Goal: Task Accomplishment & Management: Complete application form

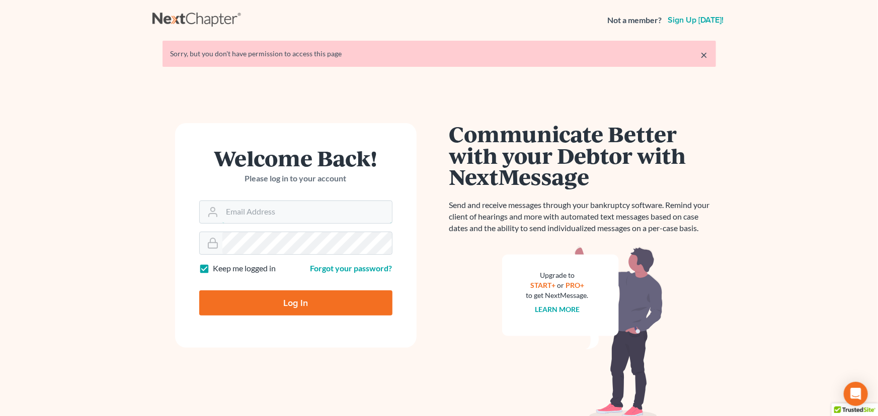
type input "mistyc@montejwhite.com"
click at [267, 300] on input "Log In" at bounding box center [295, 303] width 193 height 25
type input "Thinking..."
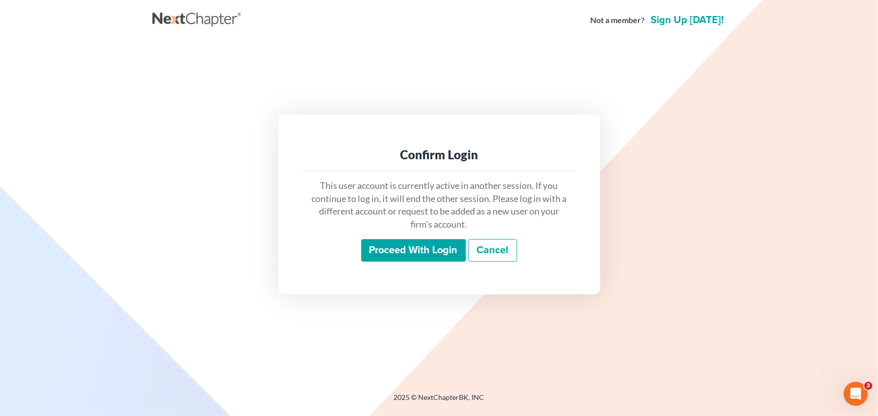
click at [397, 256] on input "Proceed with login" at bounding box center [413, 250] width 105 height 23
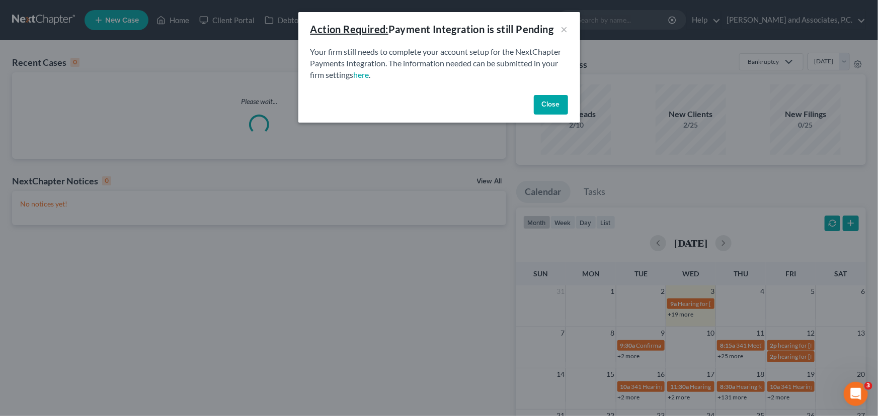
click at [542, 102] on button "Close" at bounding box center [551, 105] width 34 height 20
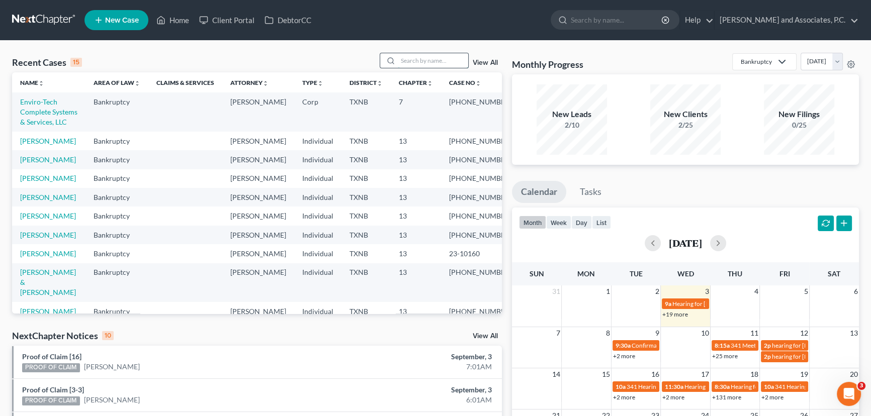
click at [415, 63] on input "search" at bounding box center [433, 60] width 70 height 15
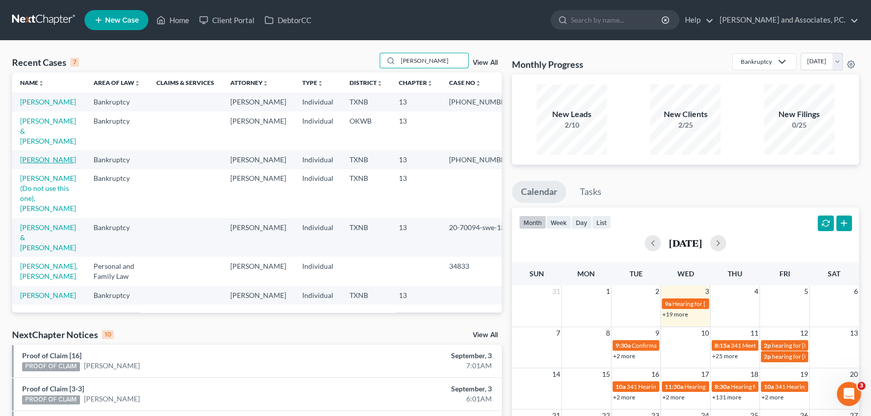
type input "[PERSON_NAME]"
click at [62, 159] on link "[PERSON_NAME]" at bounding box center [48, 159] width 56 height 9
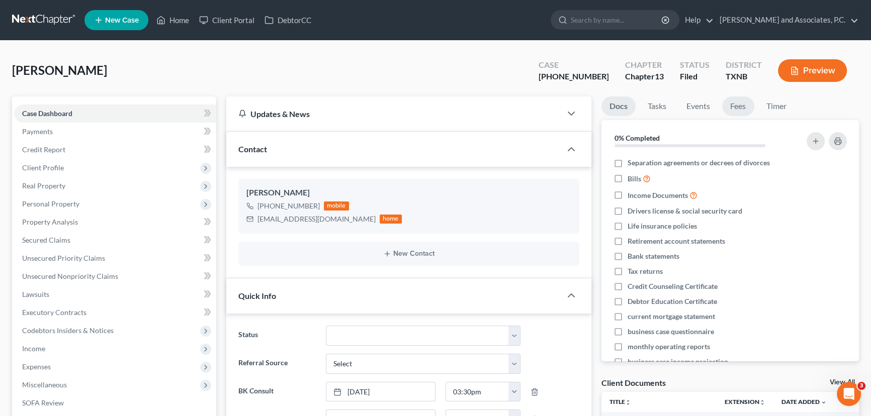
scroll to position [176, 0]
click at [737, 108] on link "Fees" at bounding box center [738, 107] width 32 height 20
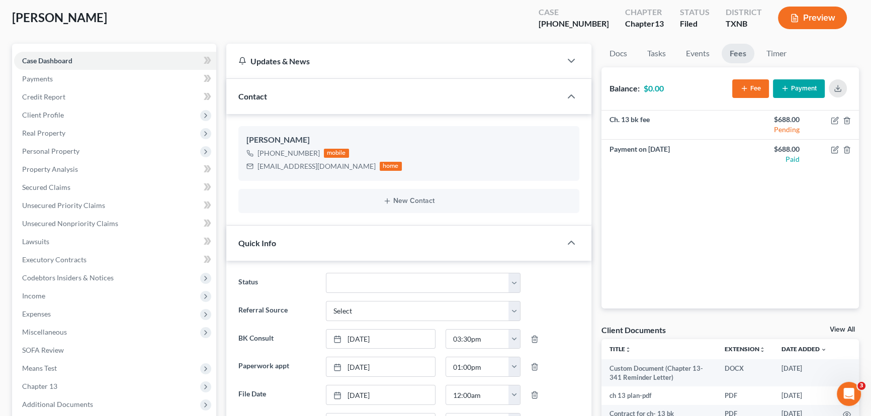
scroll to position [0, 0]
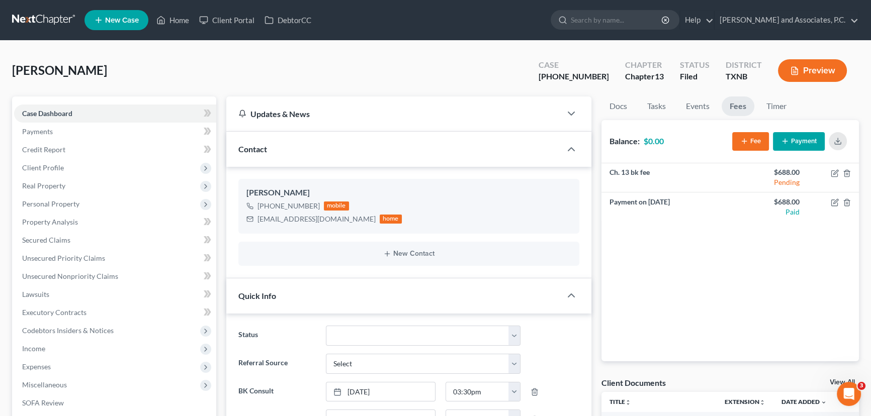
click at [254, 72] on div "[PERSON_NAME] Upgraded Case [PHONE_NUMBER] Chapter Chapter 13 Status [GEOGRAPHI…" at bounding box center [435, 75] width 847 height 44
click at [216, 60] on div "[PERSON_NAME] Upgraded Case [PHONE_NUMBER] Chapter Chapter 13 Status [GEOGRAPHI…" at bounding box center [435, 75] width 847 height 44
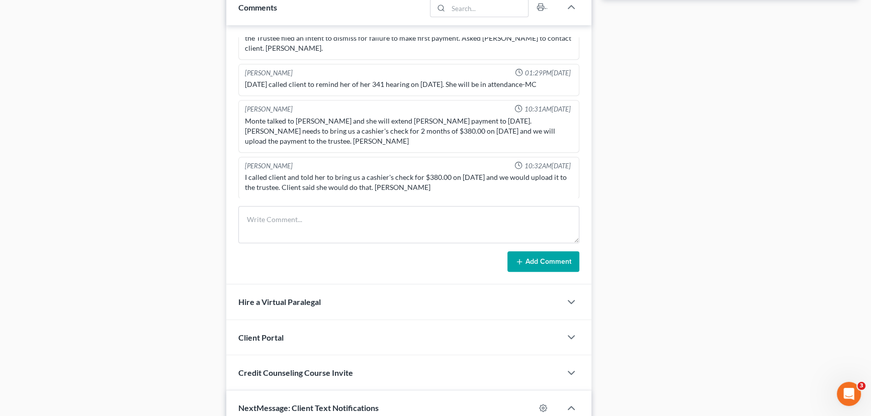
scroll to position [640, 0]
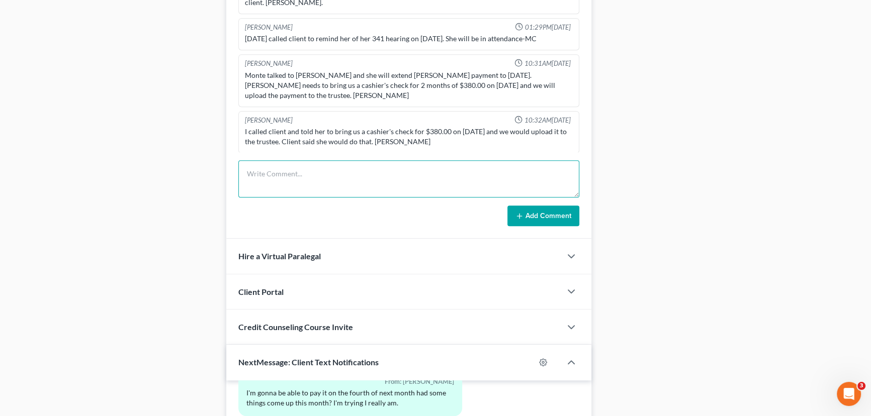
click at [286, 171] on textarea at bounding box center [408, 178] width 341 height 37
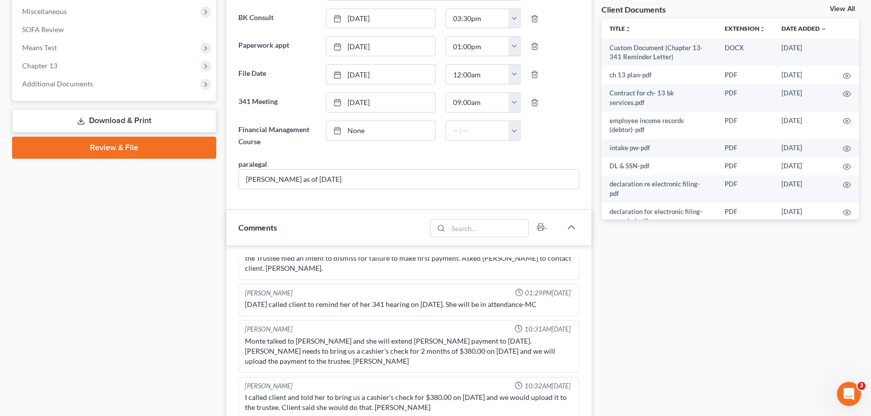
scroll to position [457, 0]
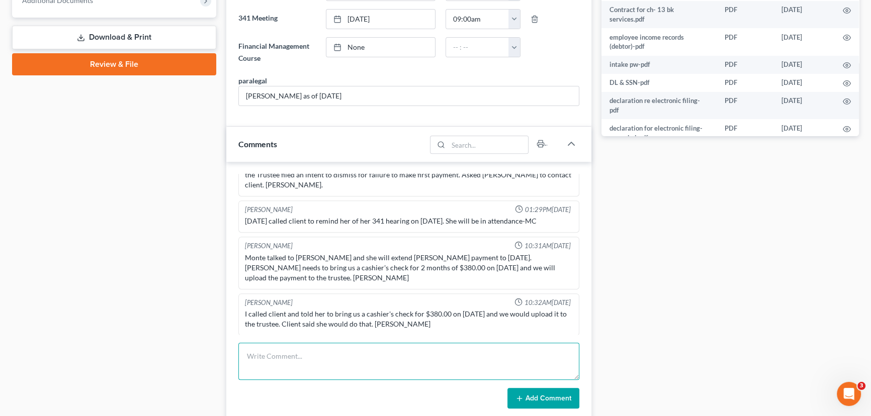
click at [294, 355] on textarea at bounding box center [408, 361] width 341 height 37
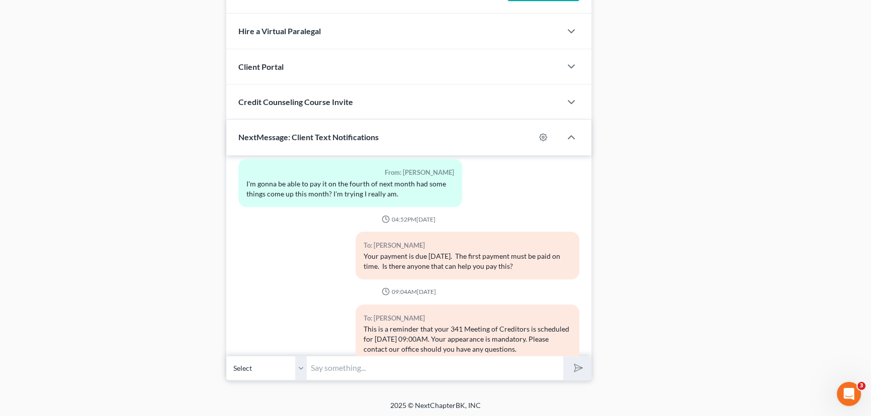
scroll to position [124, 0]
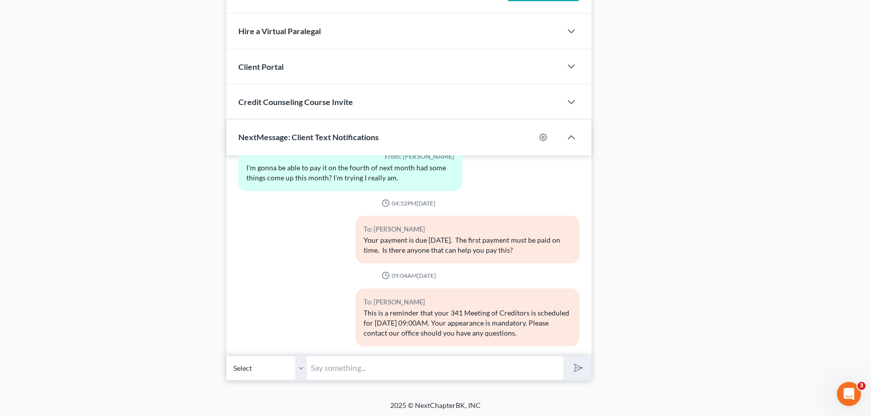
click at [332, 372] on input "text" at bounding box center [435, 368] width 257 height 25
type input "25-70189"
click at [563, 357] on button "submit" at bounding box center [577, 369] width 28 height 24
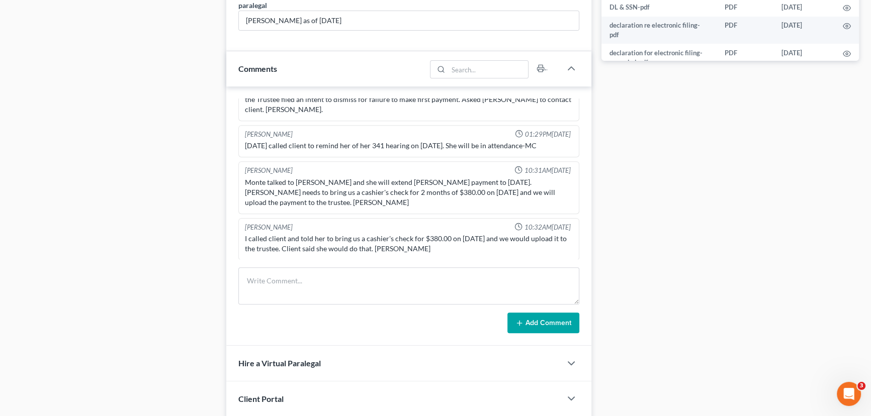
scroll to position [548, 0]
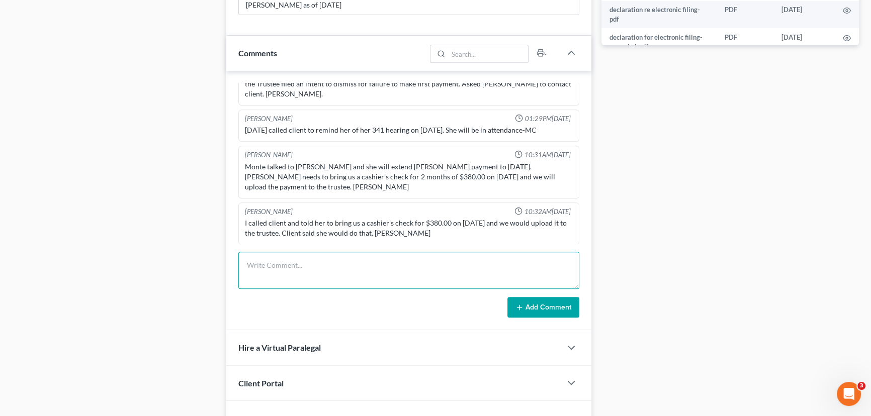
click at [271, 271] on textarea at bounding box center [408, 270] width 341 height 37
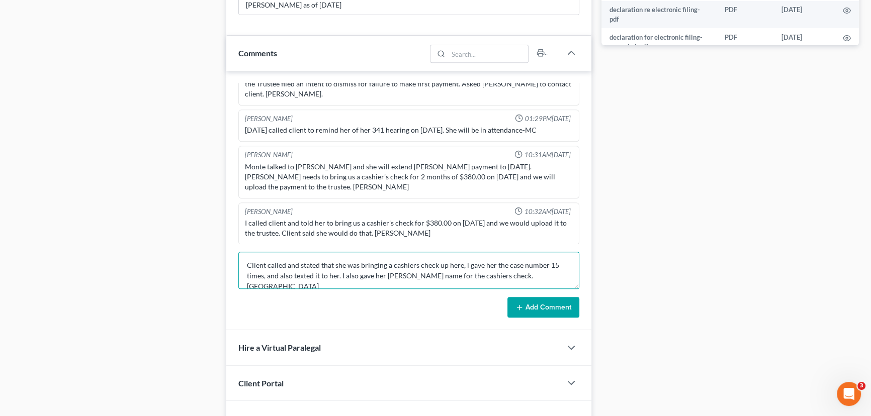
type textarea "Client called and stated that she was bringing a cashiers check up here, i gave…"
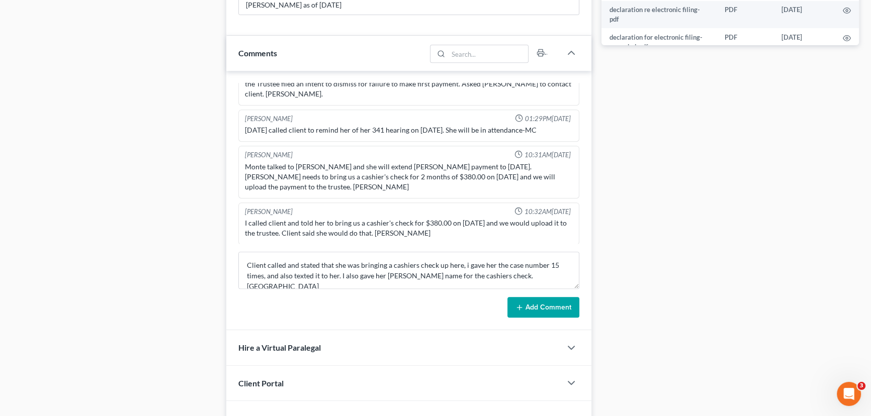
click at [537, 302] on button "Add Comment" at bounding box center [544, 307] width 72 height 21
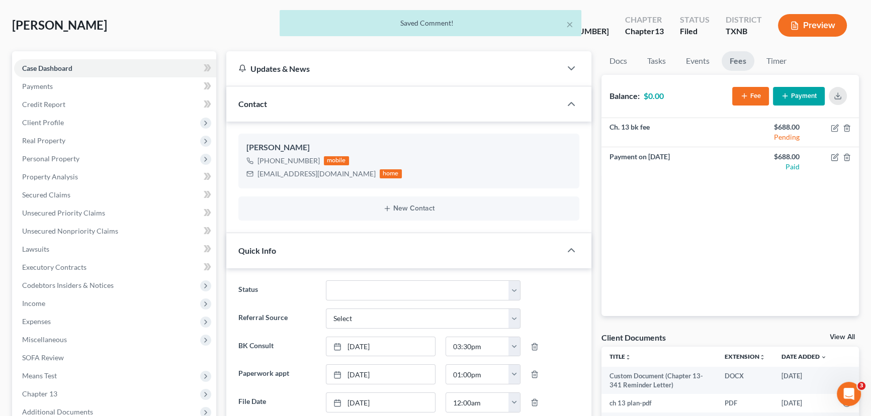
scroll to position [0, 0]
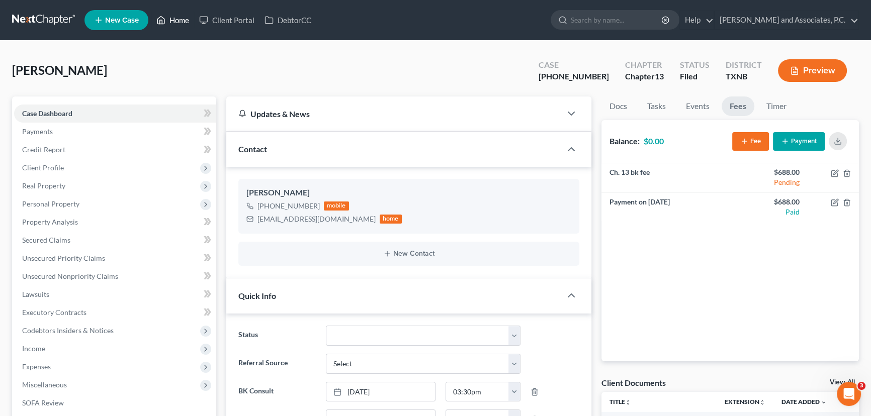
click at [180, 20] on link "Home" at bounding box center [172, 20] width 43 height 18
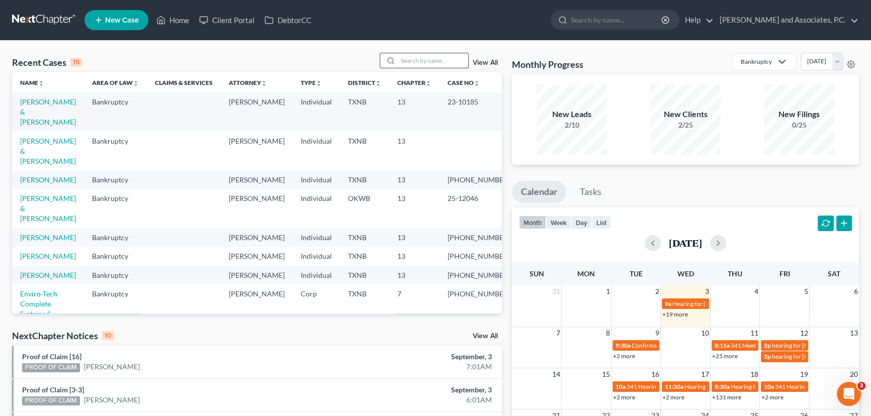
click at [420, 58] on input "search" at bounding box center [433, 60] width 70 height 15
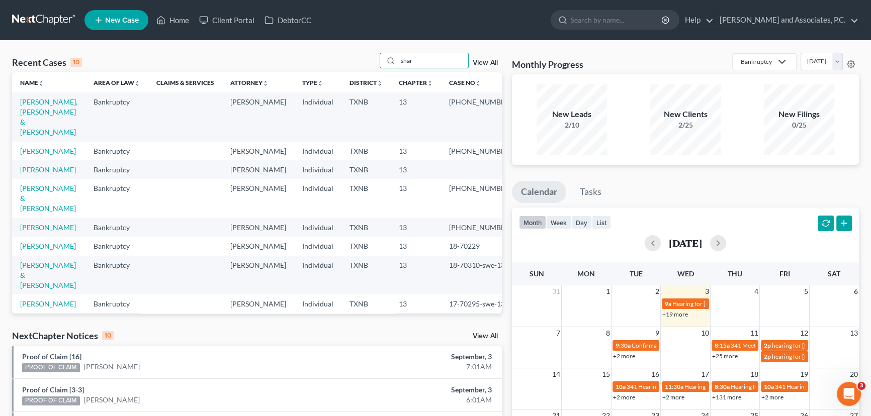
type input "shar"
click at [38, 142] on td "[PERSON_NAME]" at bounding box center [48, 151] width 73 height 19
click at [38, 147] on link "[PERSON_NAME]" at bounding box center [48, 151] width 56 height 9
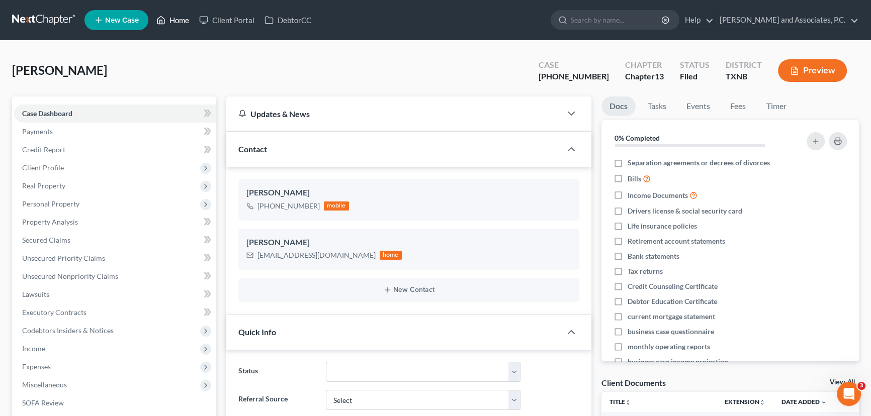
click at [173, 21] on link "Home" at bounding box center [172, 20] width 43 height 18
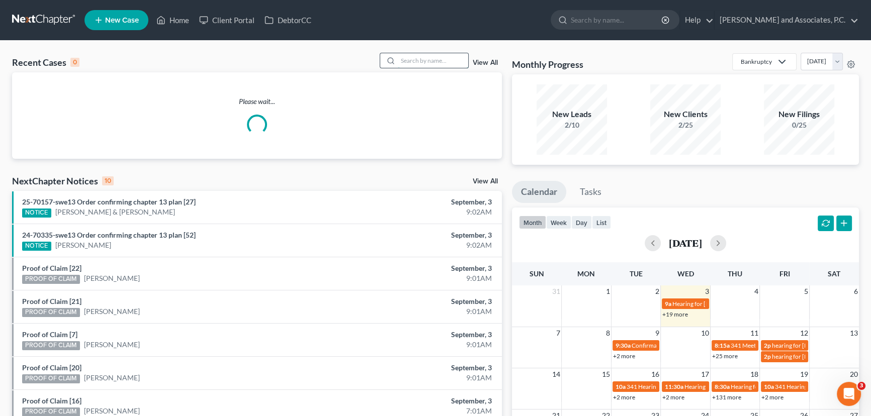
click at [412, 62] on input "search" at bounding box center [433, 60] width 70 height 15
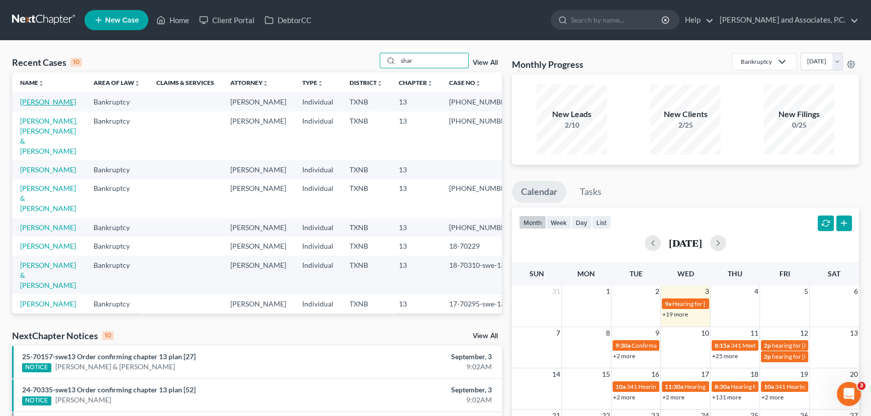
type input "shar"
click at [60, 99] on link "[PERSON_NAME]" at bounding box center [48, 102] width 56 height 9
select select "5"
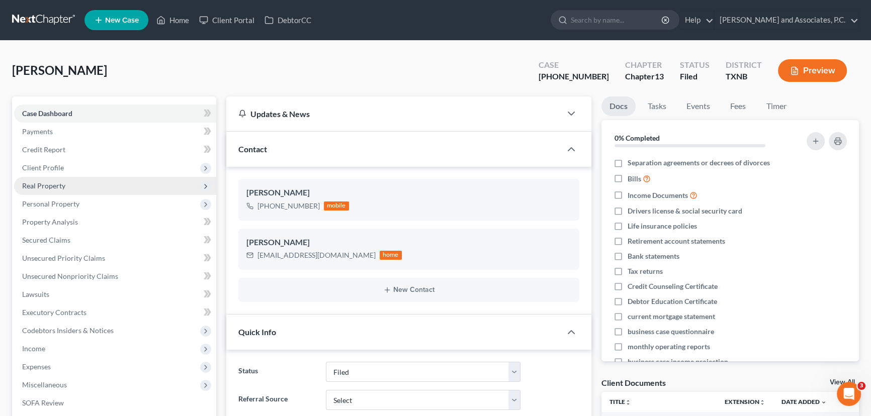
click at [58, 190] on span "Real Property" at bounding box center [115, 186] width 202 height 18
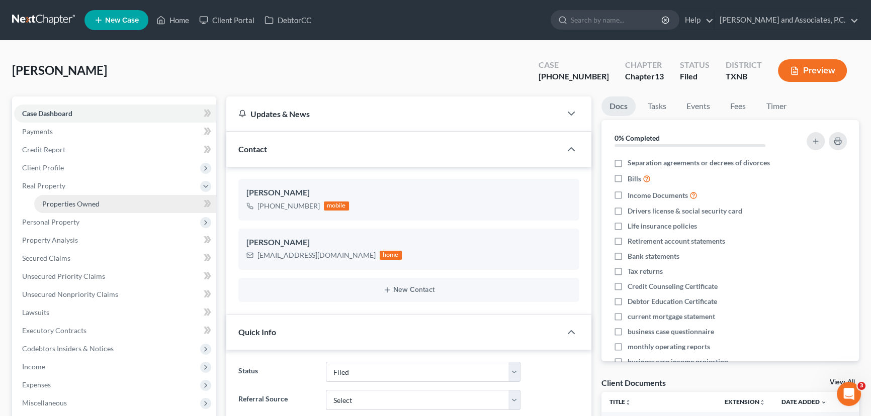
click at [58, 201] on span "Properties Owned" at bounding box center [70, 204] width 57 height 9
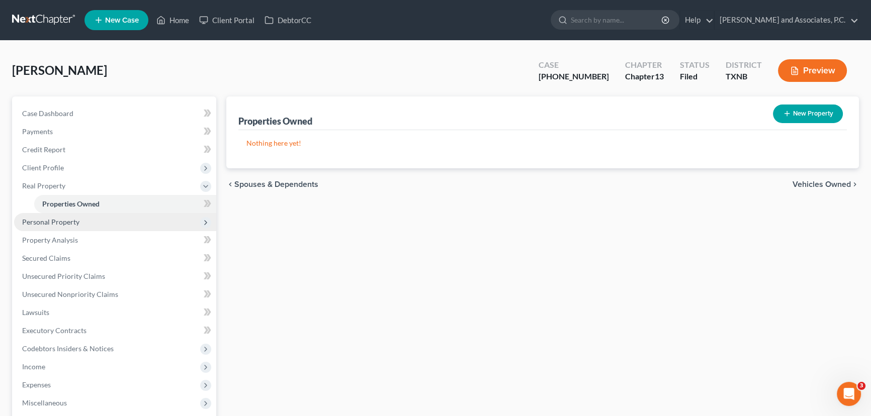
click at [55, 222] on span "Personal Property" at bounding box center [50, 222] width 57 height 9
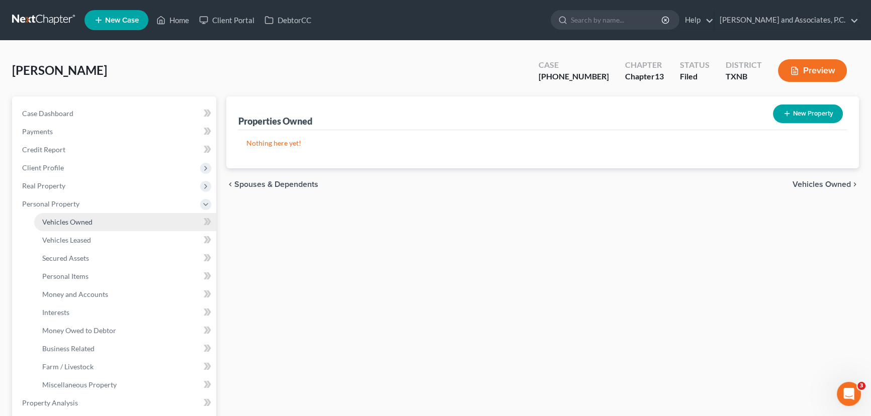
click at [55, 225] on span "Vehicles Owned" at bounding box center [67, 222] width 50 height 9
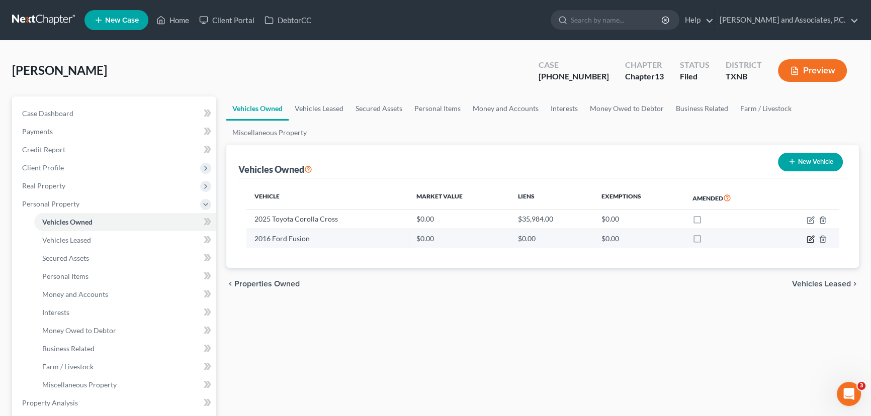
click at [809, 240] on icon "button" at bounding box center [811, 239] width 8 height 8
select select "0"
select select "10"
select select "2"
select select "0"
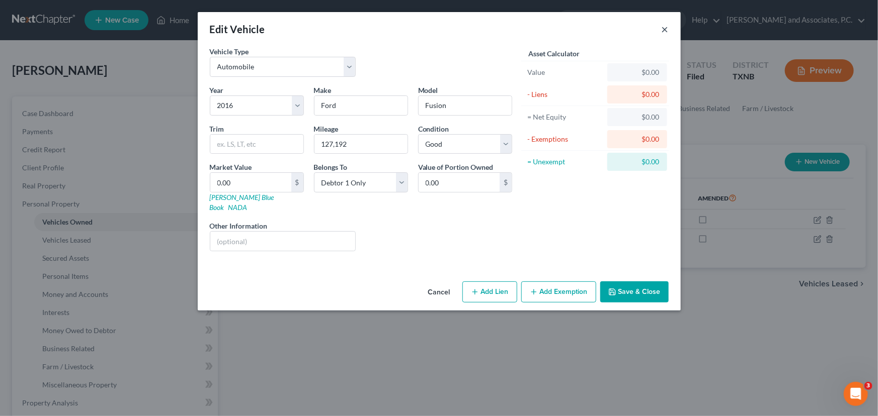
click at [665, 24] on button "×" at bounding box center [664, 29] width 7 height 12
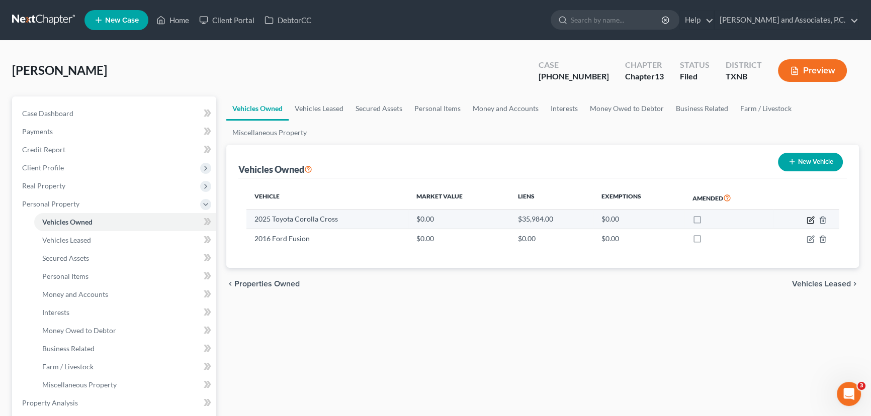
click at [807, 220] on icon "button" at bounding box center [810, 220] width 6 height 6
select select "0"
select select "1"
select select "0"
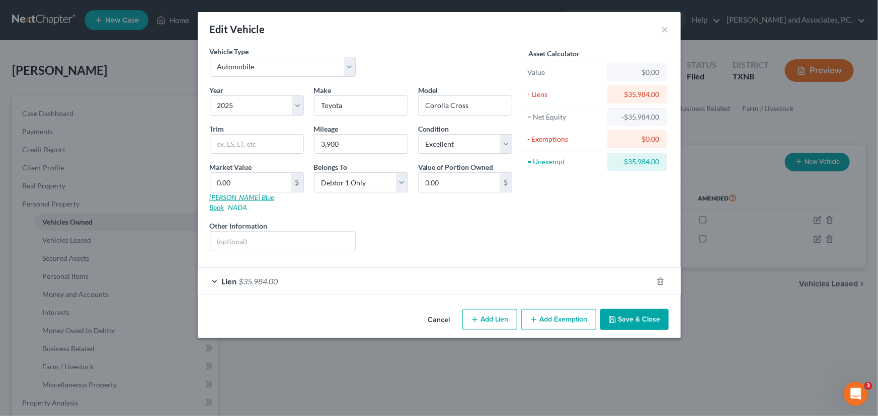
click at [220, 195] on link "[PERSON_NAME] Blue Book" at bounding box center [242, 202] width 64 height 19
click at [640, 309] on button "Save & Close" at bounding box center [634, 319] width 68 height 21
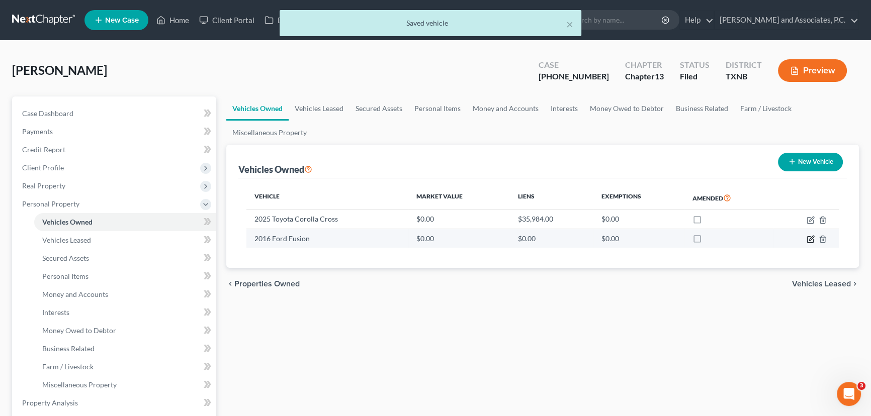
click at [807, 239] on icon "button" at bounding box center [810, 240] width 6 height 6
select select "0"
select select "10"
select select "2"
select select "0"
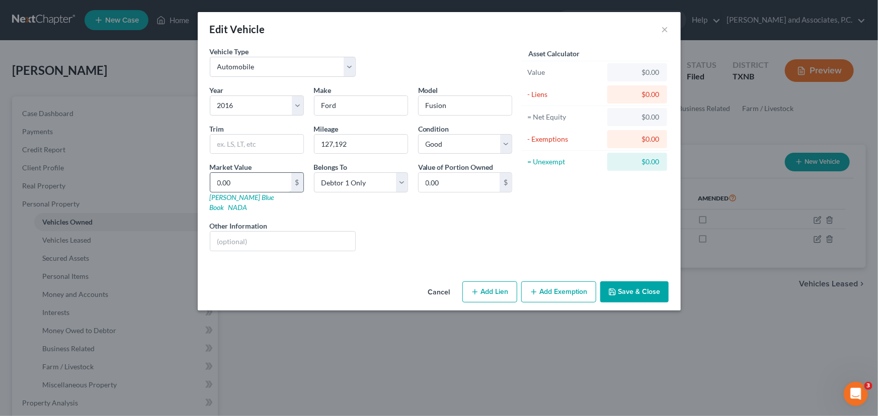
click at [241, 181] on input "0.00" at bounding box center [250, 182] width 81 height 19
type input "4"
type input "4.00"
type input "40"
type input "40.00"
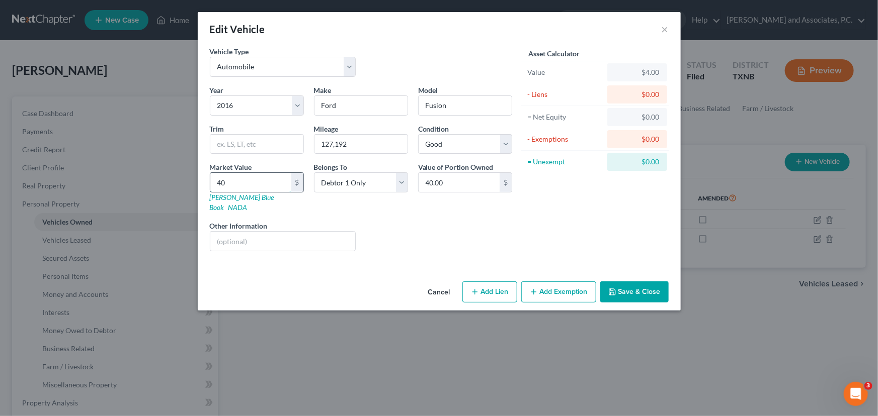
type input "400"
type input "400.00"
type input "4000"
type input "4,000.00"
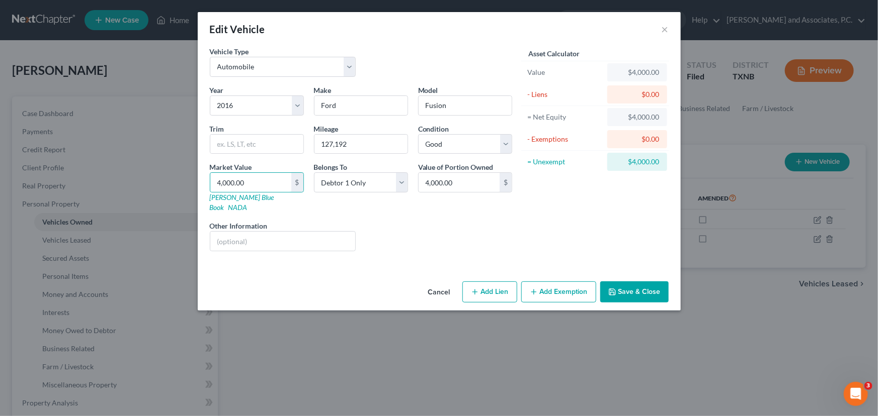
click at [643, 282] on button "Save & Close" at bounding box center [634, 292] width 68 height 21
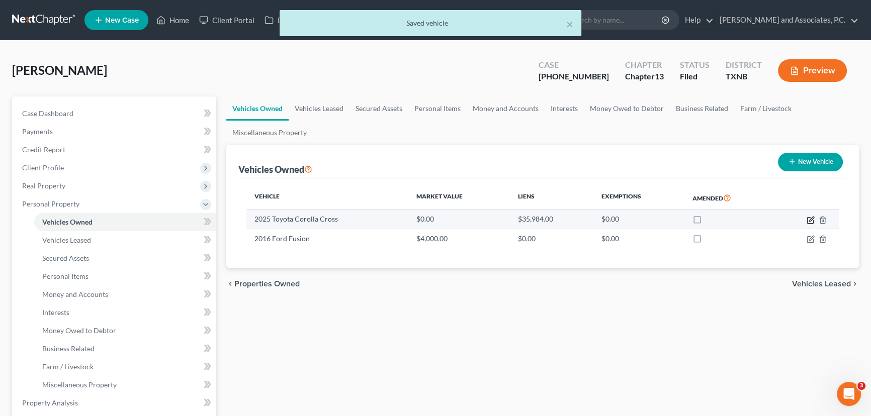
click at [811, 219] on icon "button" at bounding box center [811, 219] width 5 height 5
select select "0"
select select "1"
select select "0"
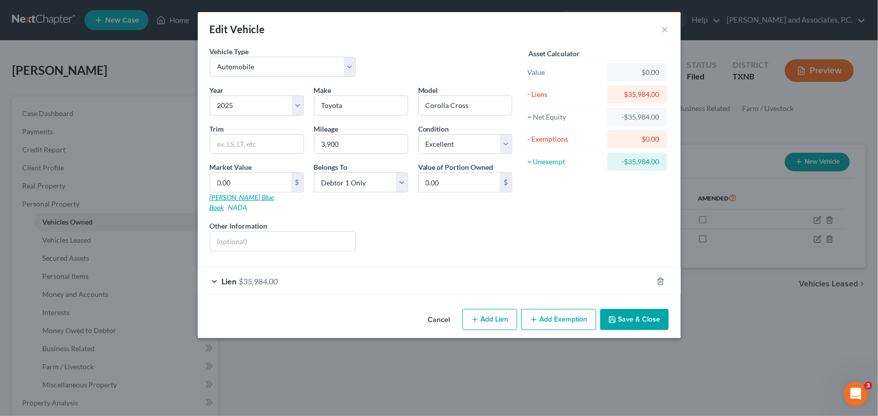
click at [230, 198] on link "[PERSON_NAME] Blue Book" at bounding box center [242, 202] width 64 height 19
click at [272, 201] on div "Market Value 0.00 $ [PERSON_NAME] Blue Book NADA" at bounding box center [257, 187] width 104 height 51
click at [247, 203] on link "NADA" at bounding box center [237, 207] width 19 height 9
click at [256, 180] on input "0.00" at bounding box center [250, 182] width 81 height 19
type input "2"
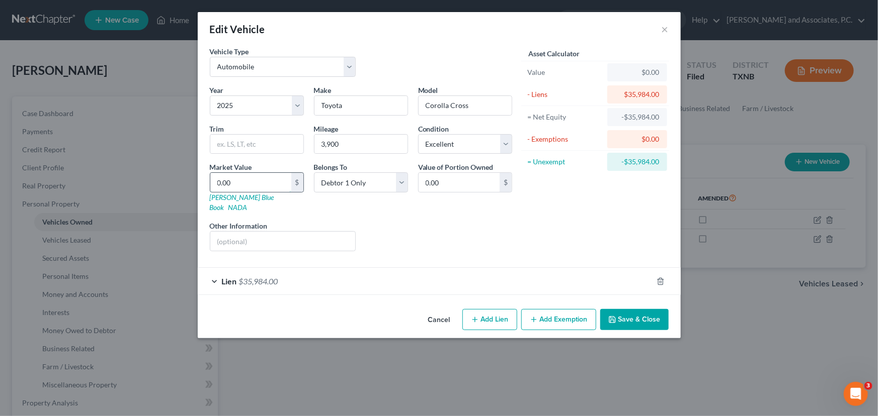
type input "2.00"
type input "29"
type input "29.00"
type input "295"
type input "295.00"
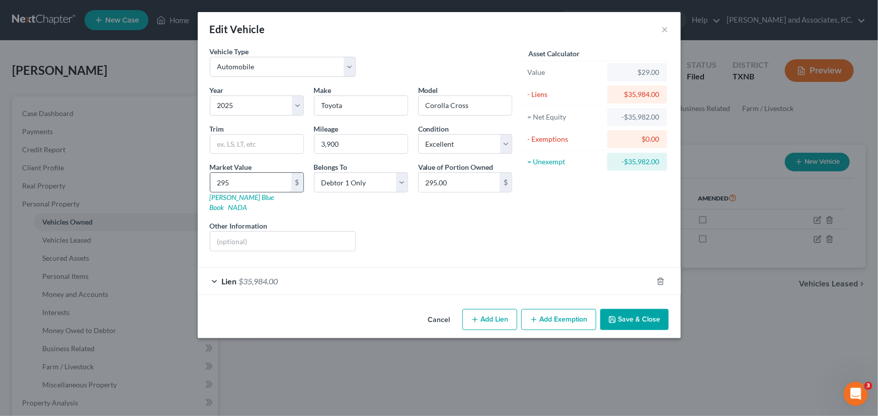
type input "2952"
type input "2,952.00"
type input "2,9522"
type input "29,522.00"
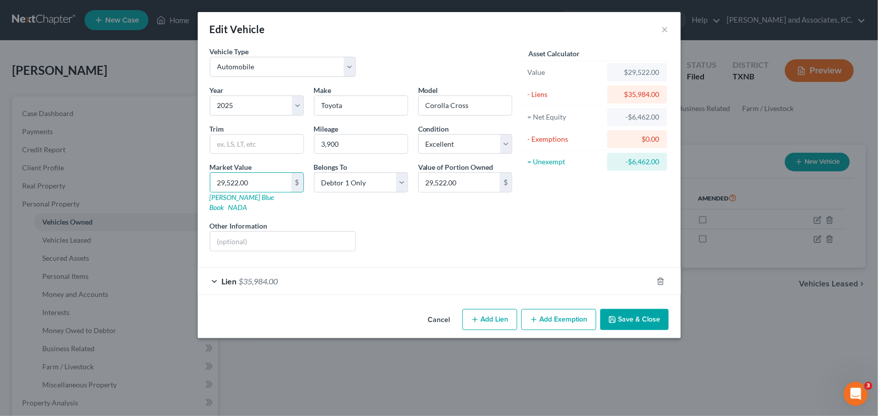
click at [645, 311] on button "Save & Close" at bounding box center [634, 319] width 68 height 21
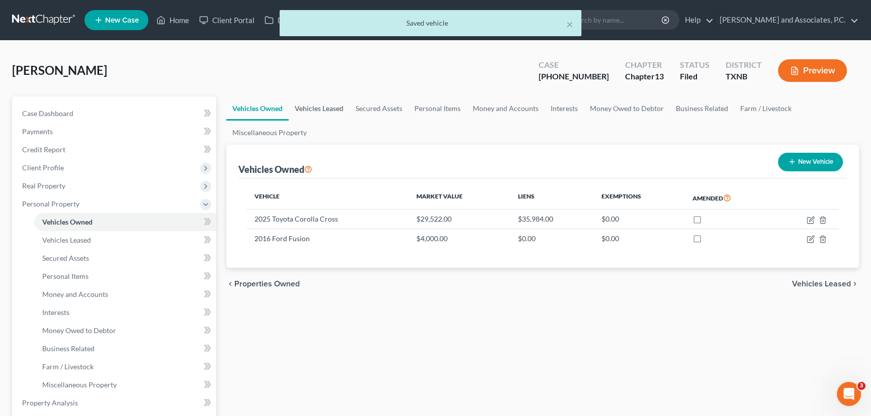
click at [317, 111] on link "Vehicles Leased" at bounding box center [319, 109] width 61 height 24
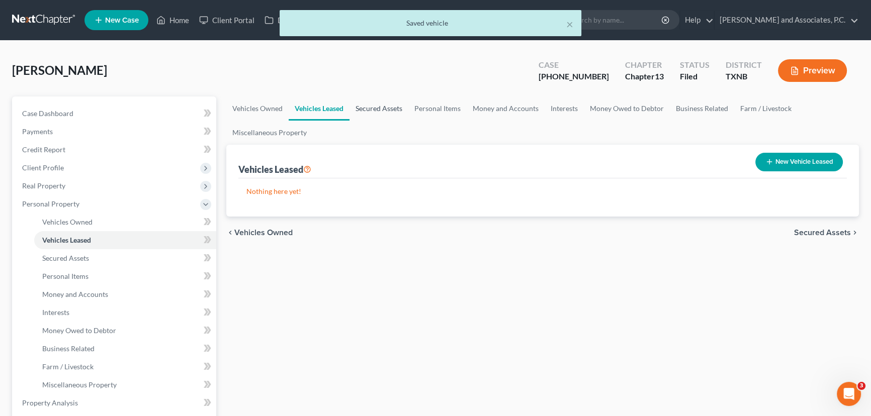
click at [366, 103] on link "Secured Assets" at bounding box center [379, 109] width 59 height 24
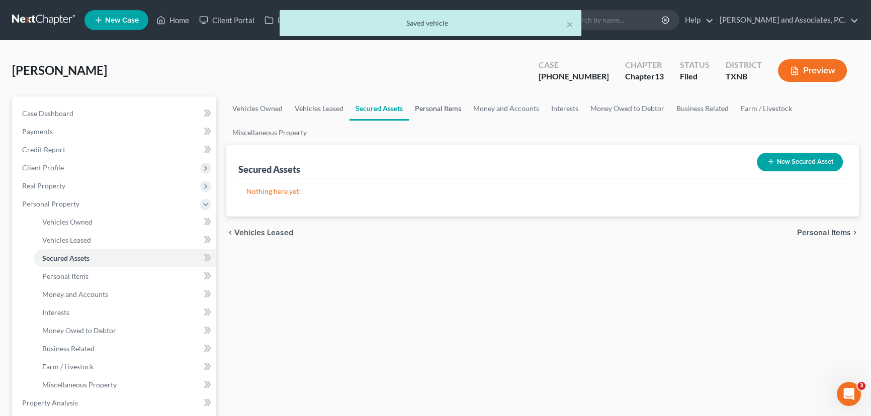
click at [438, 108] on link "Personal Items" at bounding box center [438, 109] width 58 height 24
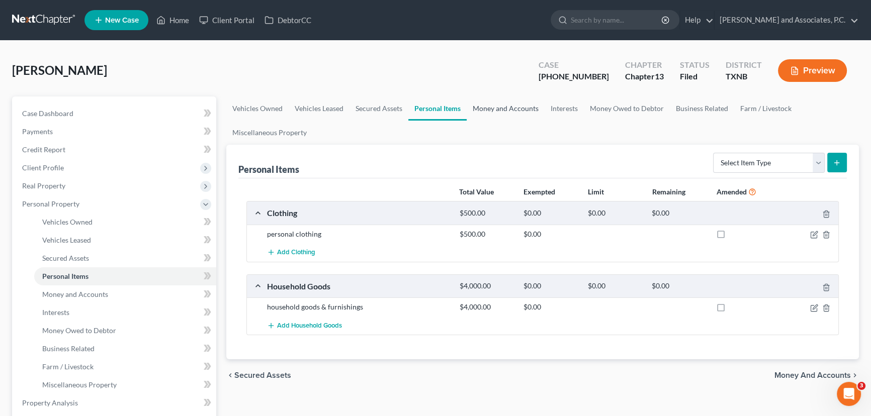
click at [503, 101] on link "Money and Accounts" at bounding box center [506, 109] width 78 height 24
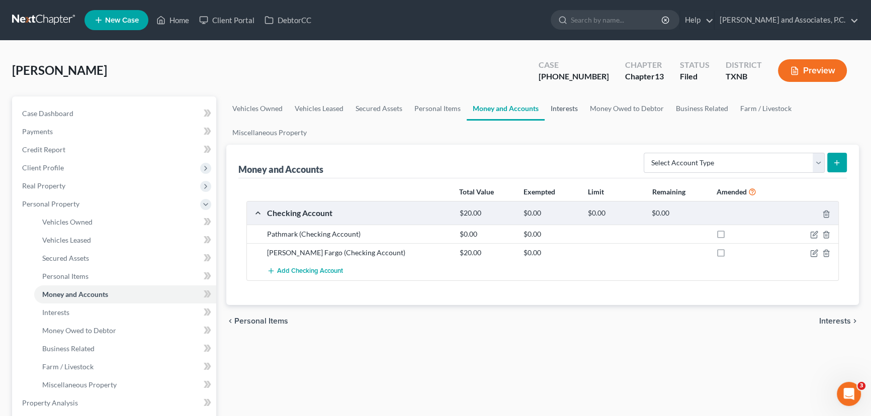
click at [574, 110] on link "Interests" at bounding box center [564, 109] width 39 height 24
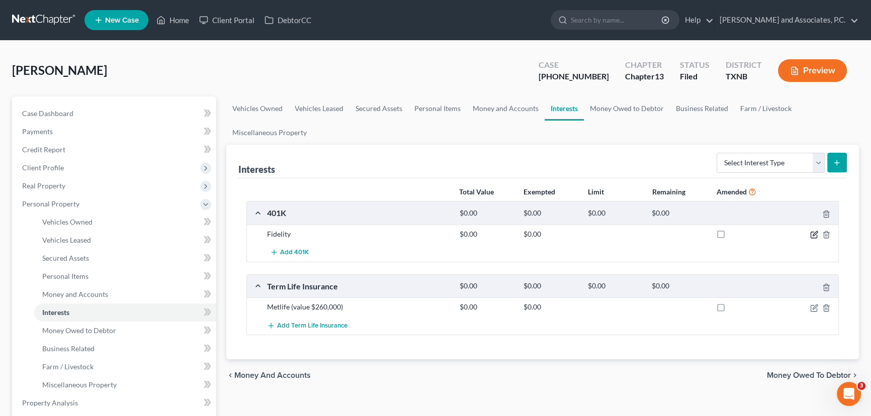
click at [815, 231] on icon "button" at bounding box center [814, 235] width 8 height 8
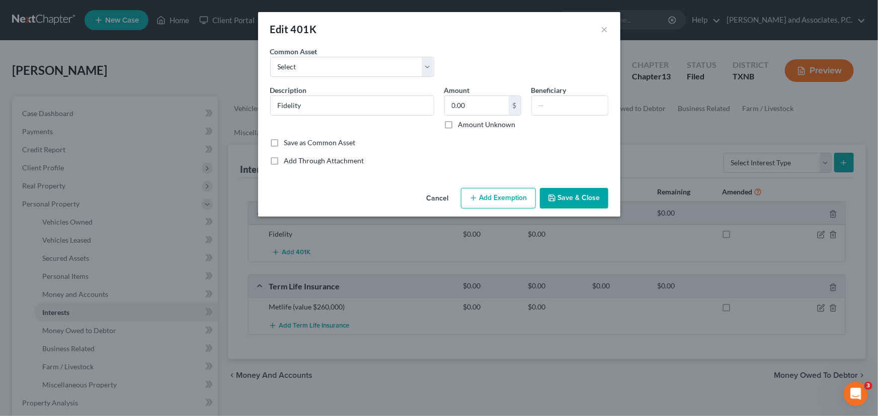
click at [438, 195] on button "Cancel" at bounding box center [438, 199] width 38 height 20
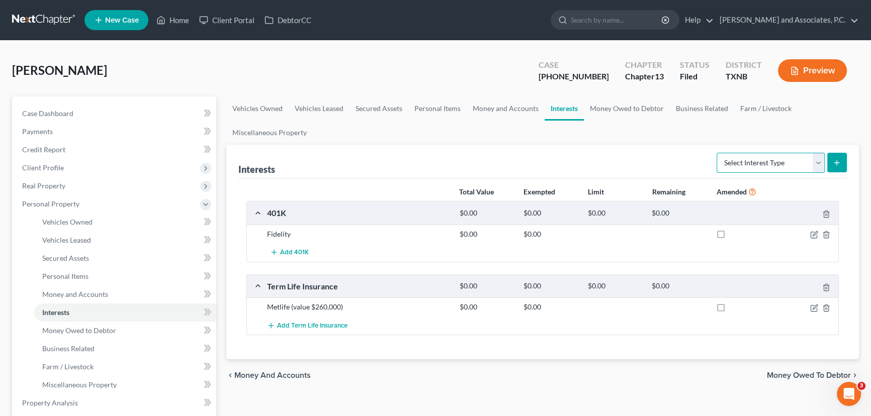
click at [755, 164] on select "Select Interest Type 401K Annuity Bond Education IRA Government Bond Government…" at bounding box center [771, 163] width 108 height 20
click at [755, 165] on select "Select Interest Type 401K Annuity Bond Education IRA Government Bond Government…" at bounding box center [771, 163] width 108 height 20
select select "pension_plan"
click at [718, 153] on select "Select Interest Type 401K Annuity Bond Education IRA Government Bond Government…" at bounding box center [771, 163] width 108 height 20
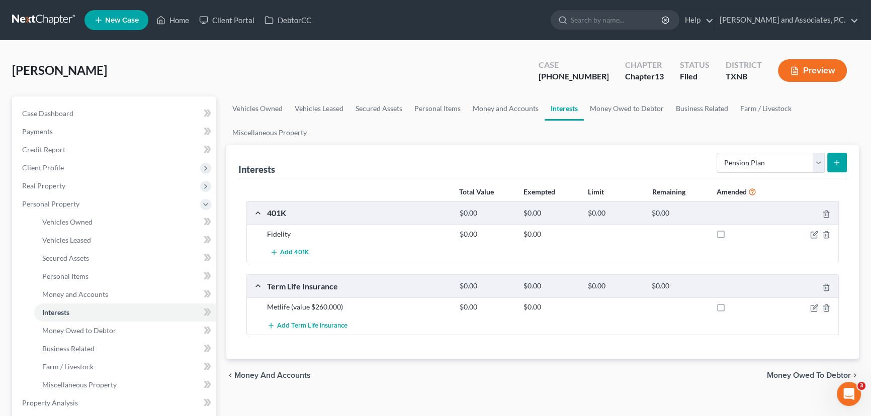
click at [835, 163] on line "submit" at bounding box center [837, 163] width 5 height 0
click at [840, 161] on icon "submit" at bounding box center [837, 163] width 8 height 8
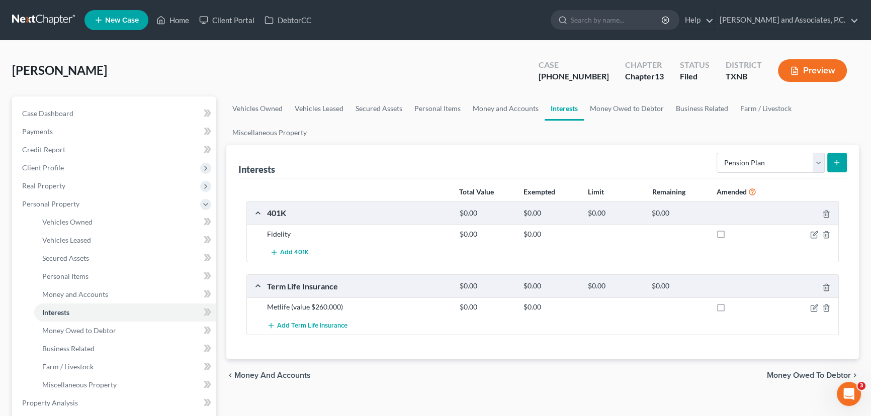
click at [840, 161] on icon "submit" at bounding box center [837, 163] width 8 height 8
click at [602, 106] on link "Money Owed to Debtor" at bounding box center [627, 109] width 86 height 24
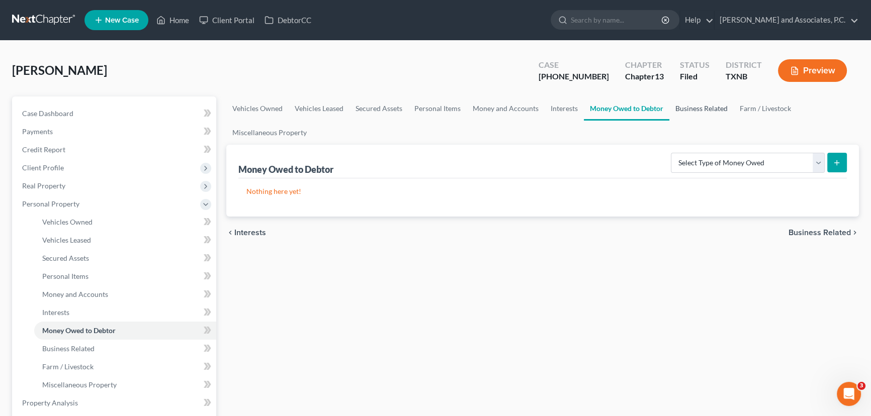
click at [703, 105] on link "Business Related" at bounding box center [702, 109] width 64 height 24
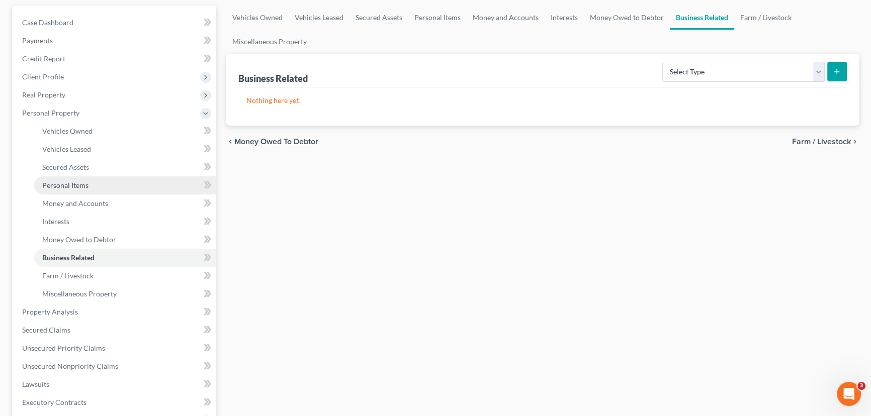
scroll to position [183, 0]
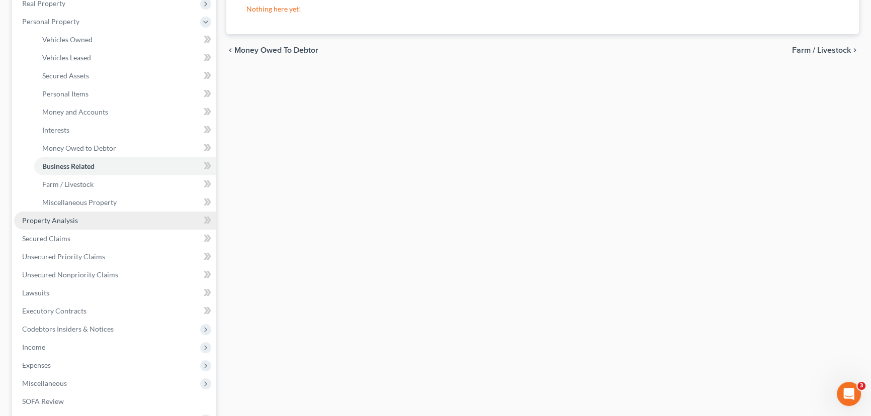
click at [62, 220] on span "Property Analysis" at bounding box center [50, 220] width 56 height 9
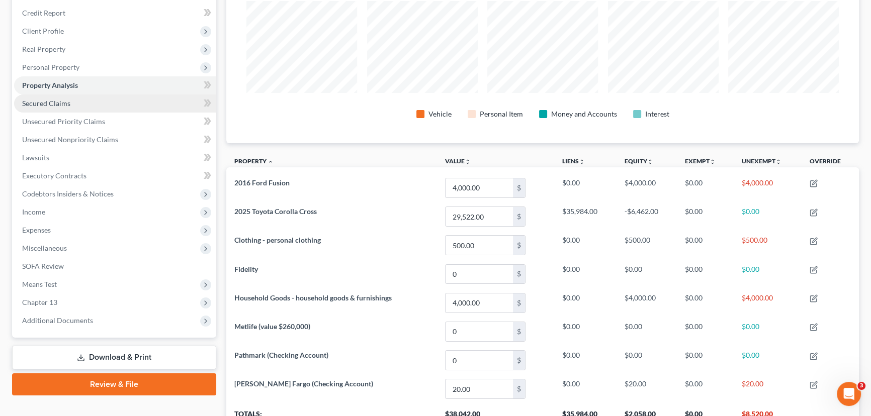
click at [65, 101] on span "Secured Claims" at bounding box center [46, 103] width 48 height 9
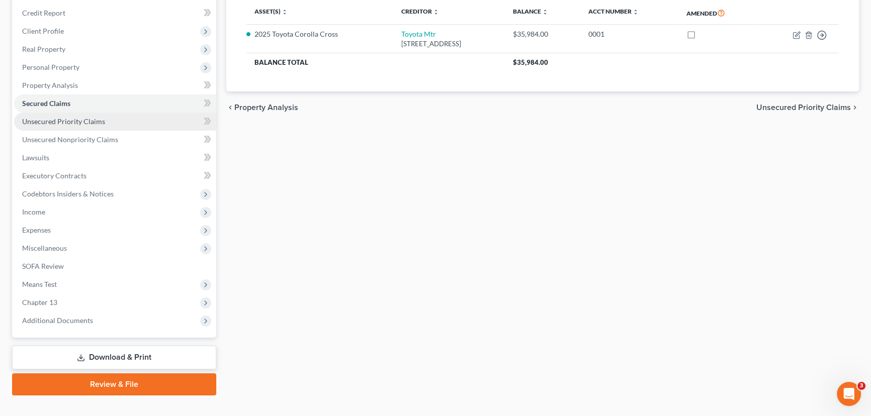
click at [80, 118] on span "Unsecured Priority Claims" at bounding box center [63, 121] width 83 height 9
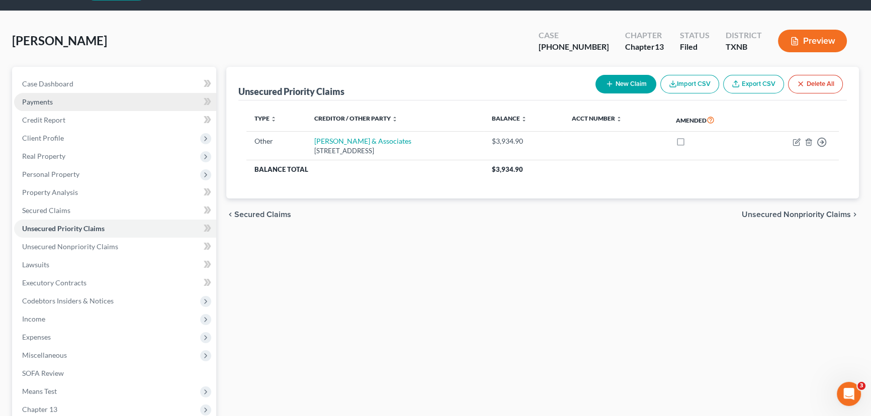
scroll to position [45, 0]
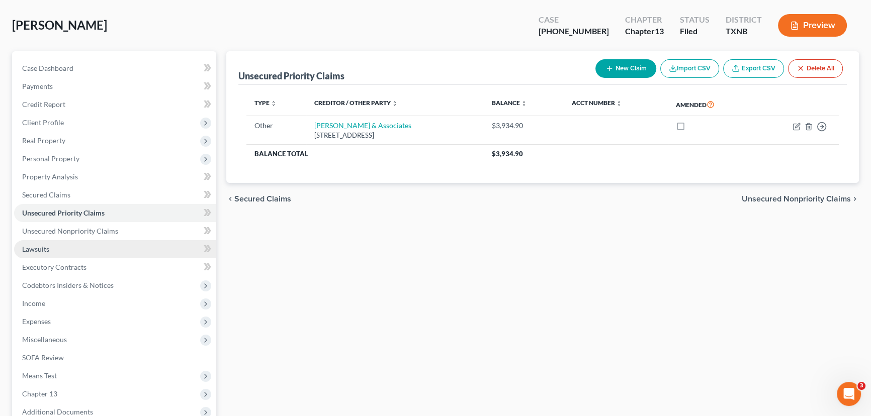
click at [50, 252] on link "Lawsuits" at bounding box center [115, 249] width 202 height 18
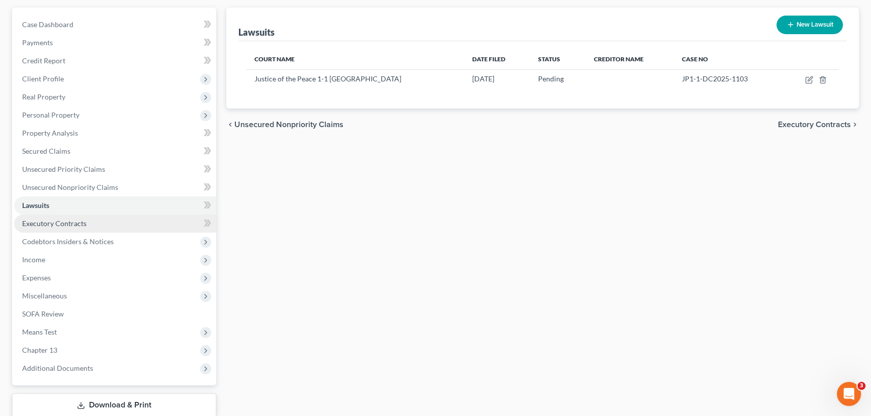
scroll to position [91, 0]
click at [99, 225] on link "Executory Contracts" at bounding box center [115, 222] width 202 height 18
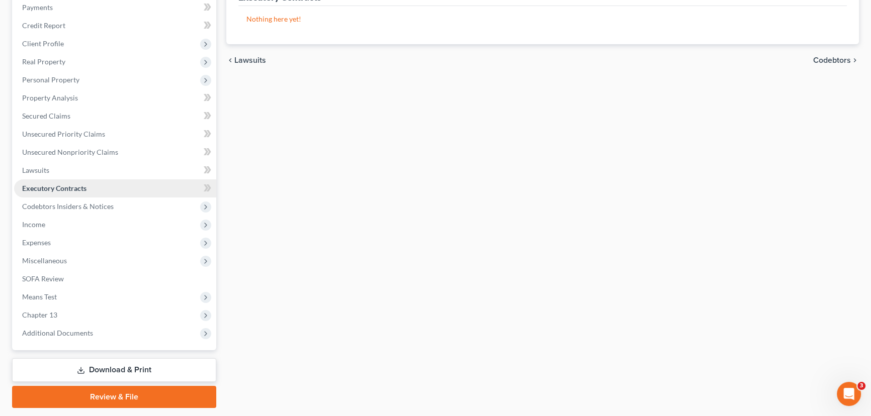
scroll to position [137, 0]
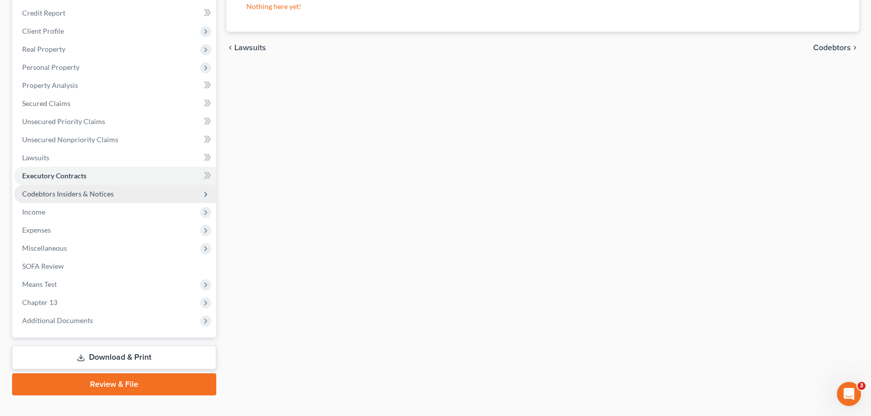
click at [89, 190] on span "Codebtors Insiders & Notices" at bounding box center [68, 194] width 92 height 9
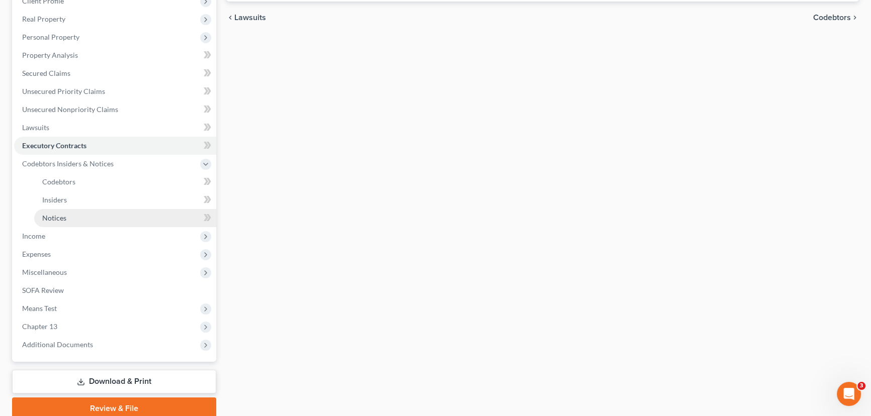
scroll to position [183, 0]
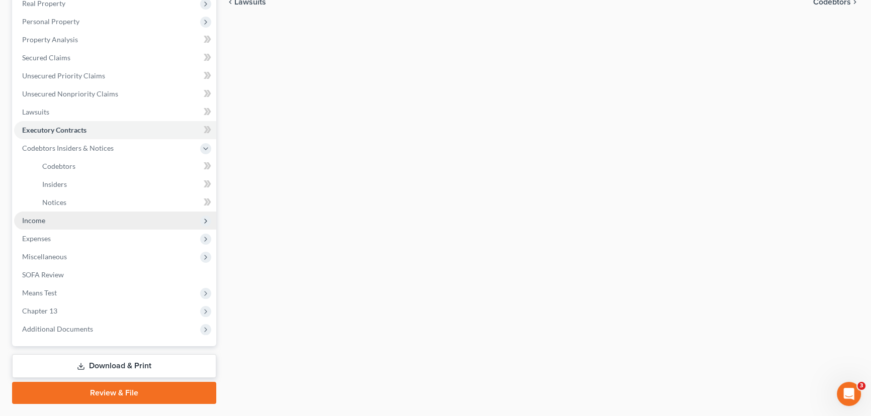
click at [63, 219] on span "Income" at bounding box center [115, 221] width 202 height 18
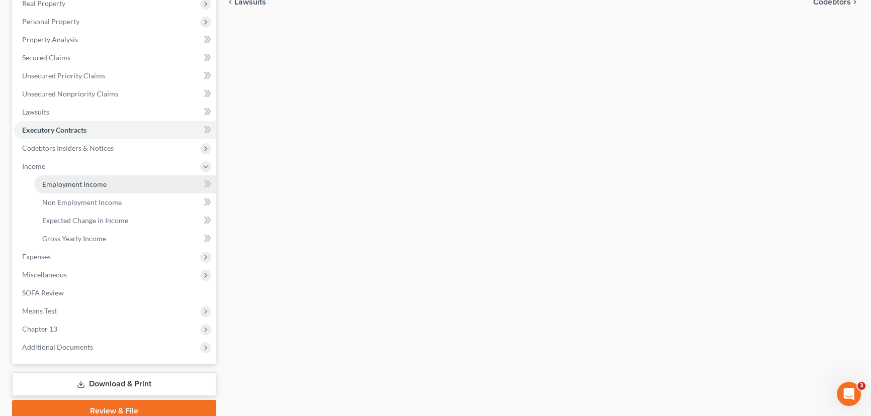
click at [67, 186] on span "Employment Income" at bounding box center [74, 184] width 64 height 9
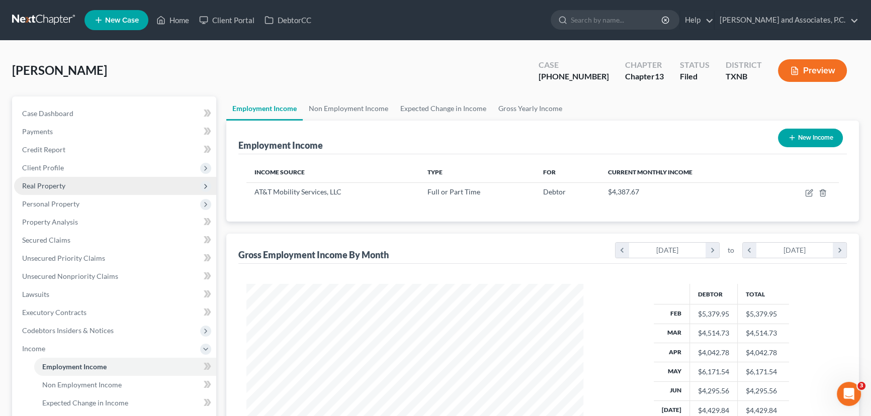
scroll to position [180, 357]
click at [514, 113] on link "Gross Yearly Income" at bounding box center [530, 109] width 76 height 24
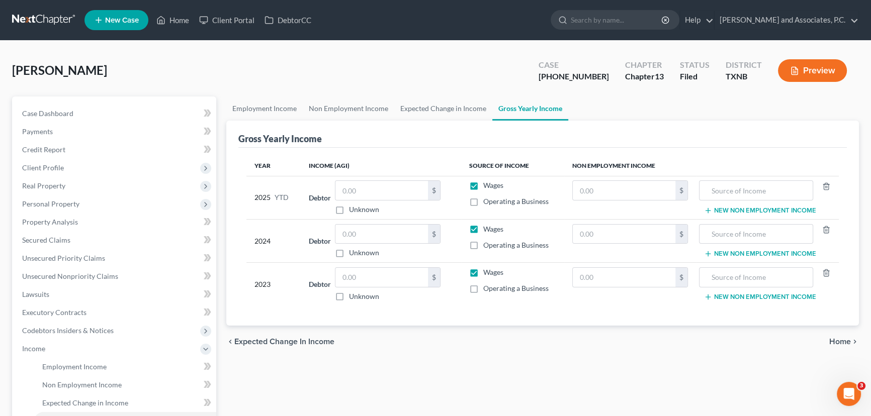
click at [316, 277] on div "Debtor $ Unknown Balance Undetermined $ Unknown" at bounding box center [381, 285] width 144 height 34
click at [359, 272] on input "text" at bounding box center [382, 277] width 93 height 19
type input "53,719.00"
click at [369, 233] on input "text" at bounding box center [382, 234] width 93 height 19
type input "60,851.00"
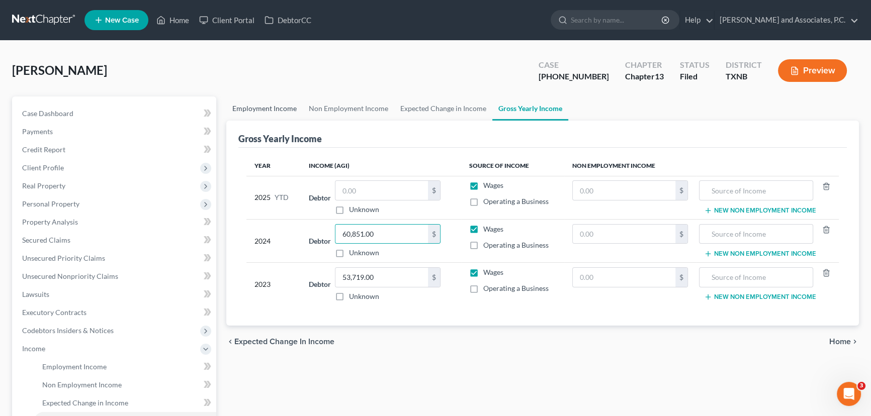
click at [260, 115] on link "Employment Income" at bounding box center [264, 109] width 76 height 24
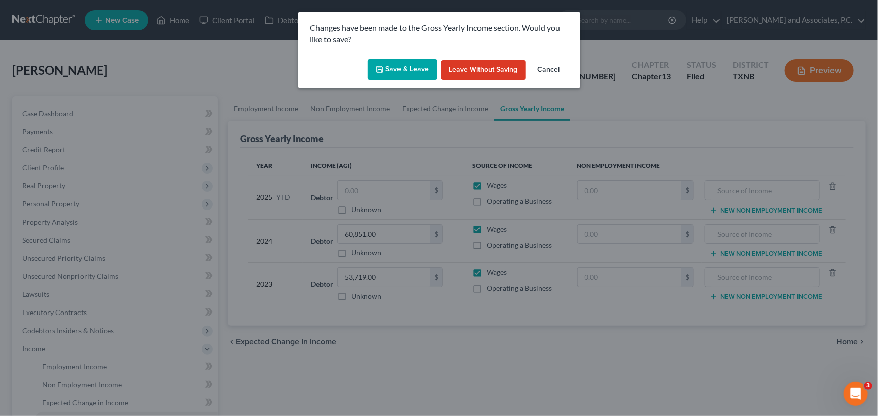
click at [417, 70] on button "Save & Leave" at bounding box center [402, 69] width 69 height 21
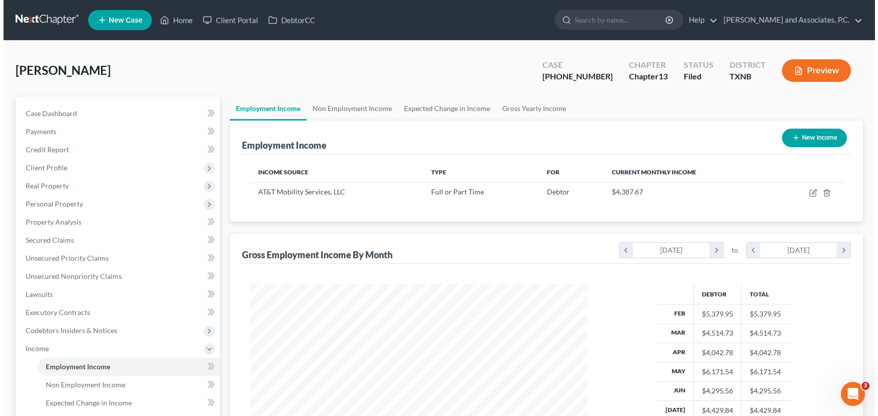
scroll to position [180, 357]
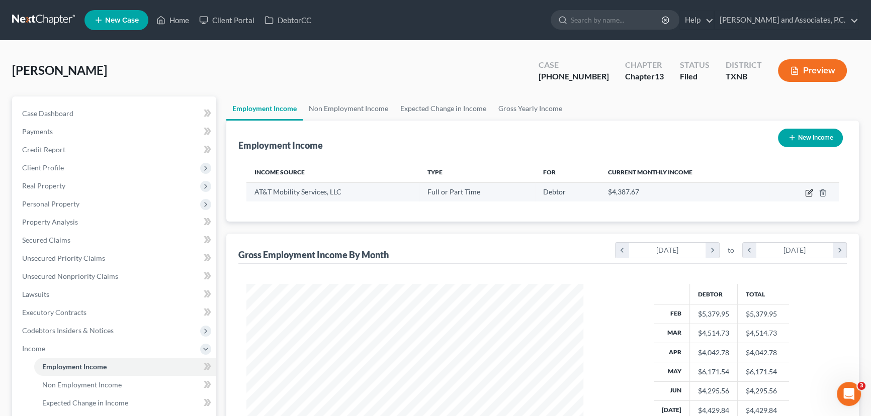
click at [810, 194] on icon "button" at bounding box center [809, 193] width 8 height 8
select select "0"
select select "26"
select select "2"
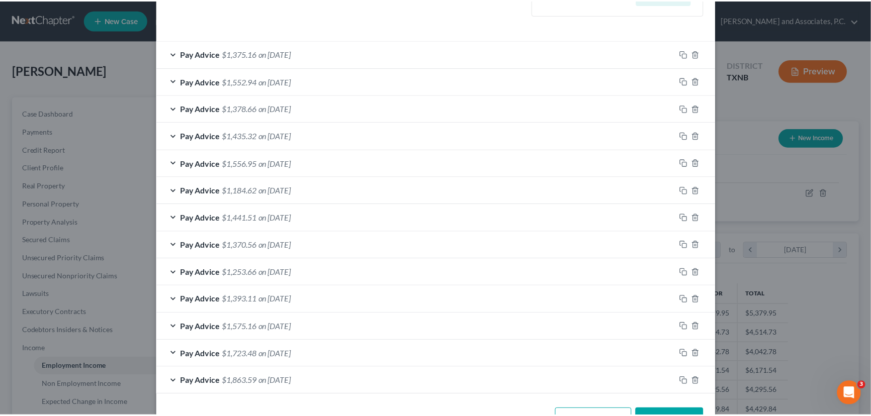
scroll to position [352, 0]
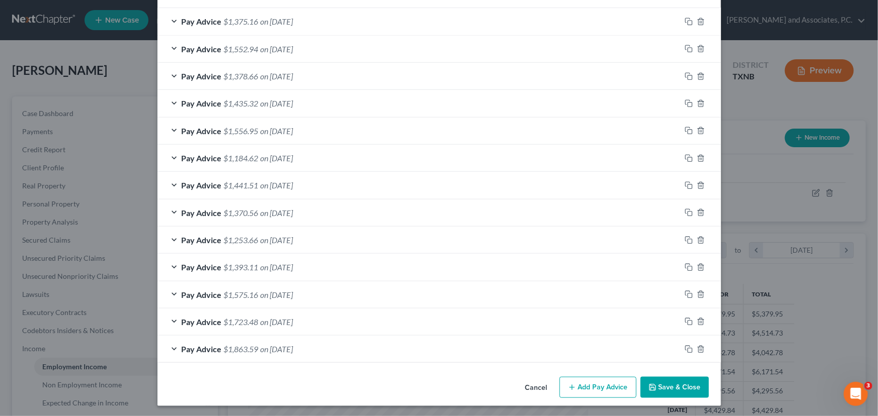
click at [674, 385] on button "Save & Close" at bounding box center [674, 387] width 68 height 21
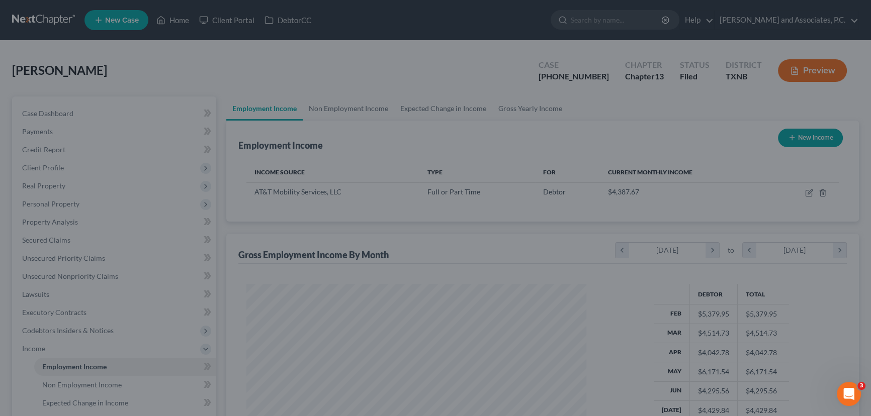
scroll to position [502830, 502653]
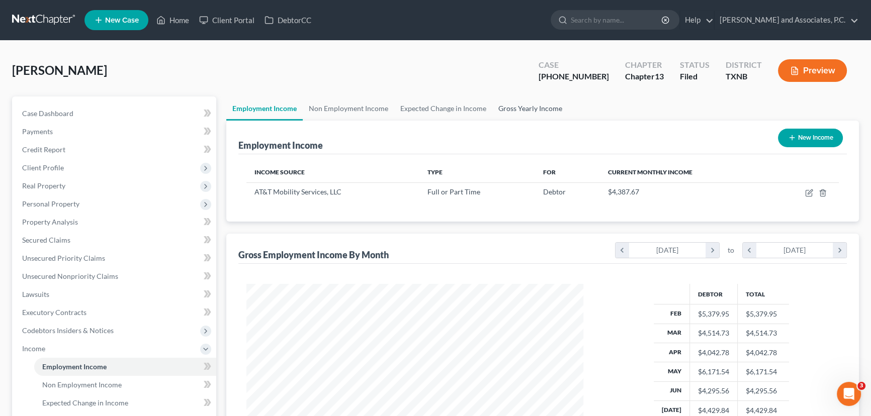
click at [525, 105] on link "Gross Yearly Income" at bounding box center [530, 109] width 76 height 24
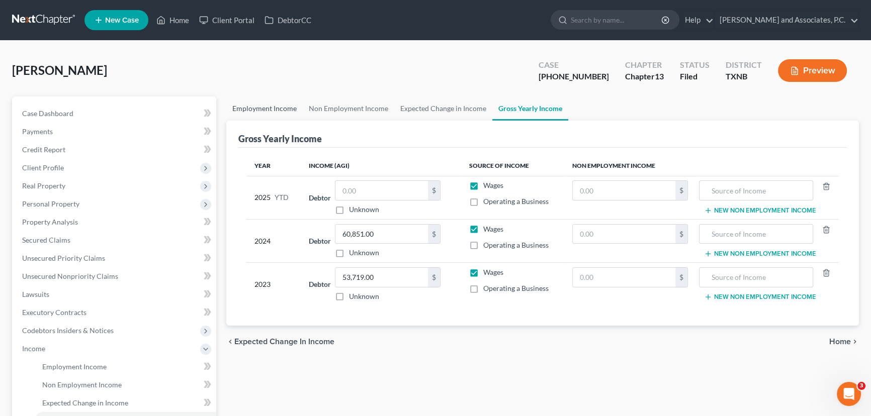
click at [282, 107] on link "Employment Income" at bounding box center [264, 109] width 76 height 24
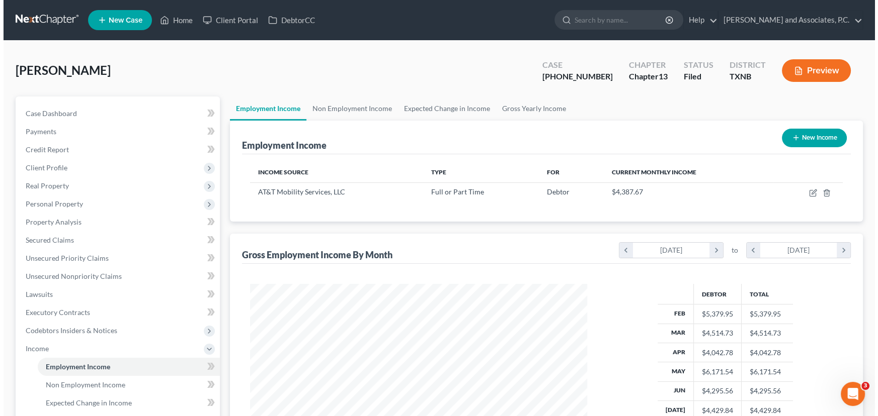
scroll to position [180, 357]
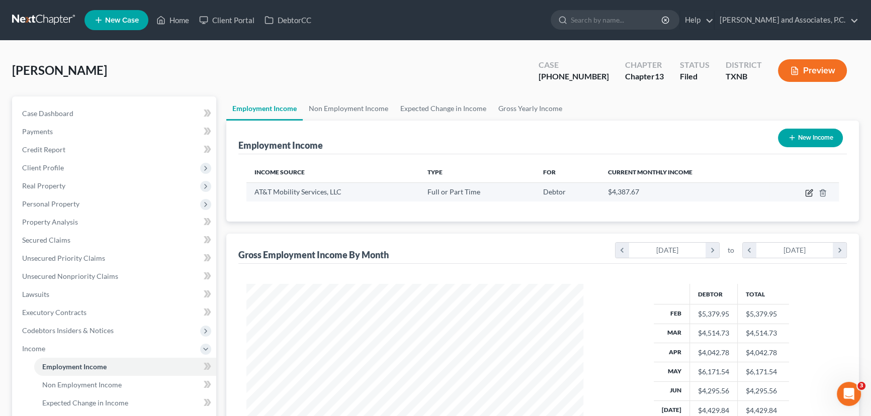
click at [809, 193] on icon "button" at bounding box center [810, 192] width 5 height 5
select select "0"
select select "26"
select select "2"
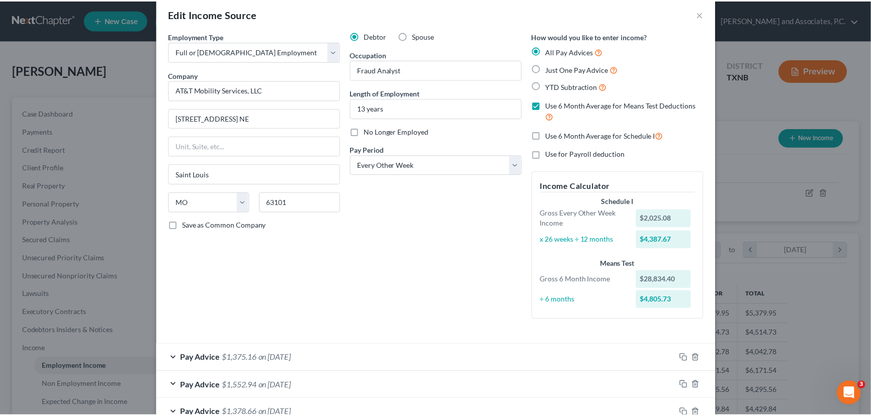
scroll to position [0, 0]
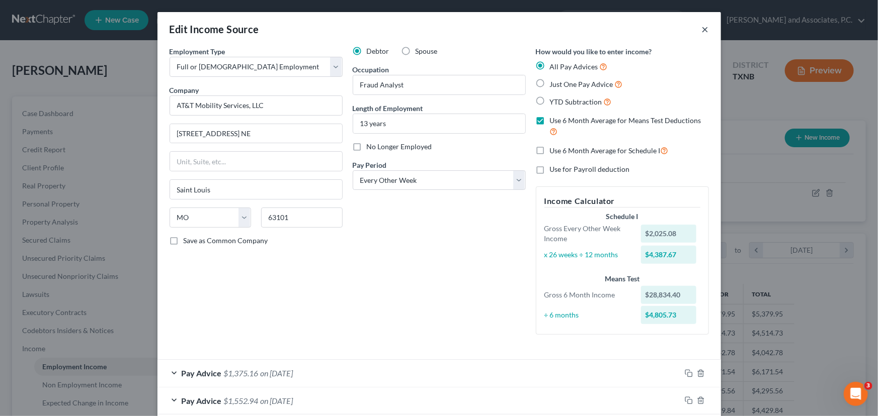
click at [703, 31] on button "×" at bounding box center [705, 29] width 7 height 12
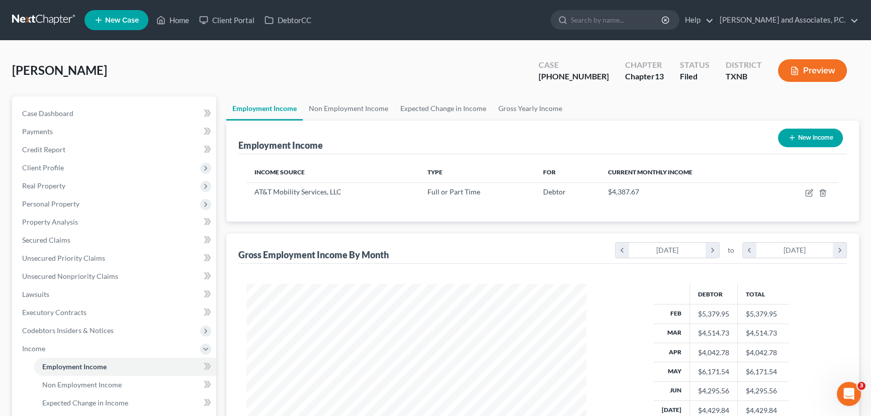
scroll to position [502830, 502653]
click at [513, 110] on link "Gross Yearly Income" at bounding box center [530, 109] width 76 height 24
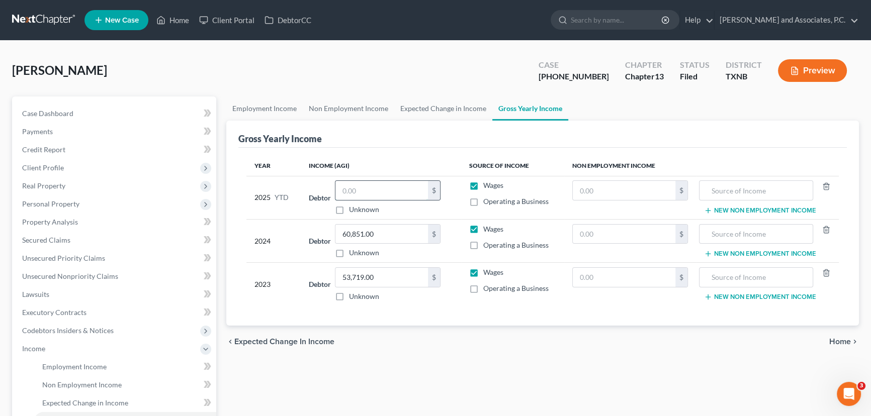
click at [373, 188] on input "text" at bounding box center [382, 190] width 93 height 19
type input "11,001.28"
click at [269, 105] on link "Employment Income" at bounding box center [264, 109] width 76 height 24
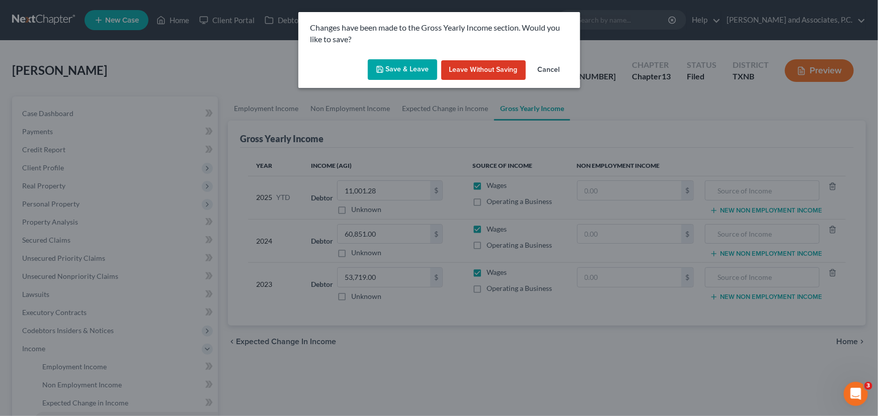
click at [394, 67] on button "Save & Leave" at bounding box center [402, 69] width 69 height 21
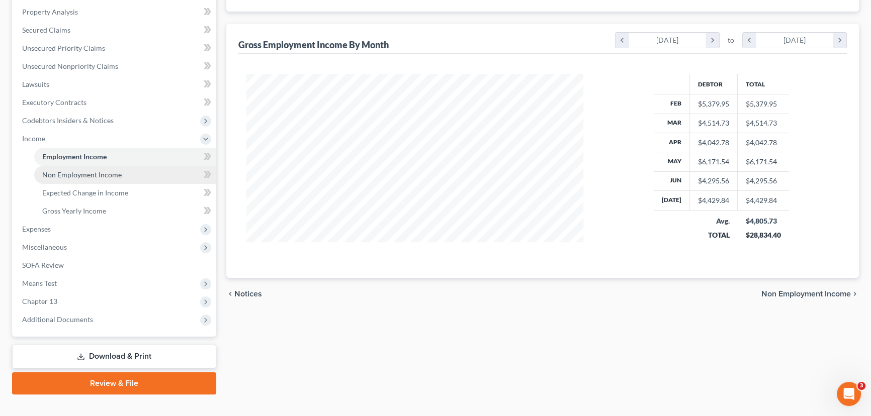
scroll to position [225, 0]
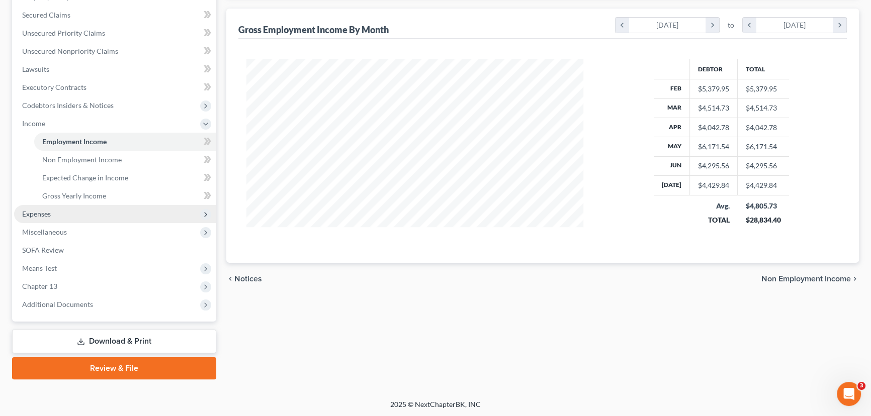
click at [58, 210] on span "Expenses" at bounding box center [115, 214] width 202 height 18
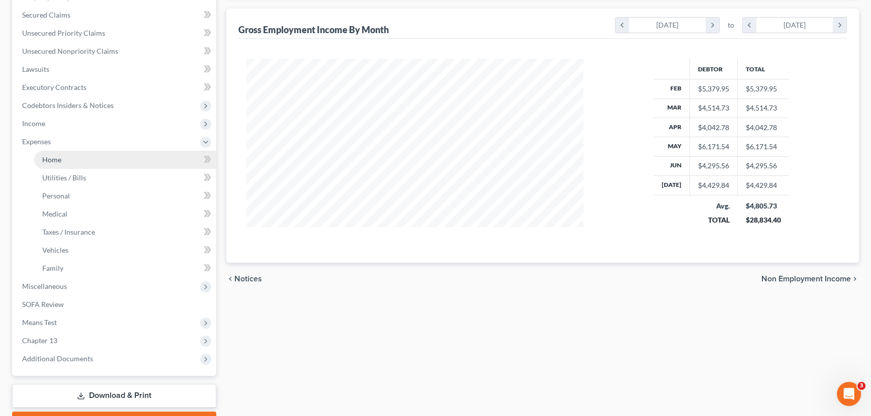
click at [66, 155] on link "Home" at bounding box center [125, 160] width 182 height 18
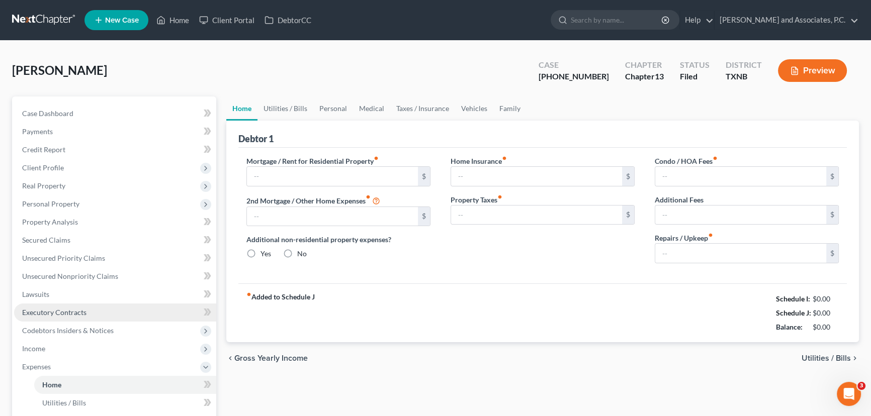
type input "750.00"
type input "0.00"
radio input "true"
type input "0.00"
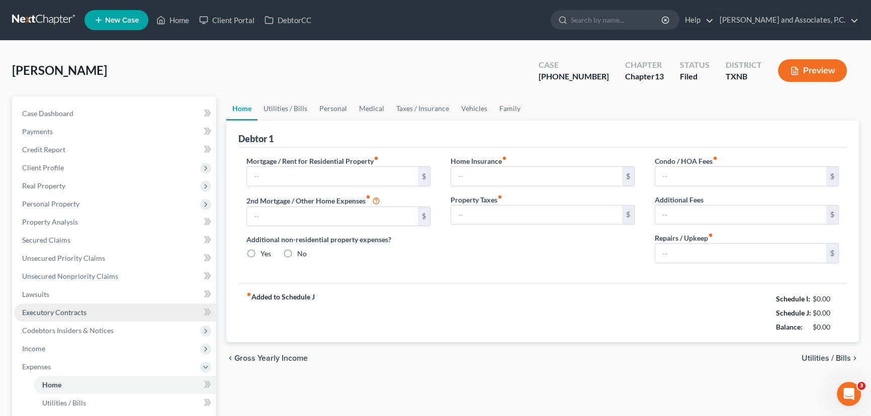
type input "0.00"
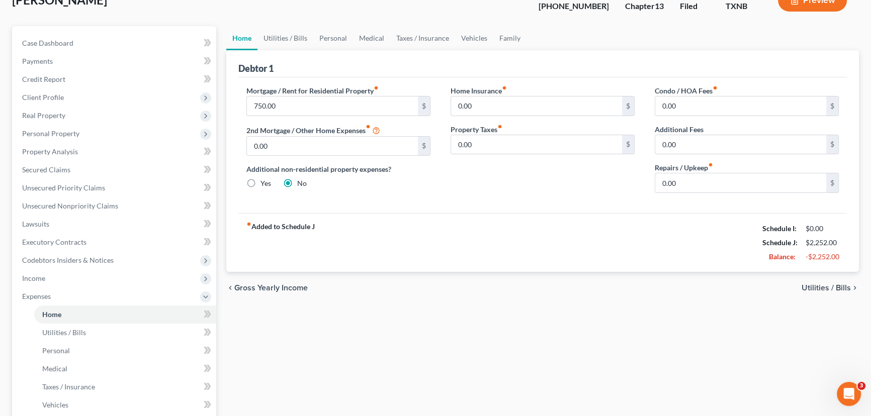
scroll to position [91, 0]
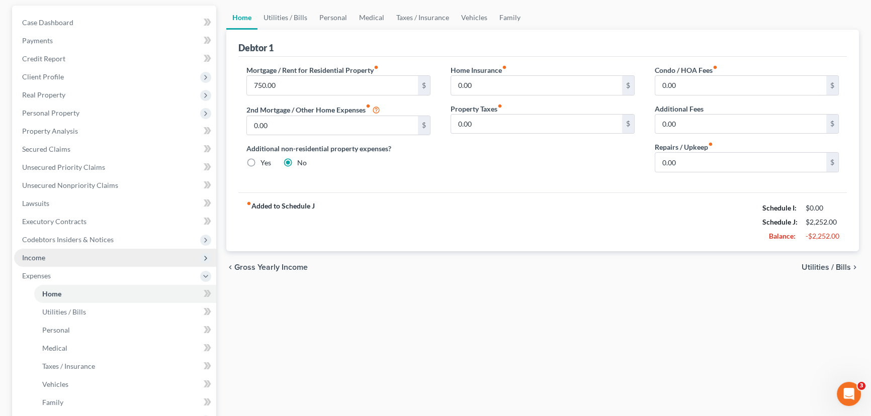
click at [55, 260] on span "Income" at bounding box center [115, 258] width 202 height 18
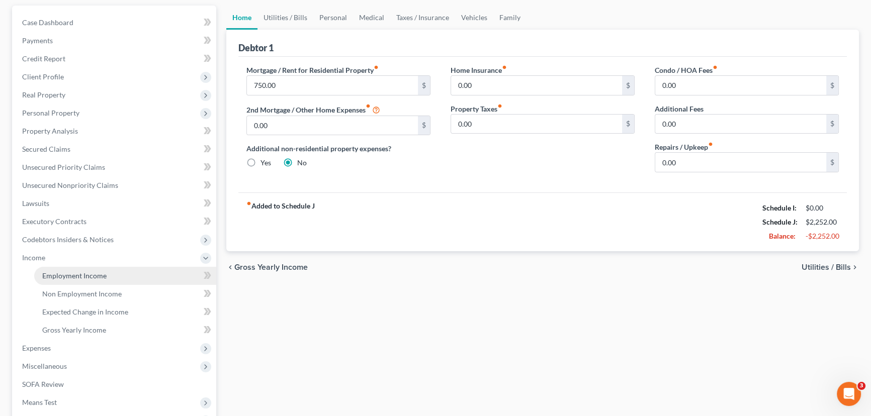
click at [72, 272] on span "Employment Income" at bounding box center [74, 276] width 64 height 9
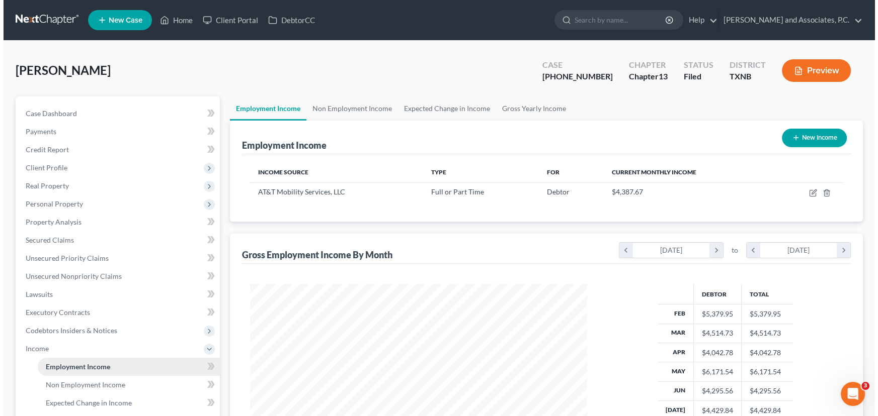
scroll to position [180, 357]
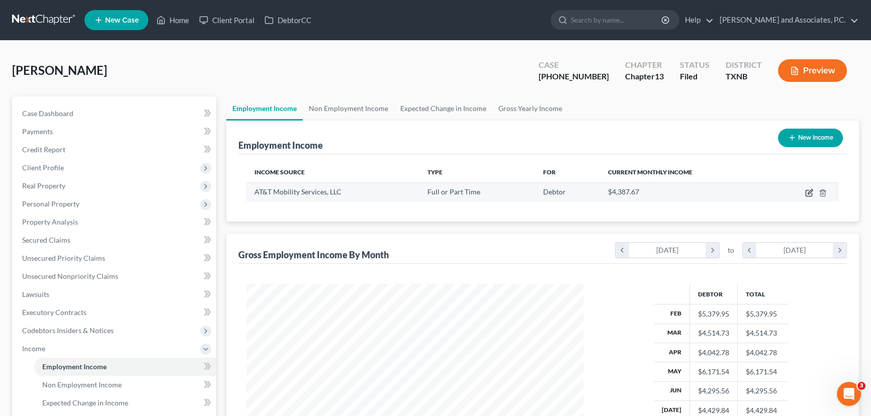
click at [812, 194] on icon "button" at bounding box center [809, 194] width 6 height 6
select select "0"
select select "26"
select select "2"
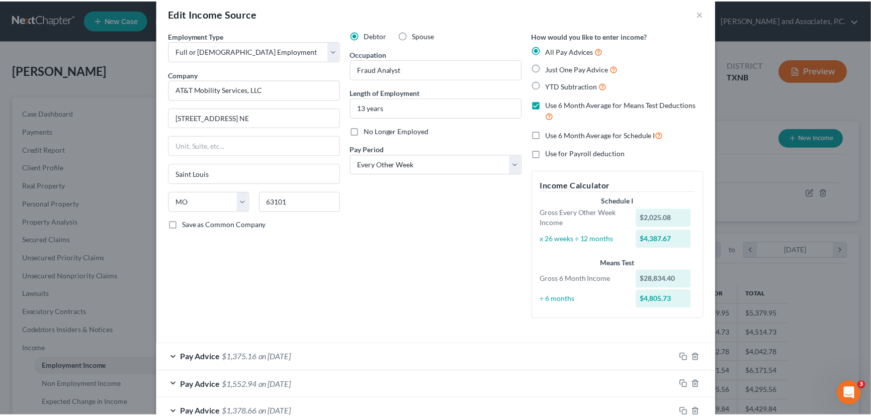
scroll to position [0, 0]
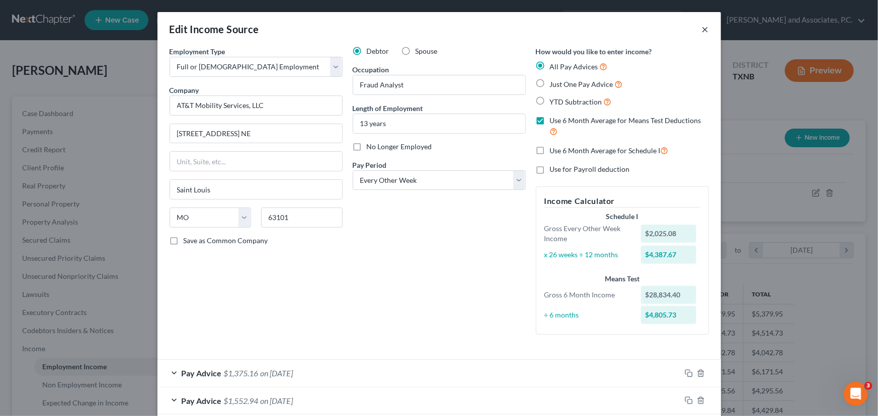
click at [703, 27] on button "×" at bounding box center [705, 29] width 7 height 12
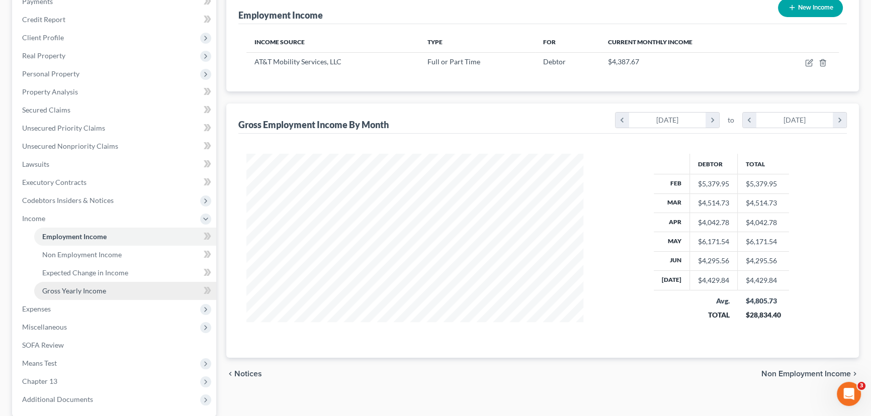
scroll to position [183, 0]
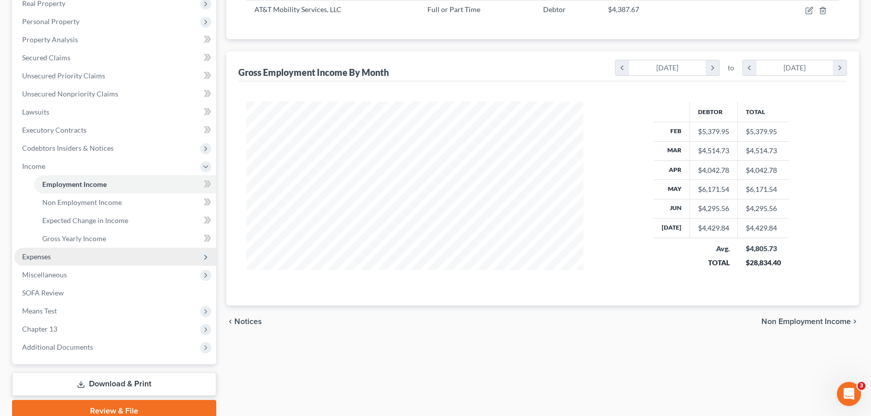
click at [75, 255] on span "Expenses" at bounding box center [115, 257] width 202 height 18
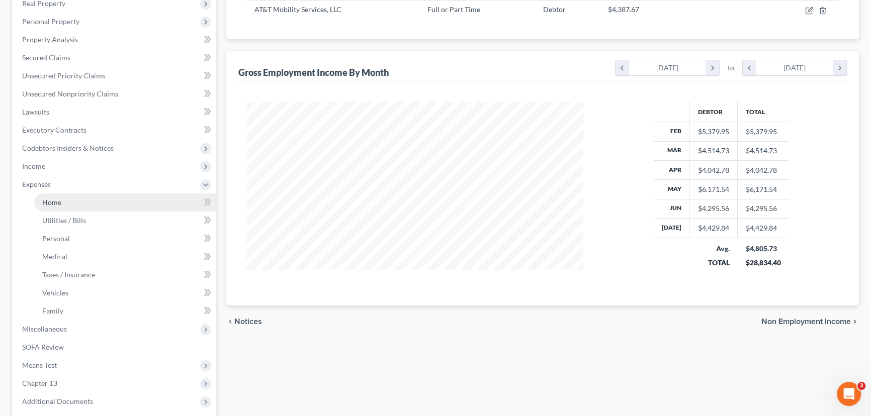
click at [69, 202] on link "Home" at bounding box center [125, 203] width 182 height 18
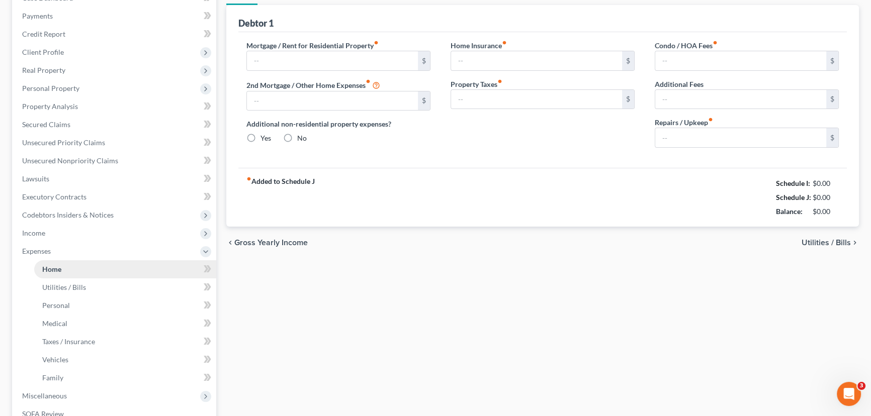
type input "750.00"
type input "0.00"
radio input "true"
type input "0.00"
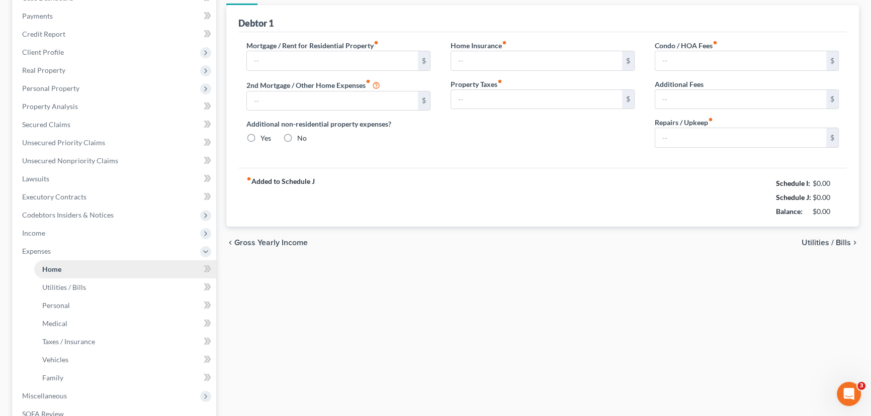
type input "0.00"
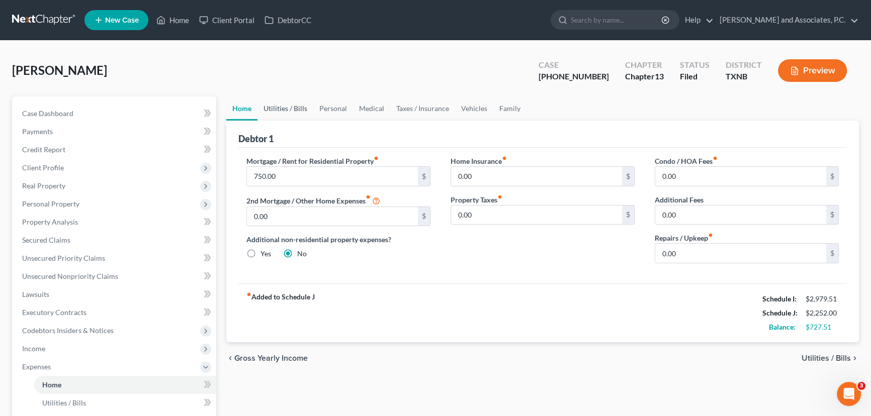
click at [276, 106] on link "Utilities / Bills" at bounding box center [286, 109] width 56 height 24
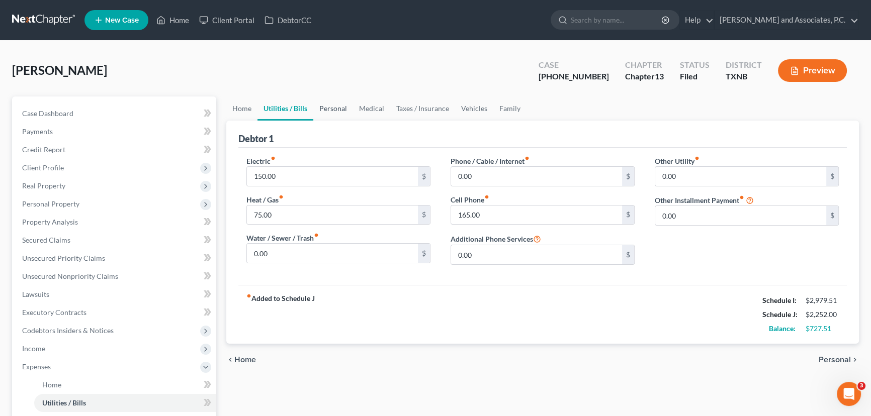
click at [327, 114] on link "Personal" at bounding box center [333, 109] width 40 height 24
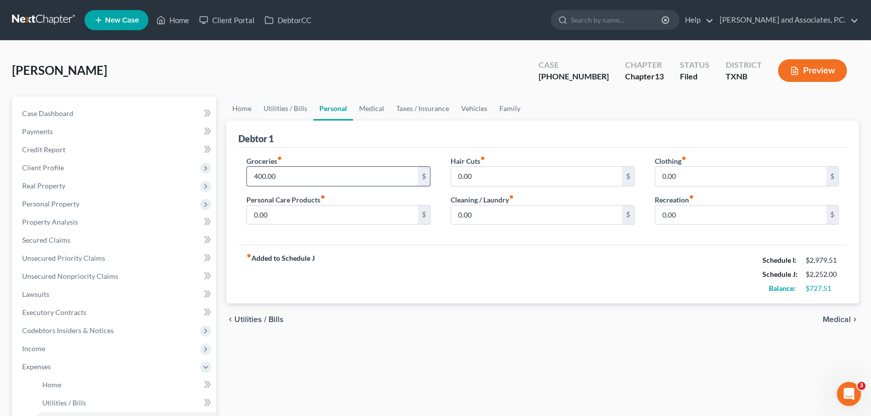
click at [308, 178] on input "400.00" at bounding box center [332, 176] width 171 height 19
type input "458.00"
click at [293, 216] on input "0.00" at bounding box center [332, 215] width 171 height 19
type input "48.00"
type input "87.00"
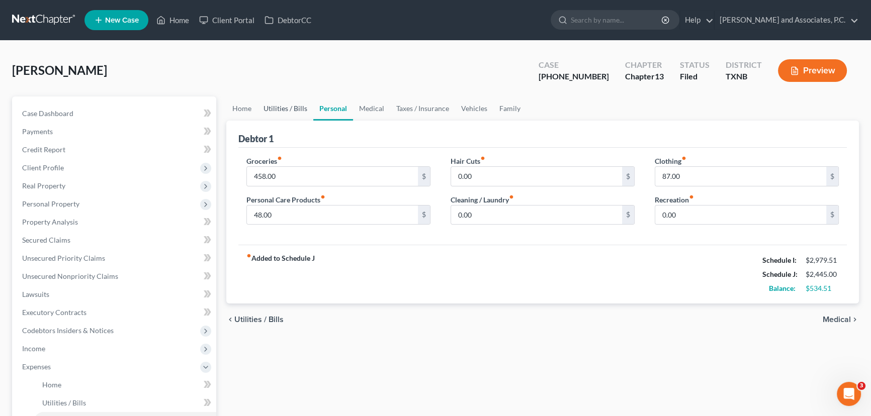
click at [284, 112] on link "Utilities / Bills" at bounding box center [286, 109] width 56 height 24
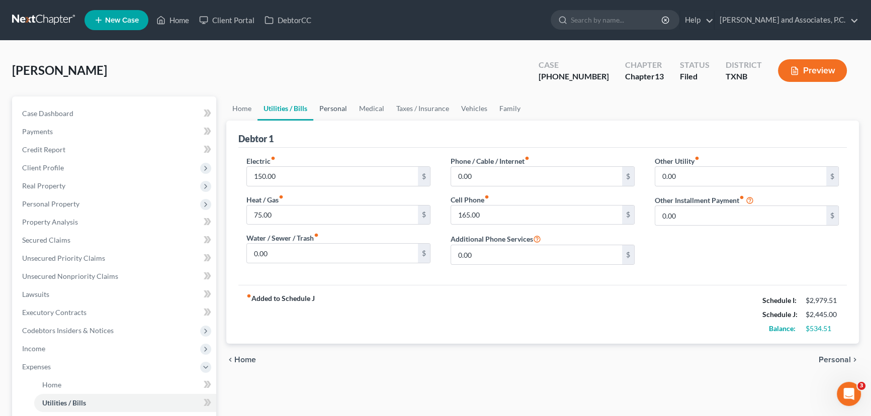
click at [335, 109] on link "Personal" at bounding box center [333, 109] width 40 height 24
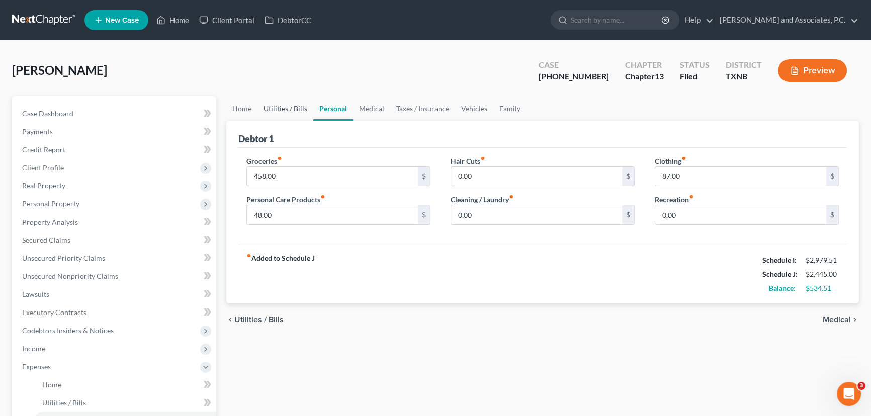
click at [283, 110] on link "Utilities / Bills" at bounding box center [286, 109] width 56 height 24
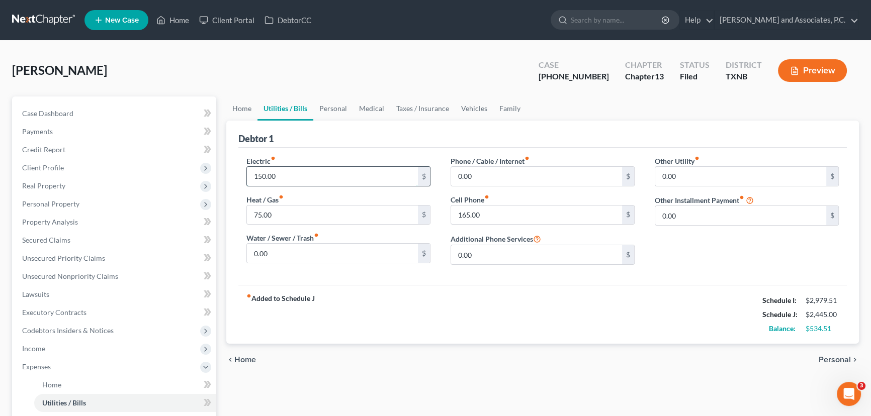
click at [289, 173] on input "150.00" at bounding box center [332, 176] width 171 height 19
type input "175.00"
click at [279, 218] on input "75.00" at bounding box center [332, 215] width 171 height 19
type input "100.00"
click at [485, 209] on input "165.00" at bounding box center [536, 215] width 171 height 19
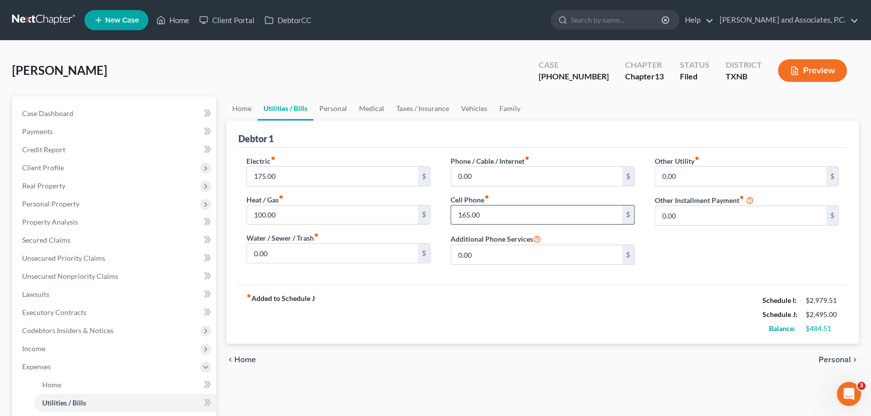
click at [484, 213] on input "165.00" at bounding box center [536, 215] width 171 height 19
type input "165.51"
click at [327, 110] on link "Personal" at bounding box center [333, 109] width 40 height 24
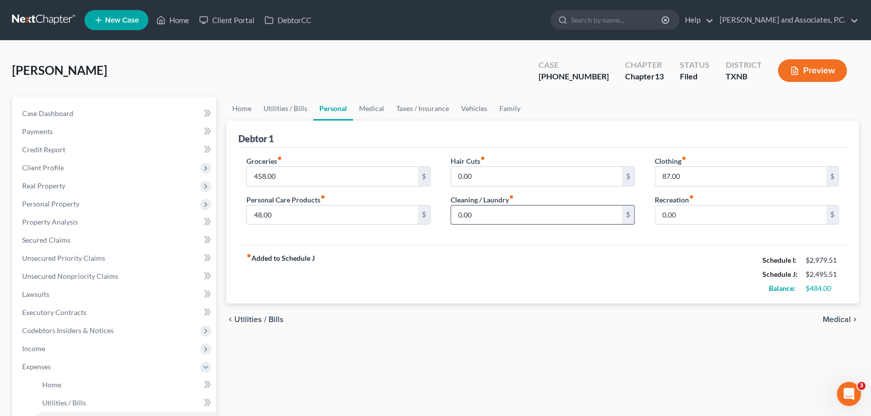
click at [501, 215] on input "0.00" at bounding box center [536, 215] width 171 height 19
type input "44.00"
click at [377, 106] on link "Medical" at bounding box center [371, 109] width 37 height 24
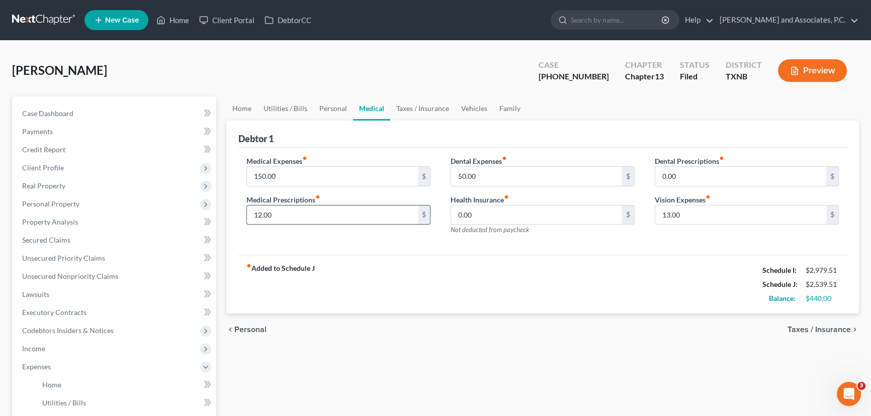
click at [290, 213] on input "12.00" at bounding box center [332, 215] width 171 height 19
type input "15.00"
click at [704, 220] on input "13.00" at bounding box center [740, 215] width 171 height 19
type input "15.00"
click at [412, 113] on link "Taxes / Insurance" at bounding box center [422, 109] width 65 height 24
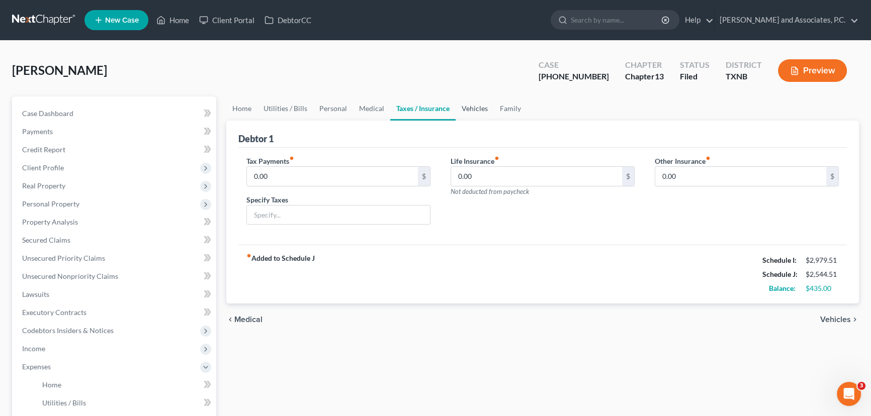
click at [473, 104] on link "Vehicles" at bounding box center [475, 109] width 38 height 24
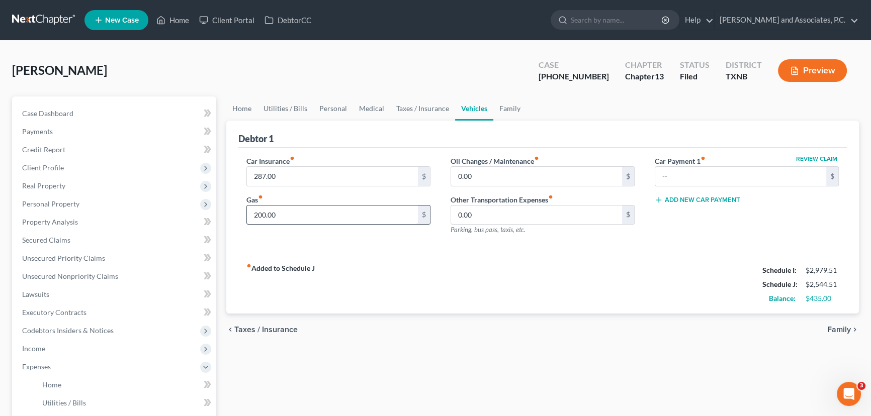
click at [358, 212] on input "200.00" at bounding box center [332, 215] width 171 height 19
type input "250.00"
click at [496, 110] on link "Family" at bounding box center [509, 109] width 33 height 24
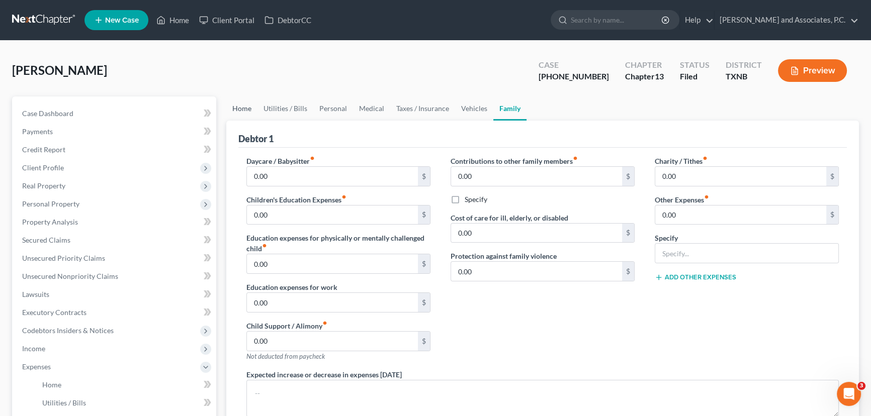
click at [237, 111] on link "Home" at bounding box center [241, 109] width 31 height 24
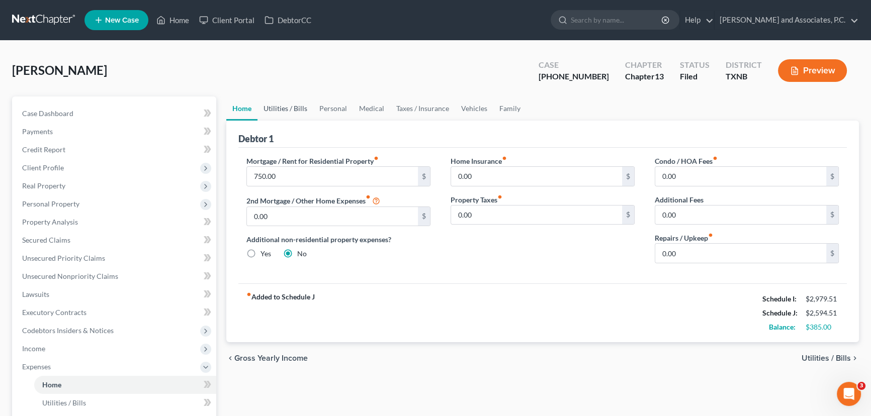
click at [288, 106] on link "Utilities / Bills" at bounding box center [286, 109] width 56 height 24
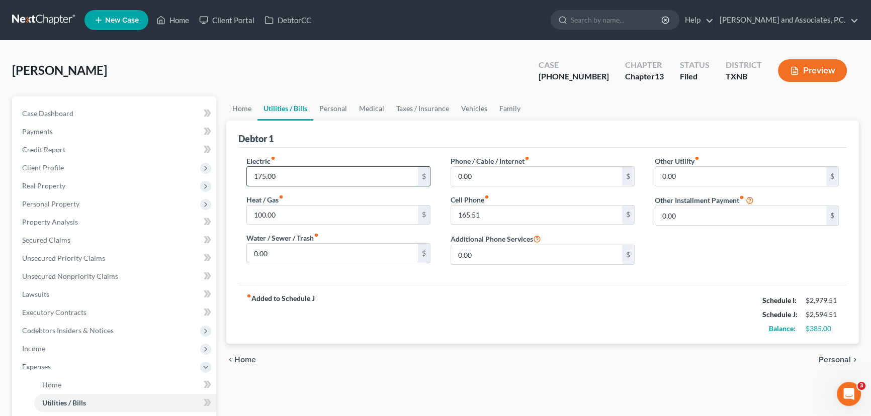
click at [293, 172] on input "175.00" at bounding box center [332, 176] width 171 height 19
type input "200.00"
click at [288, 210] on input "100.00" at bounding box center [332, 215] width 171 height 19
type input "120.00"
click at [337, 110] on link "Personal" at bounding box center [333, 109] width 40 height 24
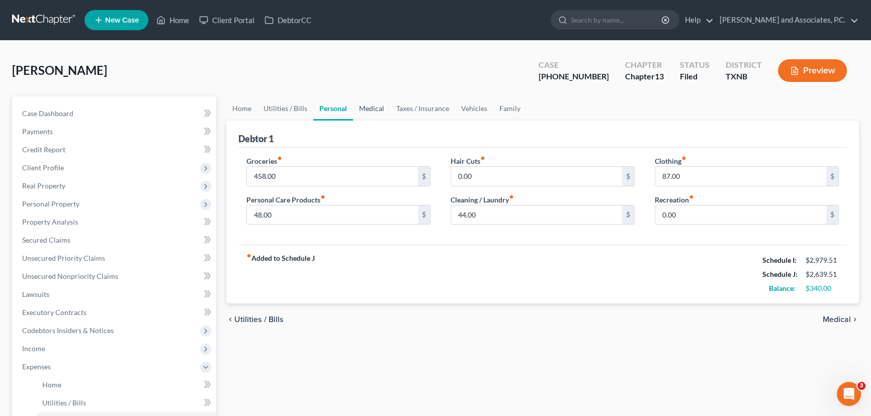
click at [372, 106] on link "Medical" at bounding box center [371, 109] width 37 height 24
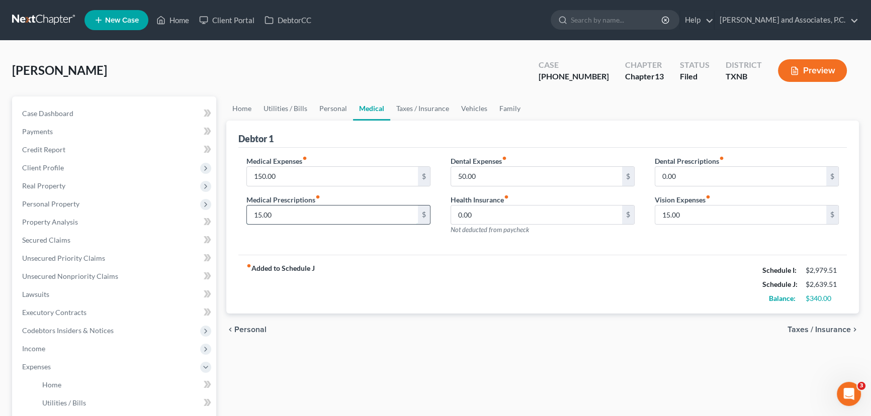
click at [302, 216] on input "15.00" at bounding box center [332, 215] width 171 height 19
type input "20.00"
click at [691, 213] on input "15.00" at bounding box center [740, 215] width 171 height 19
type input "20.00"
click at [426, 112] on link "Taxes / Insurance" at bounding box center [422, 109] width 65 height 24
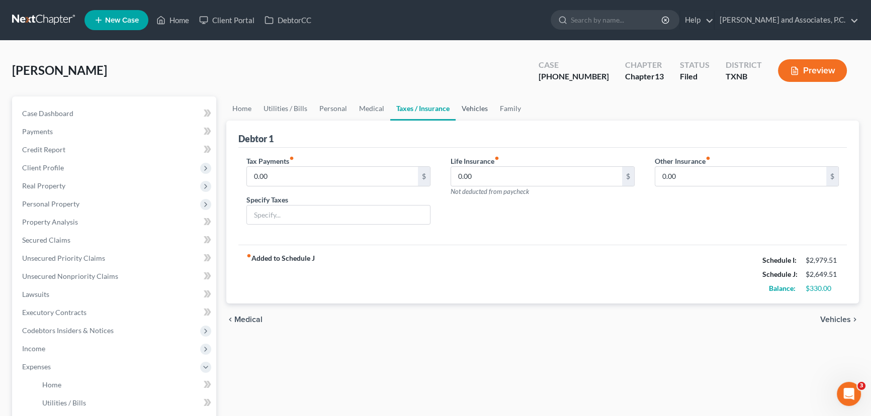
click at [462, 105] on link "Vehicles" at bounding box center [475, 109] width 38 height 24
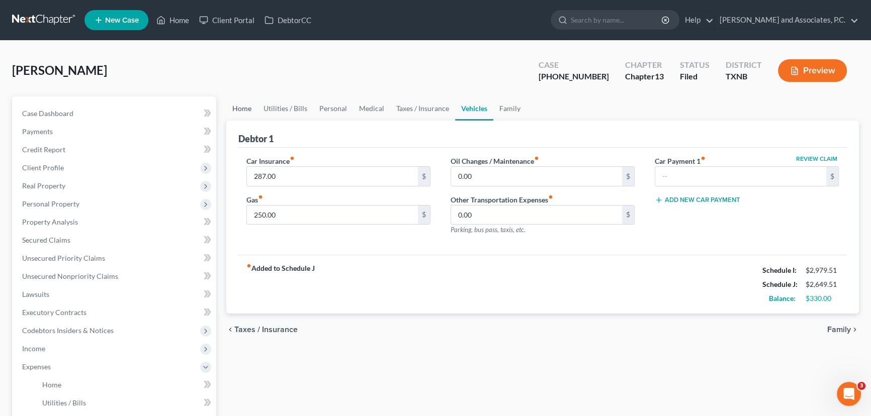
click at [231, 109] on link "Home" at bounding box center [241, 109] width 31 height 24
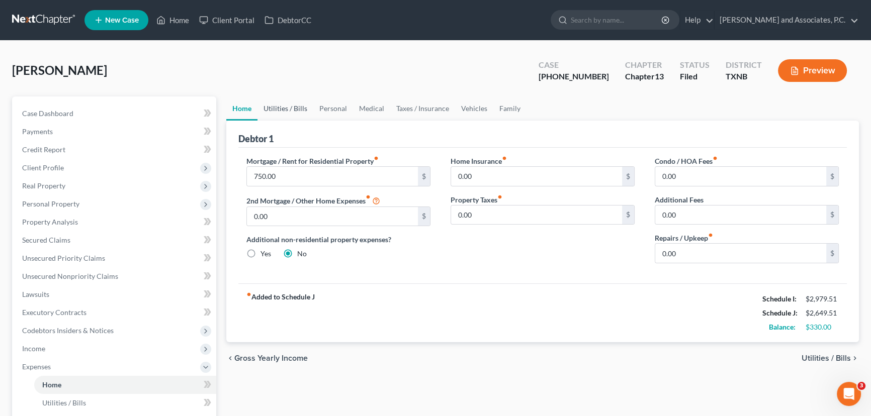
click at [271, 106] on link "Utilities / Bills" at bounding box center [286, 109] width 56 height 24
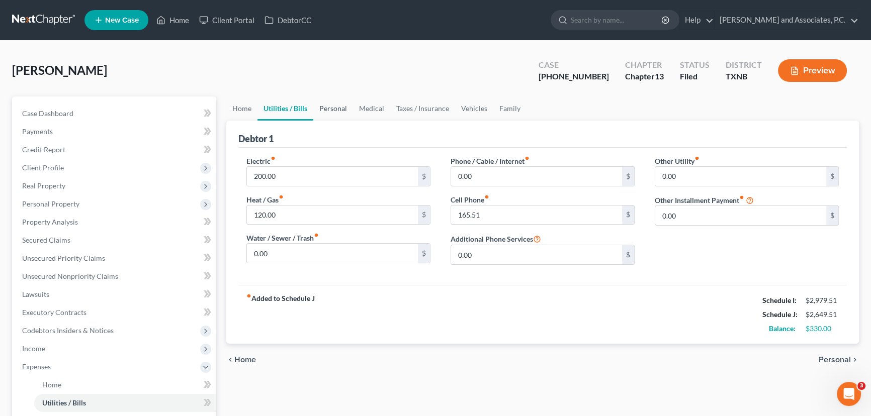
click at [322, 103] on link "Personal" at bounding box center [333, 109] width 40 height 24
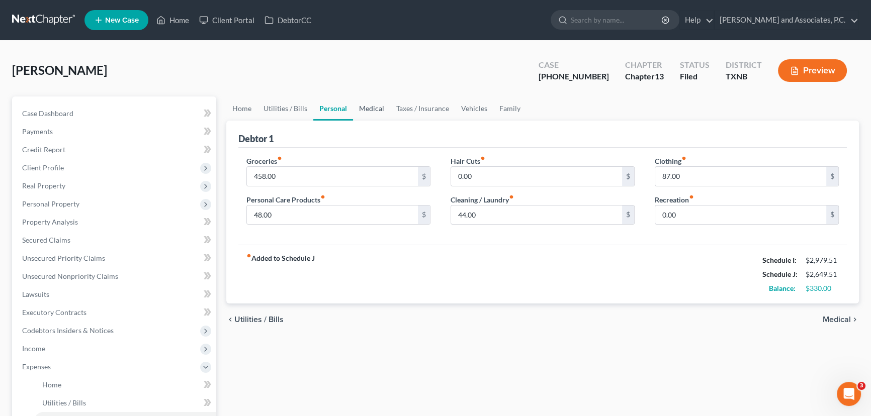
click at [377, 106] on link "Medical" at bounding box center [371, 109] width 37 height 24
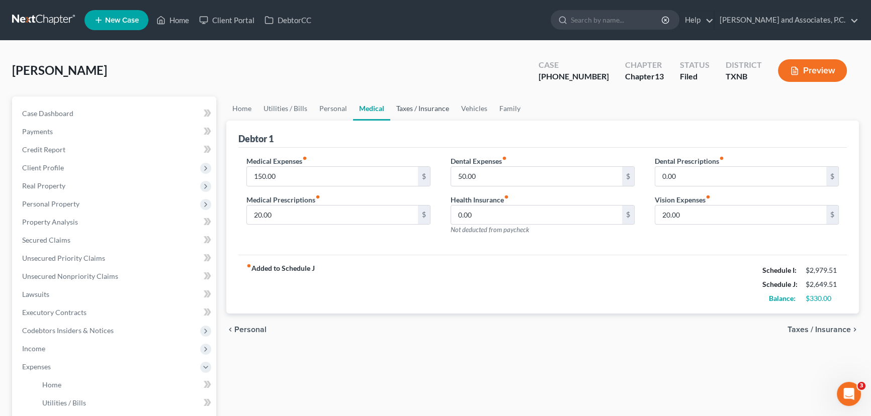
click at [427, 110] on link "Taxes / Insurance" at bounding box center [422, 109] width 65 height 24
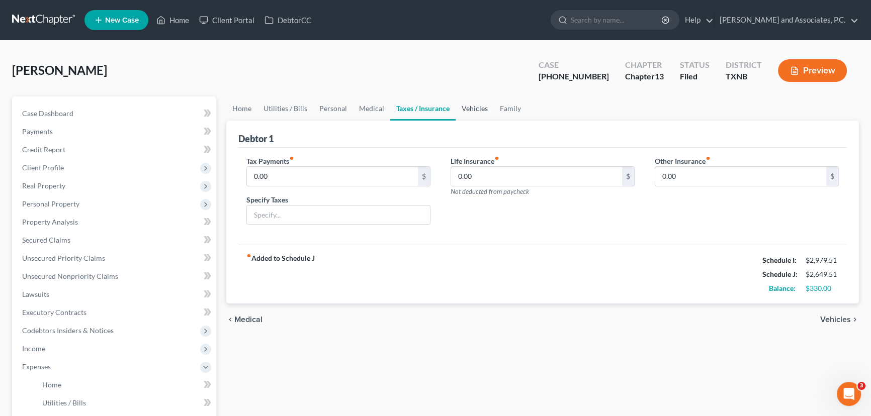
click at [468, 111] on link "Vehicles" at bounding box center [475, 109] width 38 height 24
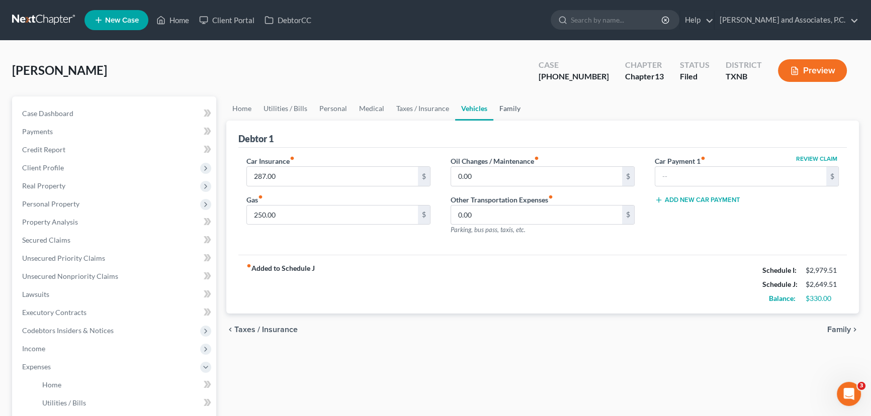
click at [503, 103] on link "Family" at bounding box center [509, 109] width 33 height 24
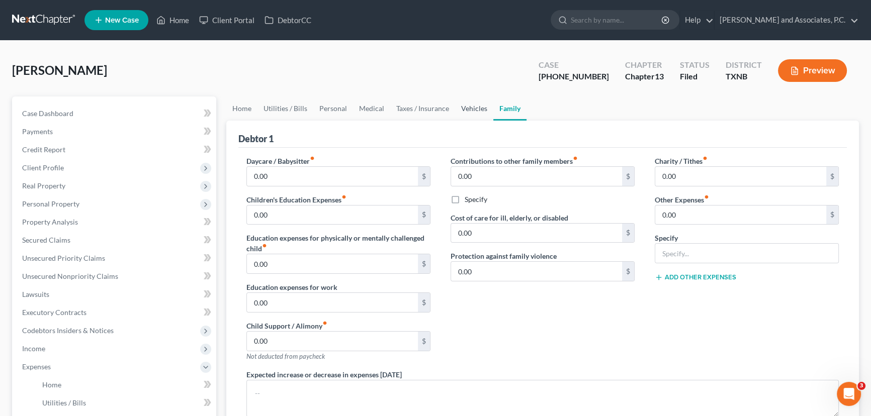
click at [466, 110] on link "Vehicles" at bounding box center [474, 109] width 38 height 24
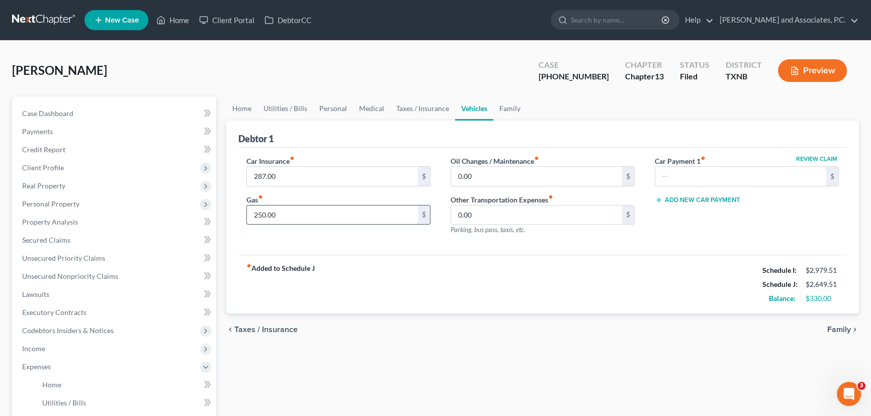
click at [301, 216] on input "250.00" at bounding box center [332, 215] width 171 height 19
type input "300.00"
click at [348, 243] on div "Car Insurance fiber_manual_record 287.00 $ Gas fiber_manual_record 300.00 $ Oil…" at bounding box center [542, 202] width 609 height 108
click at [409, 109] on link "Taxes / Insurance" at bounding box center [422, 109] width 65 height 24
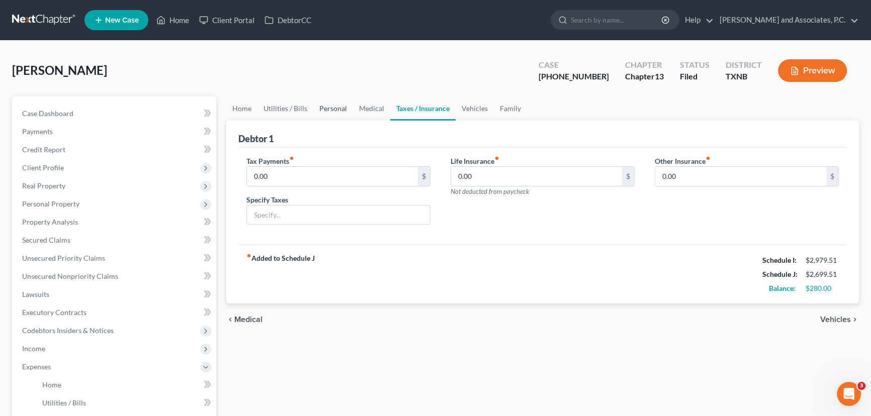
click at [344, 112] on link "Personal" at bounding box center [333, 109] width 40 height 24
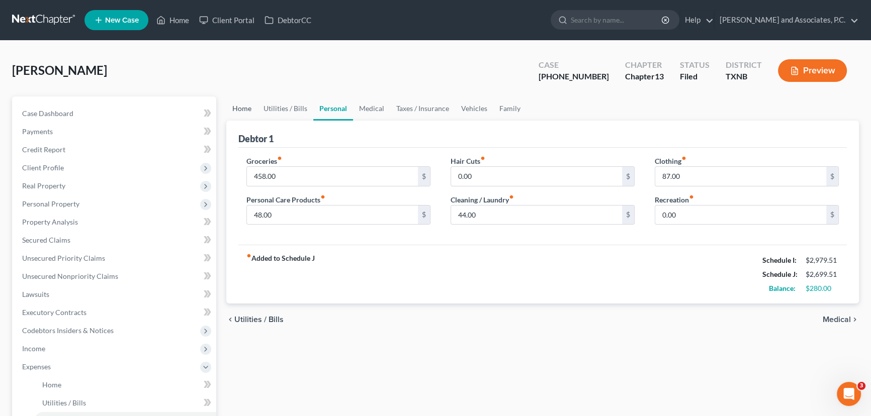
click at [226, 102] on link "Home" at bounding box center [241, 109] width 31 height 24
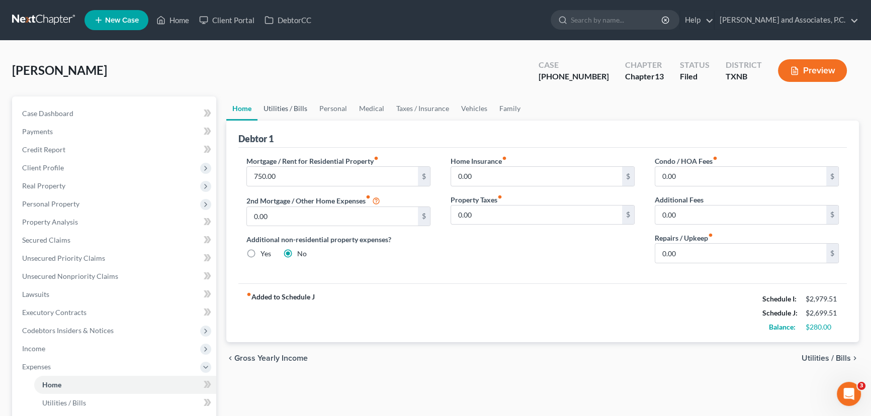
click at [294, 115] on link "Utilities / Bills" at bounding box center [286, 109] width 56 height 24
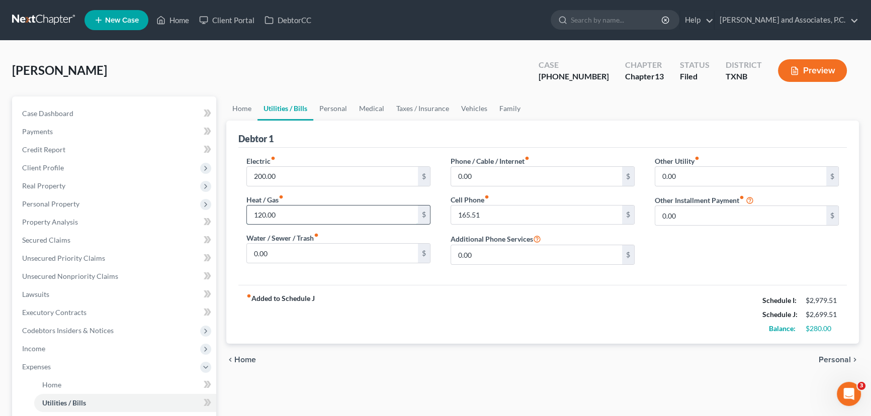
click at [335, 211] on input "120.00" at bounding box center [332, 215] width 171 height 19
click at [291, 168] on input "200.00" at bounding box center [332, 176] width 171 height 19
type input "250.00"
click at [488, 174] on input "0.00" at bounding box center [536, 176] width 171 height 19
type input "40.00"
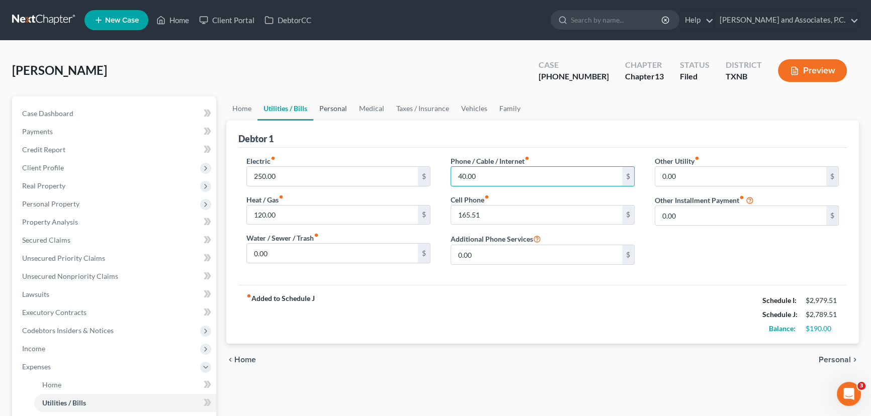
click at [327, 103] on link "Personal" at bounding box center [333, 109] width 40 height 24
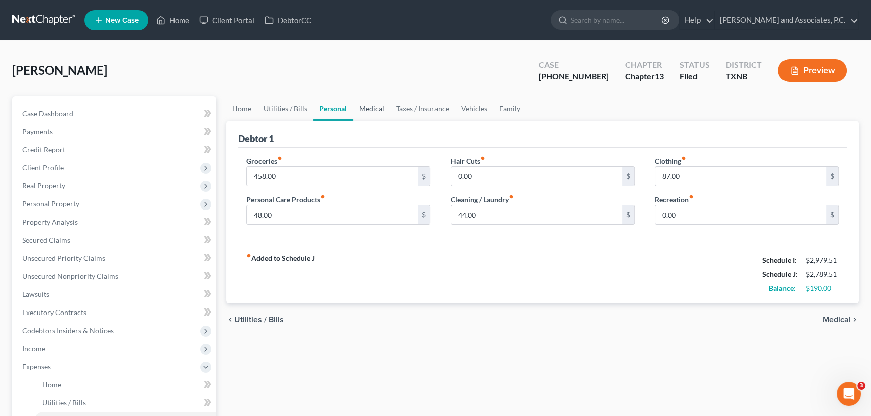
click at [372, 97] on link "Medical" at bounding box center [371, 109] width 37 height 24
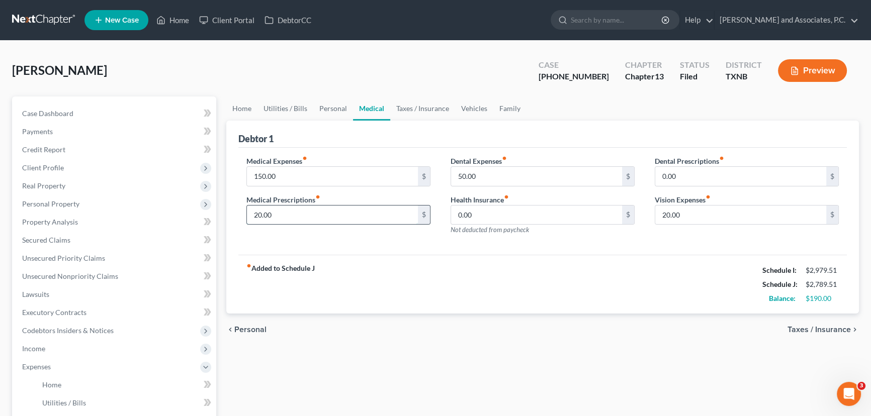
click at [331, 213] on input "20.00" at bounding box center [332, 215] width 171 height 19
type input "50.00"
click at [333, 109] on link "Personal" at bounding box center [333, 109] width 40 height 24
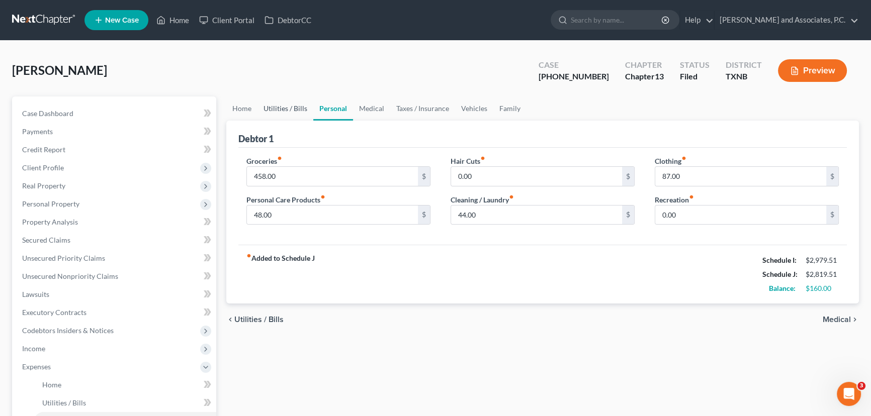
drag, startPoint x: 310, startPoint y: 111, endPoint x: 303, endPoint y: 110, distance: 7.1
click at [309, 111] on link "Utilities / Bills" at bounding box center [286, 109] width 56 height 24
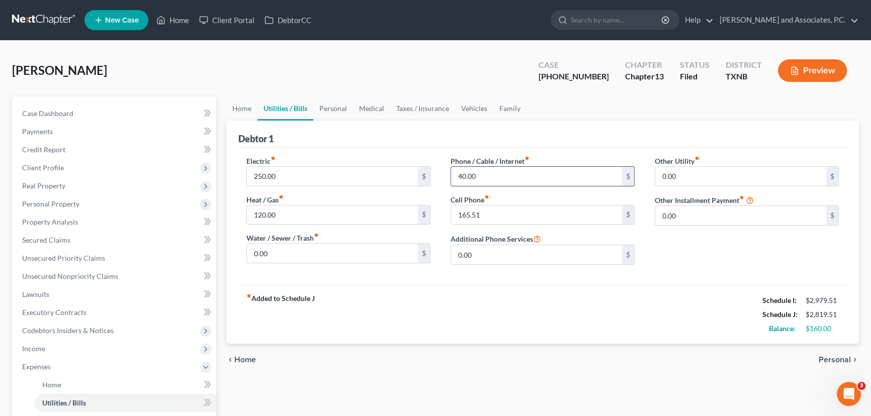
click at [486, 173] on input "40.00" at bounding box center [536, 176] width 171 height 19
click at [494, 211] on input "165.51" at bounding box center [536, 215] width 171 height 19
type input "175.51"
click at [336, 110] on link "Personal" at bounding box center [333, 109] width 40 height 24
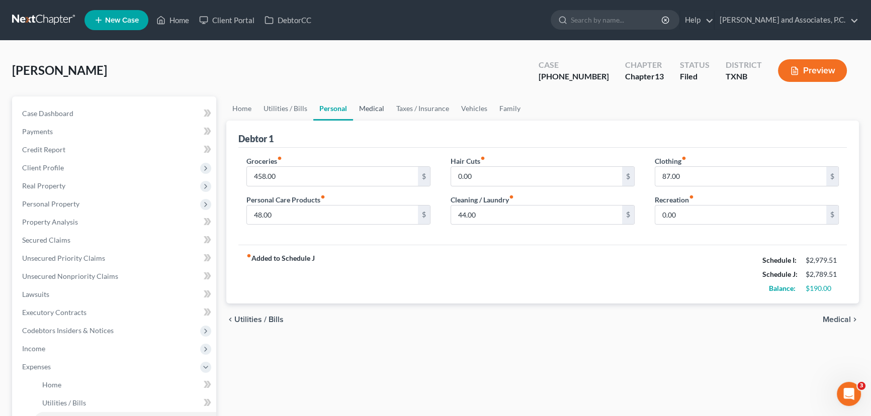
click at [363, 117] on link "Medical" at bounding box center [371, 109] width 37 height 24
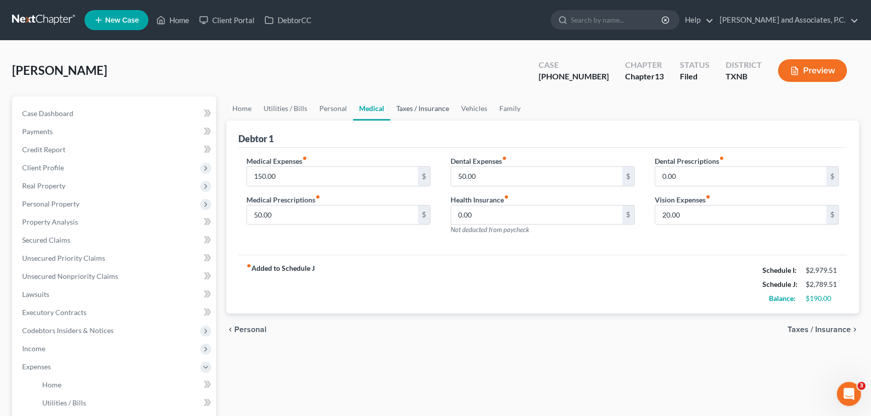
click at [424, 110] on link "Taxes / Insurance" at bounding box center [422, 109] width 65 height 24
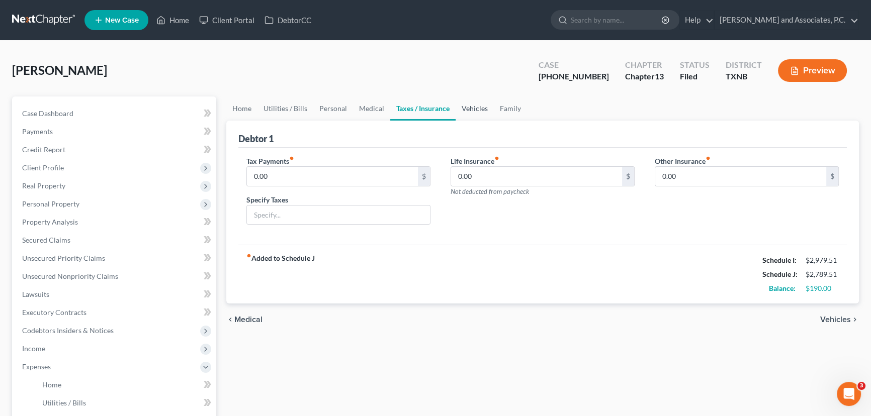
click at [480, 109] on link "Vehicles" at bounding box center [475, 109] width 38 height 24
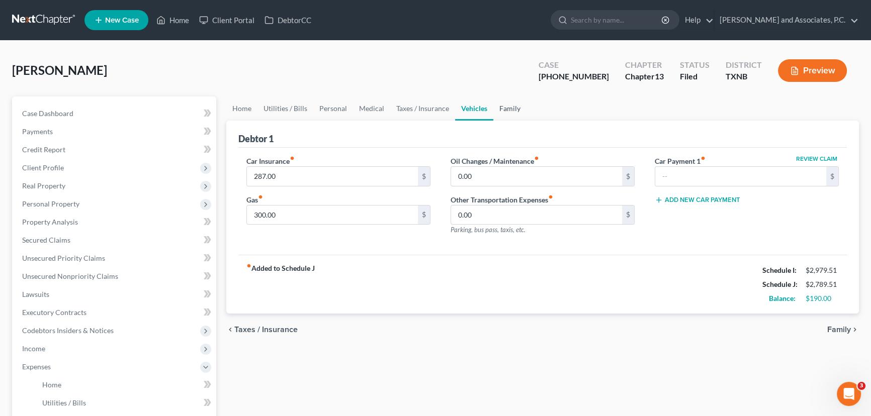
click at [503, 110] on link "Family" at bounding box center [509, 109] width 33 height 24
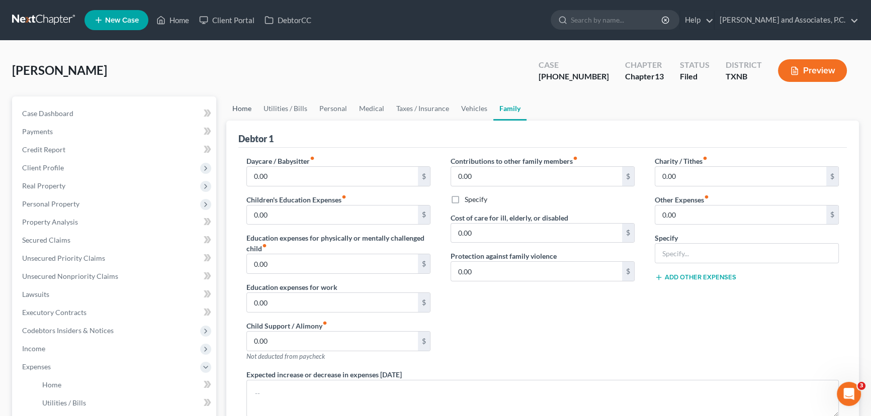
click at [236, 107] on link "Home" at bounding box center [241, 109] width 31 height 24
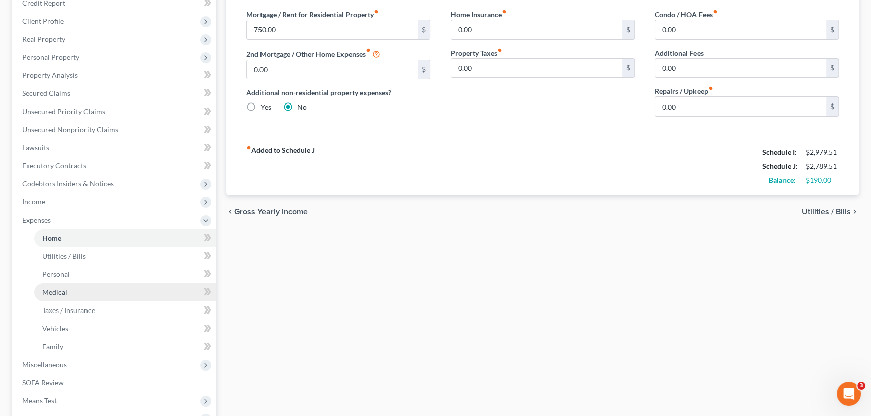
scroll to position [228, 0]
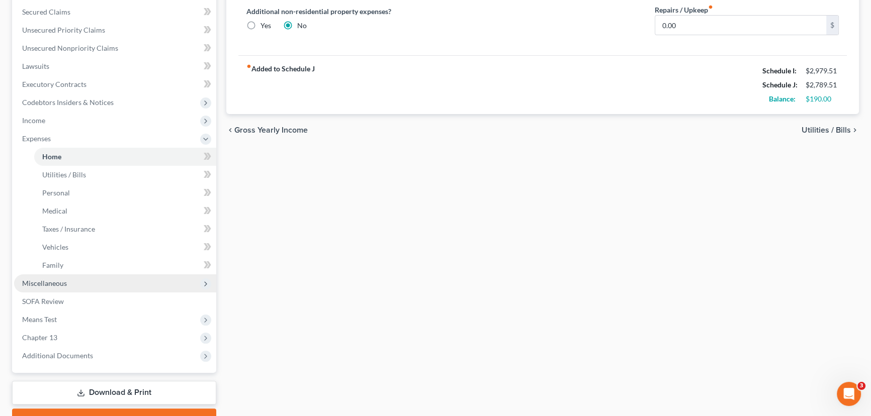
click at [32, 280] on span "Miscellaneous" at bounding box center [44, 283] width 45 height 9
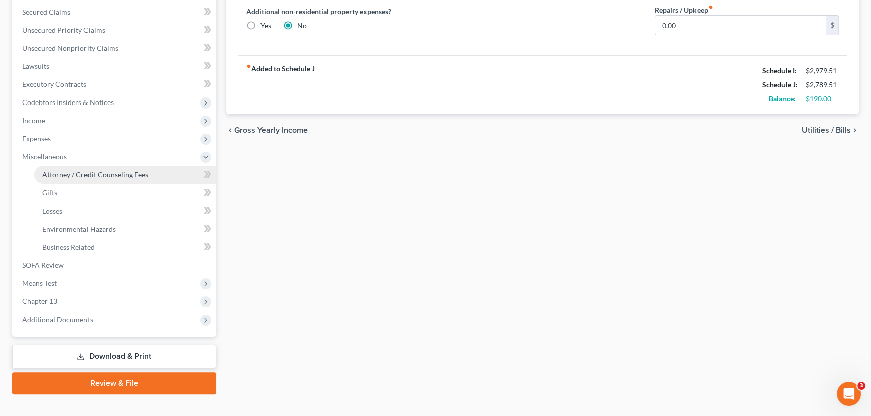
click at [62, 176] on span "Attorney / Credit Counseling Fees" at bounding box center [95, 175] width 106 height 9
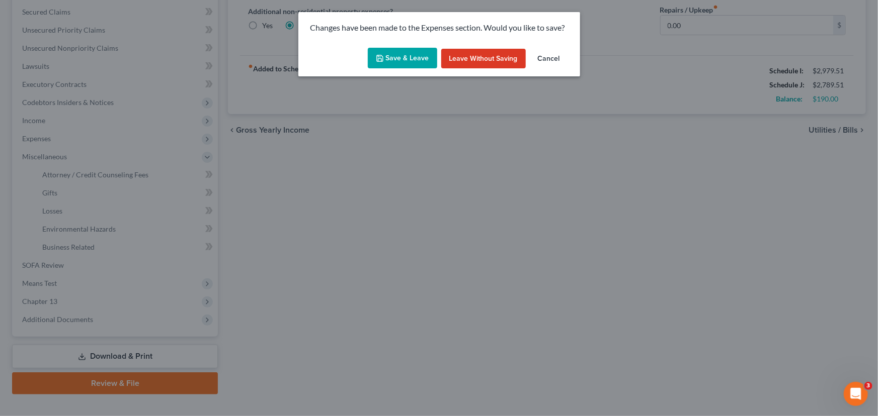
click at [397, 67] on button "Save & Leave" at bounding box center [402, 58] width 69 height 21
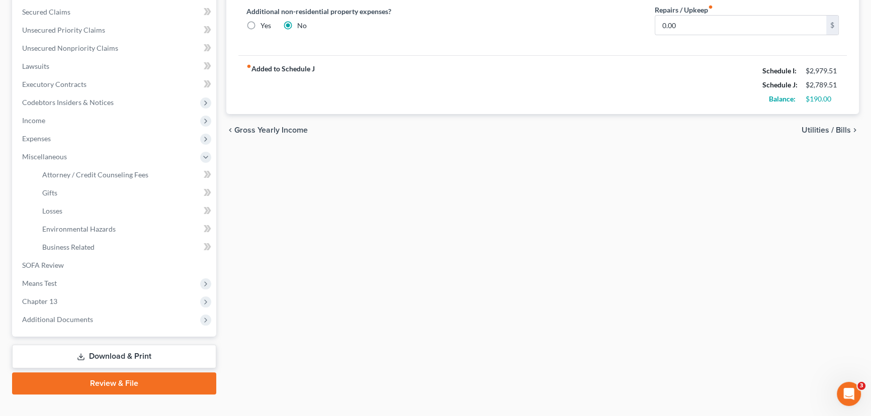
select select "1"
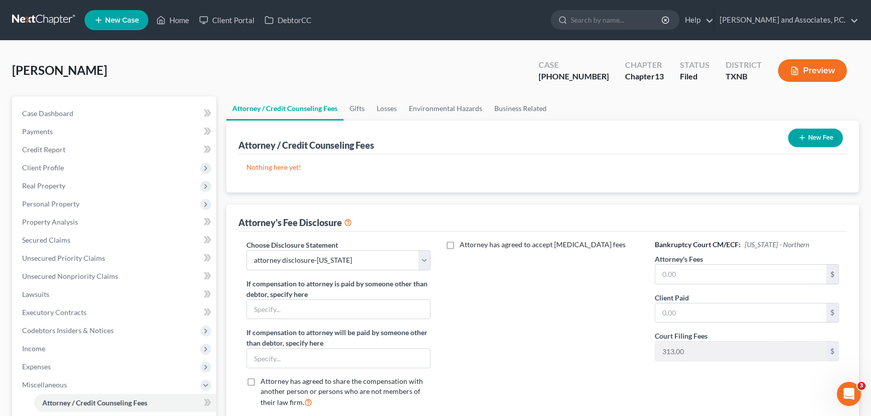
click at [808, 139] on button "New Fee" at bounding box center [815, 138] width 55 height 19
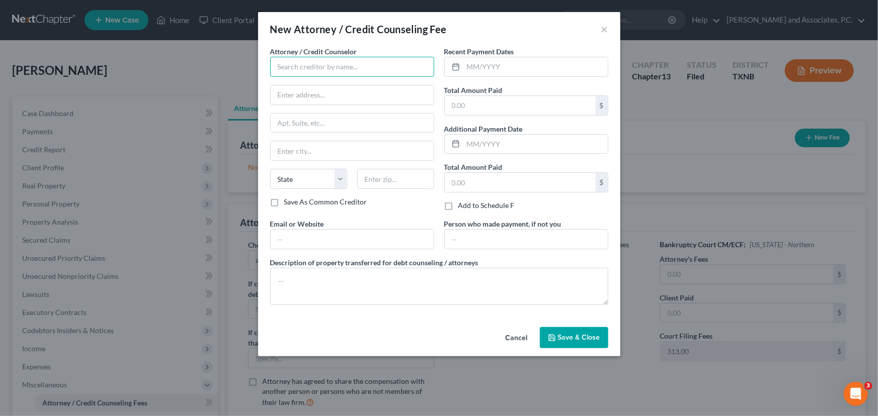
click at [345, 65] on input "text" at bounding box center [352, 67] width 164 height 20
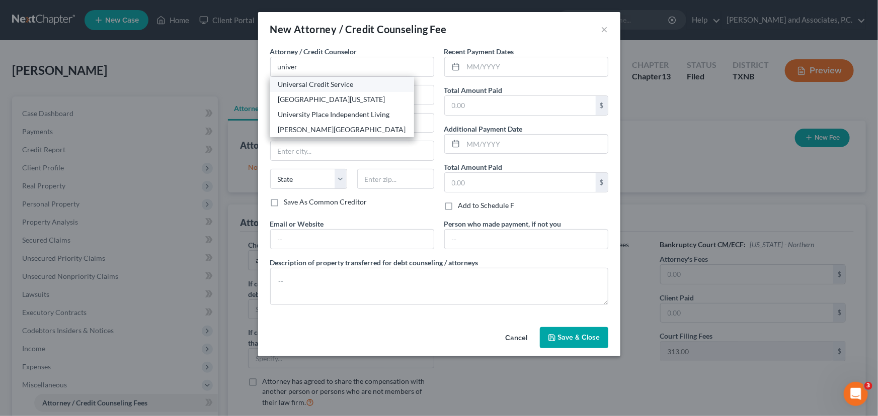
click at [337, 83] on div "Universal Credit Service" at bounding box center [342, 84] width 128 height 10
type input "Universal Credit Service"
type input "[STREET_ADDRESS][PERSON_NAME]"
type input "Broomall"
select select "39"
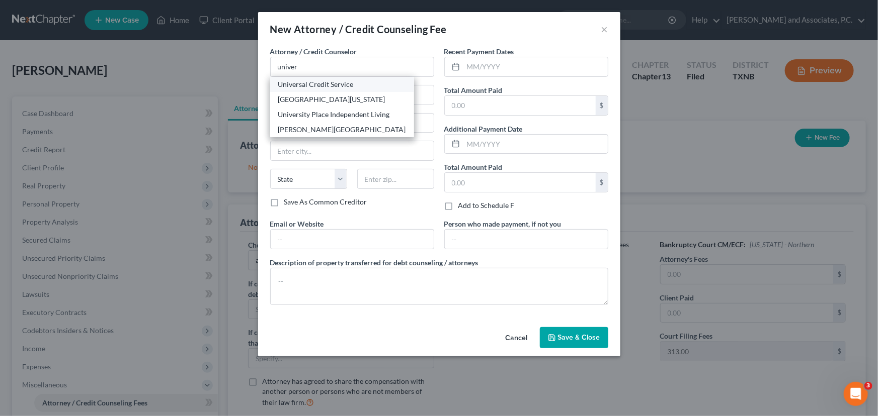
type input "19008"
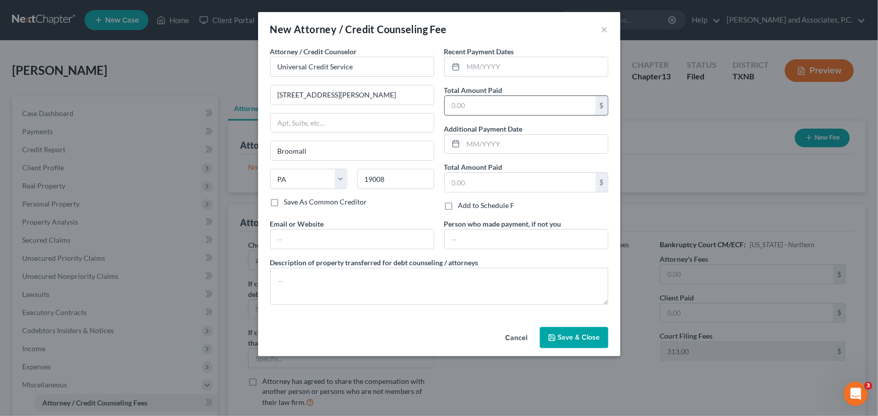
click at [463, 112] on input "text" at bounding box center [520, 105] width 151 height 19
type input "35.00"
click at [558, 337] on span "Save & Close" at bounding box center [579, 337] width 42 height 9
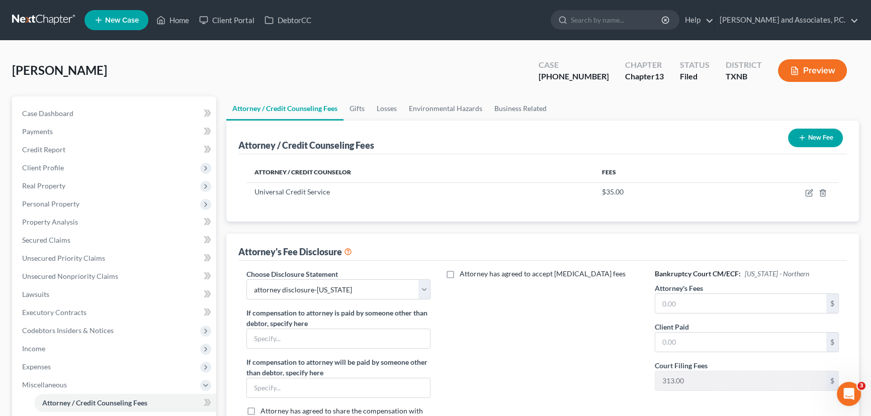
click at [817, 140] on button "New Fee" at bounding box center [815, 138] width 55 height 19
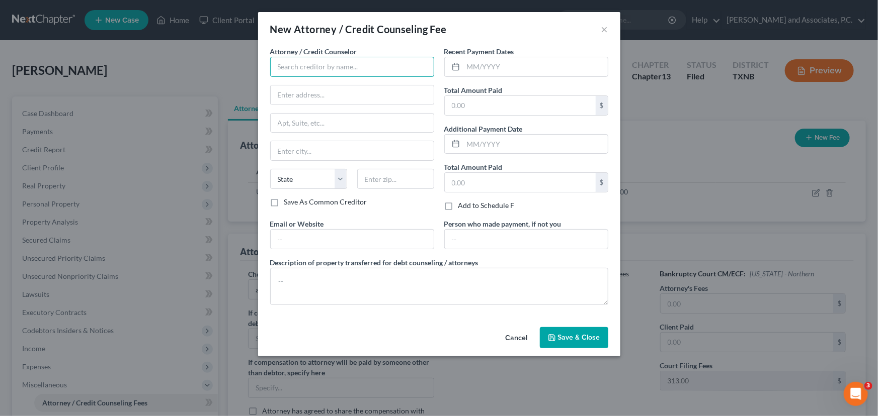
click at [307, 70] on input "text" at bounding box center [352, 67] width 164 height 20
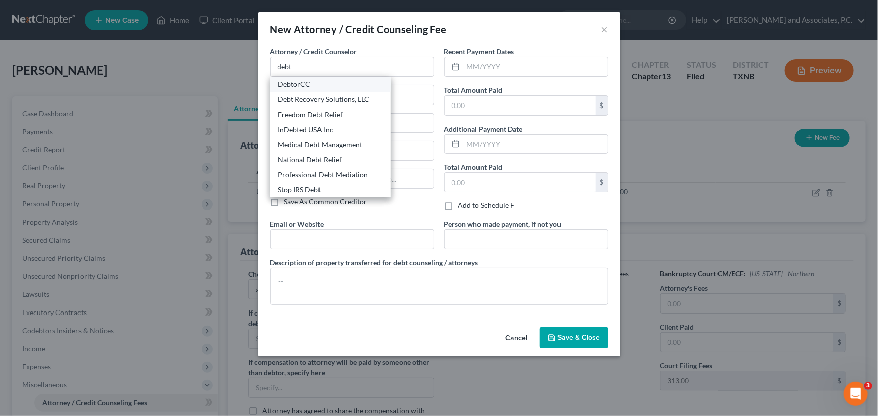
click at [327, 88] on div "DebtorCC" at bounding box center [330, 84] width 105 height 10
type input "DebtorCC"
type input "[STREET_ADDRESS][PERSON_NAME]"
type input "[GEOGRAPHIC_DATA]"
select select "33"
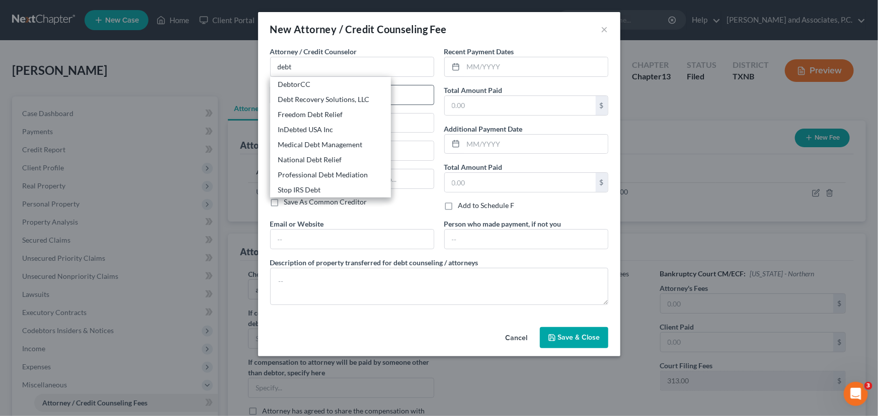
type input "07306"
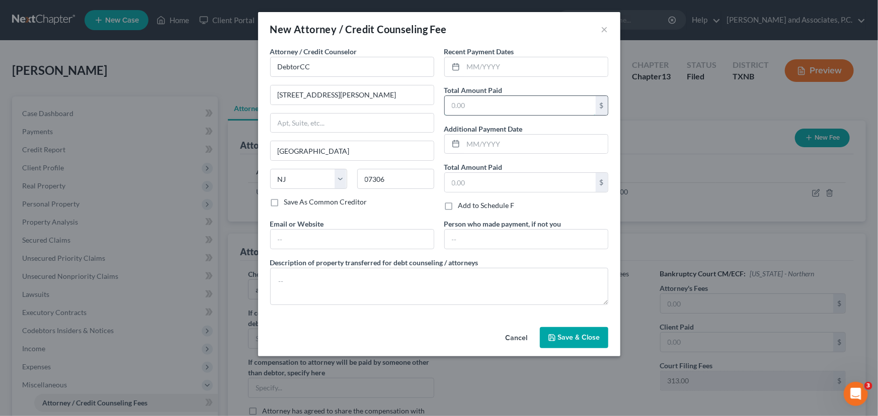
click at [470, 106] on input "text" at bounding box center [520, 105] width 151 height 19
type input "24.90"
click at [590, 343] on button "Save & Close" at bounding box center [574, 337] width 68 height 21
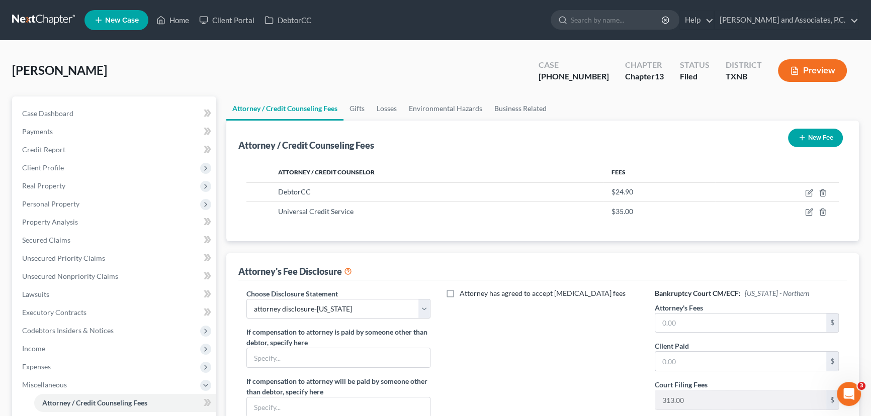
click at [820, 140] on button "New Fee" at bounding box center [815, 138] width 55 height 19
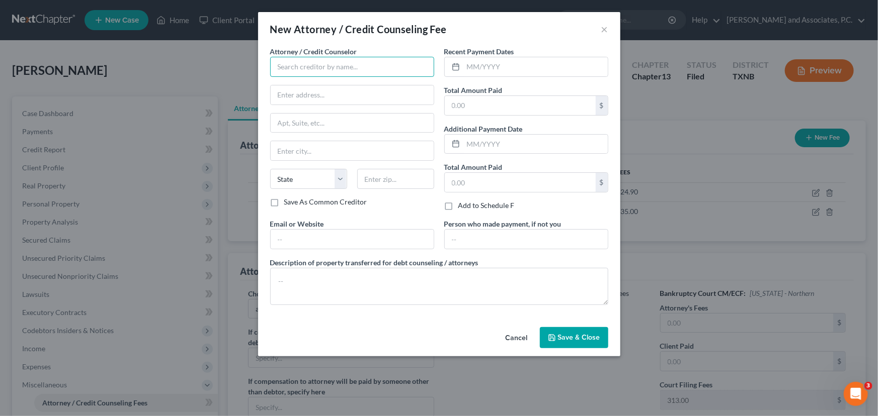
click at [296, 66] on input "text" at bounding box center [352, 67] width 164 height 20
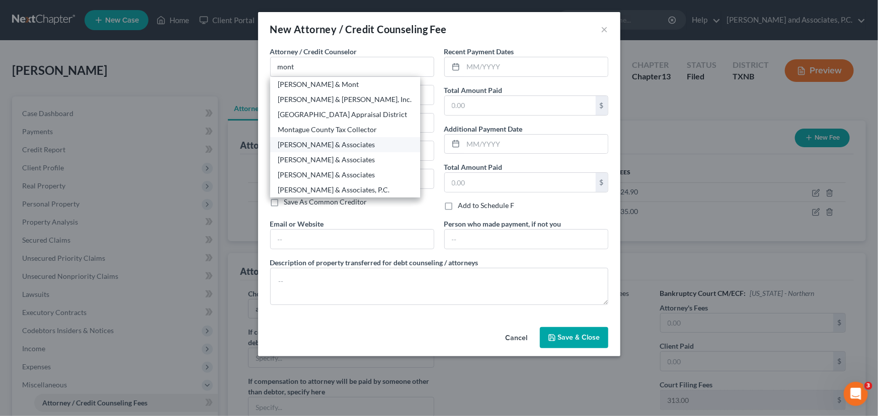
click at [347, 144] on div "[PERSON_NAME] & Associates" at bounding box center [345, 145] width 134 height 10
type input "[PERSON_NAME] & Associates"
type input "[STREET_ADDRESS]"
type input "[GEOGRAPHIC_DATA]"
select select "45"
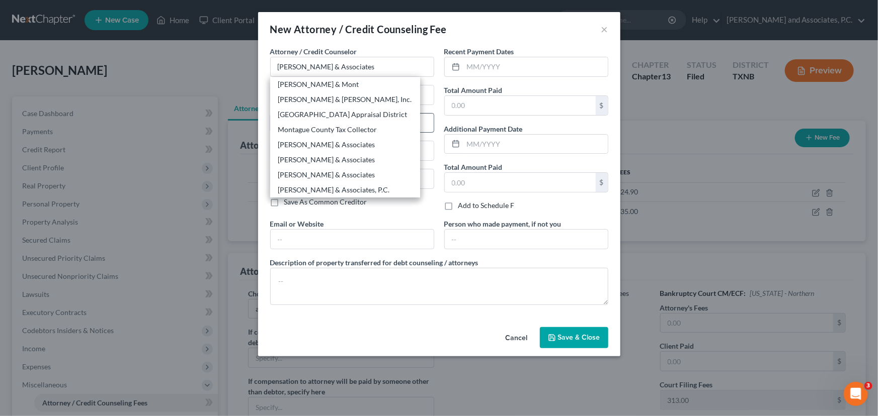
type input "76301"
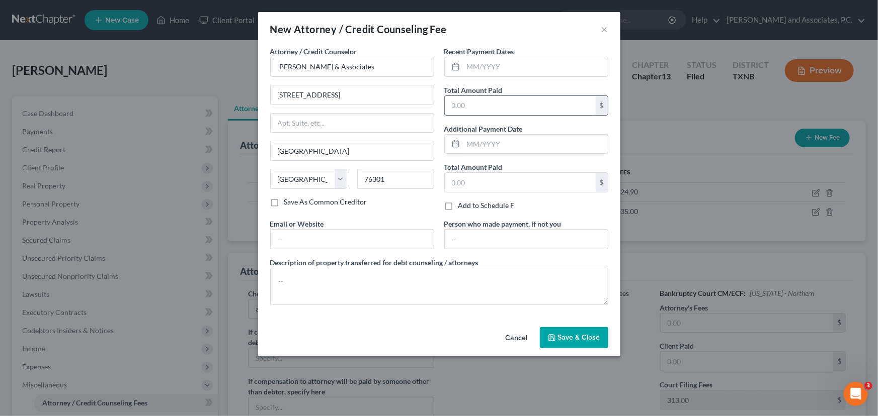
click at [463, 104] on input "text" at bounding box center [520, 105] width 151 height 19
type input "315.10"
click at [591, 336] on span "Save & Close" at bounding box center [579, 337] width 42 height 9
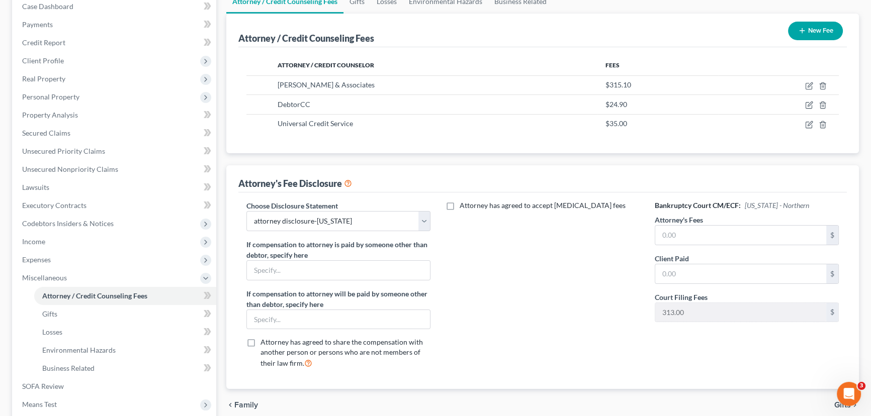
scroll to position [137, 0]
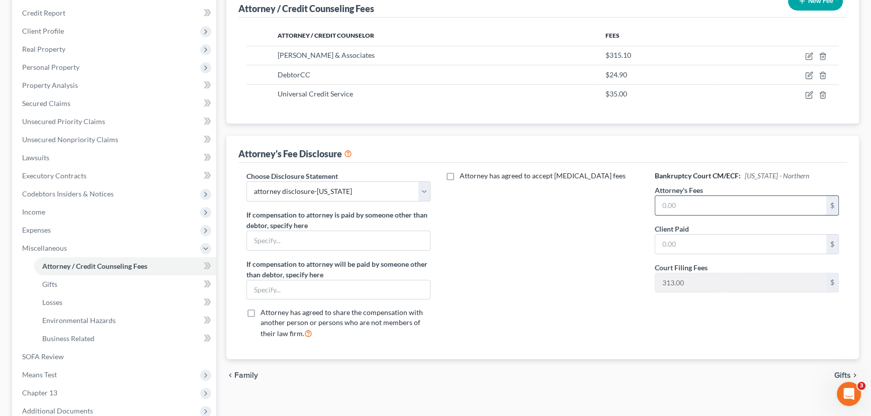
click at [701, 205] on input "text" at bounding box center [740, 205] width 171 height 19
type input "4,250.00"
click at [697, 247] on input "text" at bounding box center [740, 244] width 171 height 19
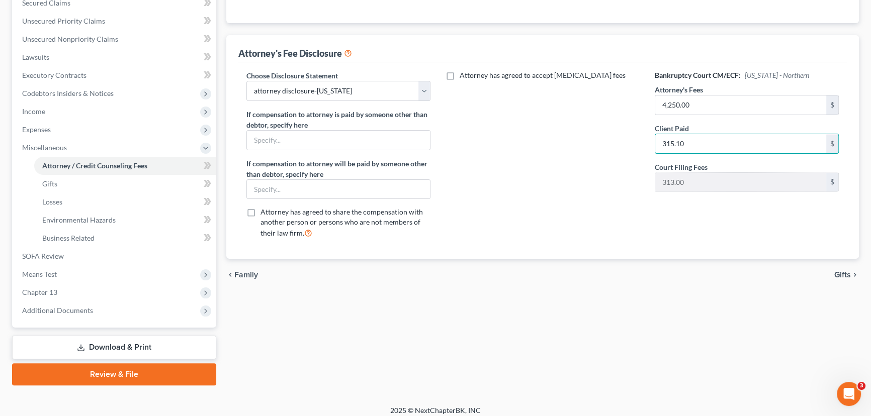
scroll to position [243, 0]
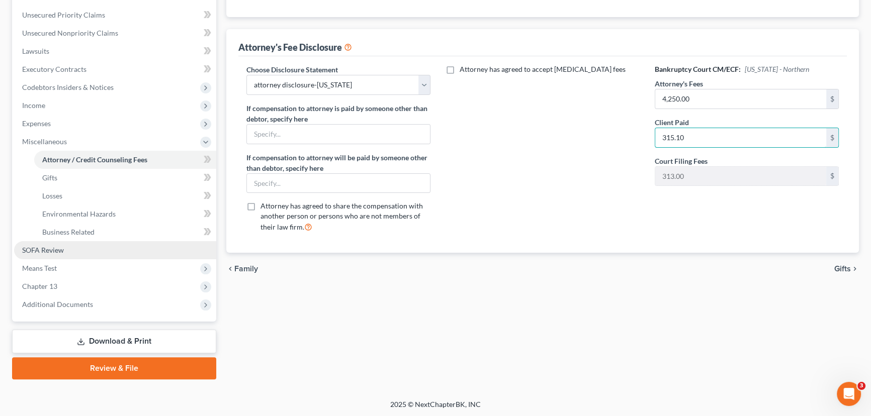
type input "315.10"
click at [108, 254] on link "SOFA Review" at bounding box center [115, 250] width 202 height 18
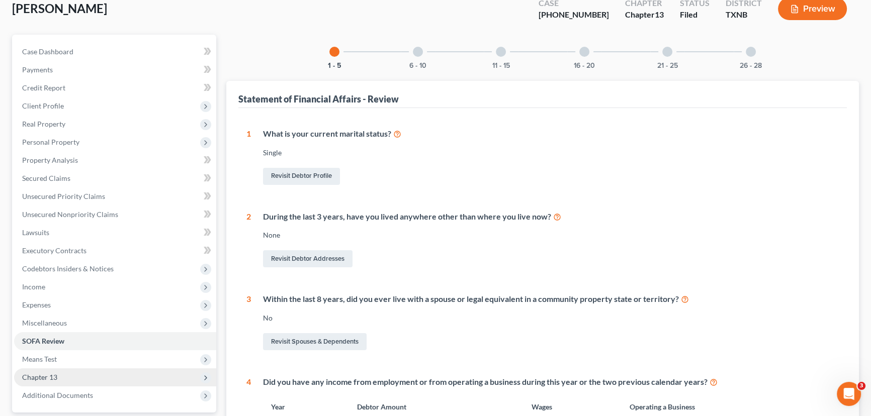
scroll to position [183, 0]
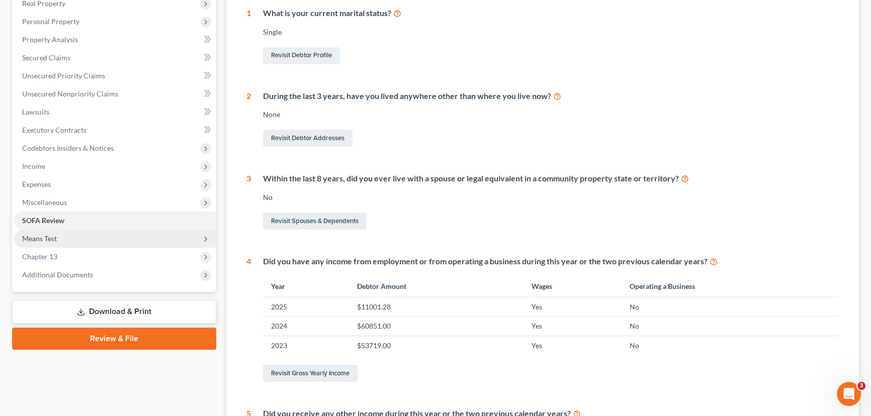
click at [93, 242] on span "Means Test" at bounding box center [115, 239] width 202 height 18
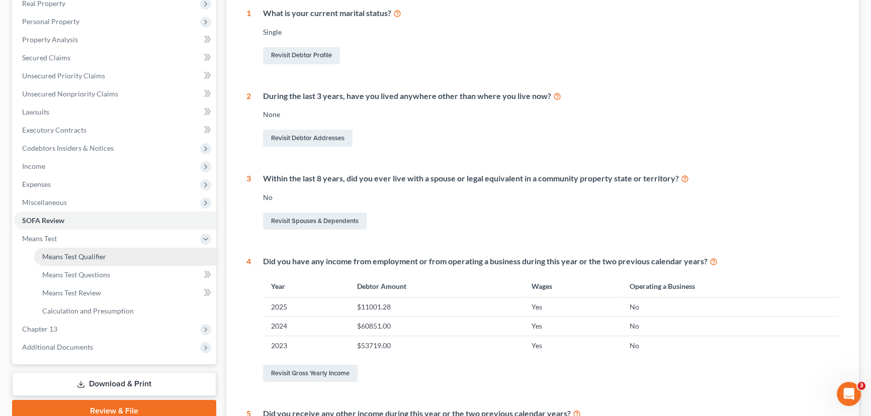
click at [86, 254] on span "Means Test Qualifier" at bounding box center [74, 257] width 64 height 9
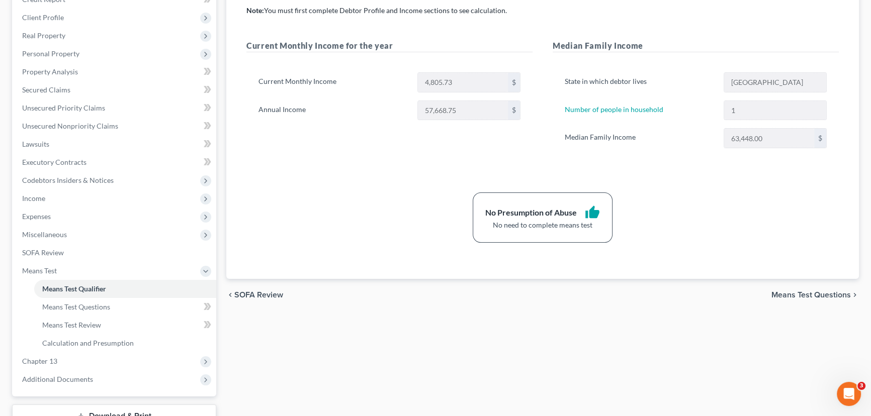
scroll to position [225, 0]
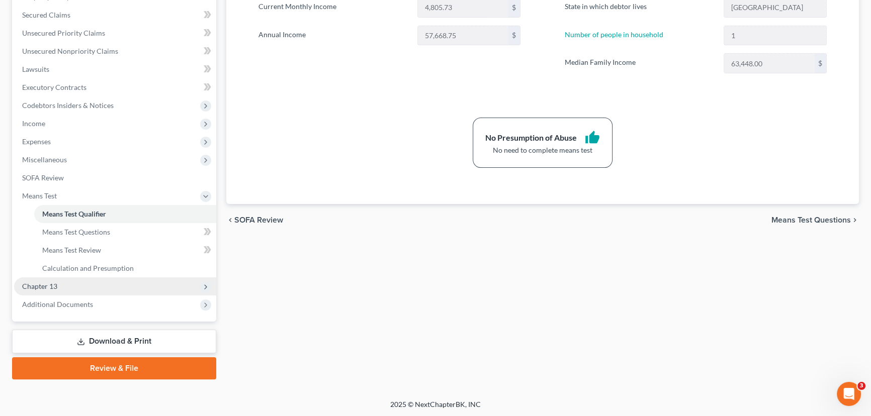
click at [43, 284] on span "Chapter 13" at bounding box center [39, 286] width 35 height 9
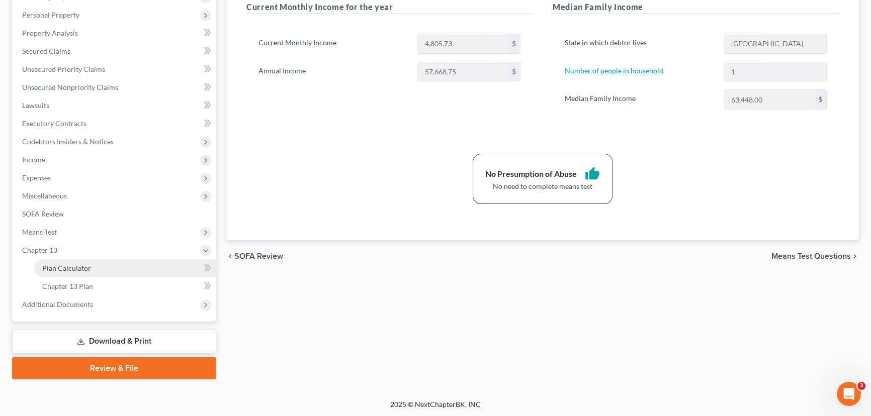
click at [60, 272] on link "Plan Calculator" at bounding box center [125, 269] width 182 height 18
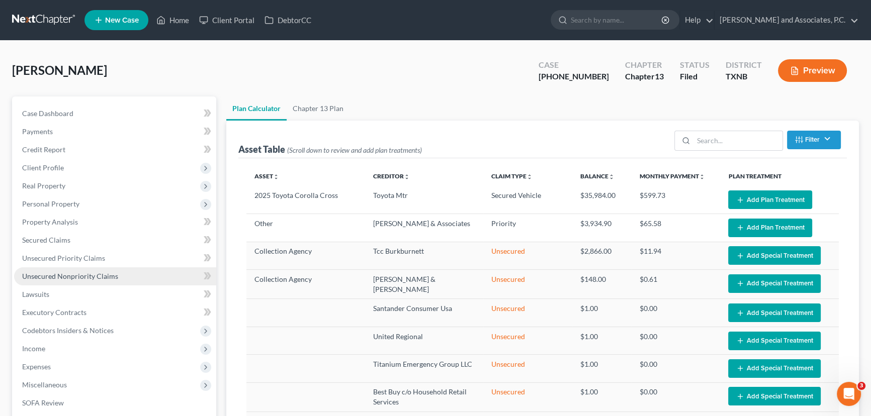
select select "59"
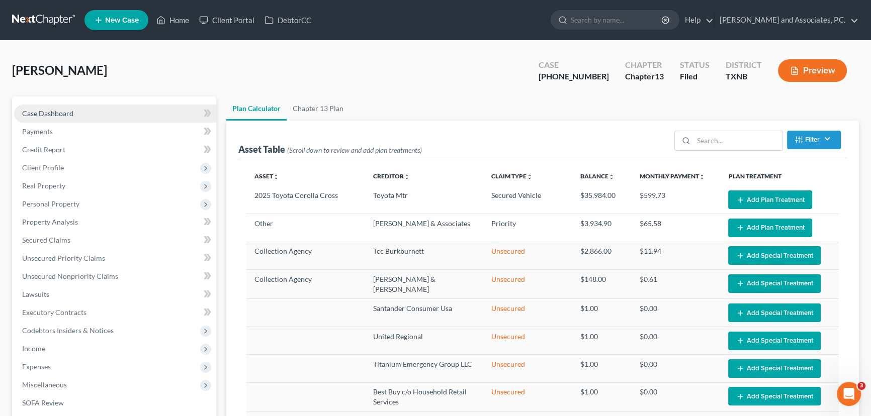
click at [70, 110] on span "Case Dashboard" at bounding box center [47, 113] width 51 height 9
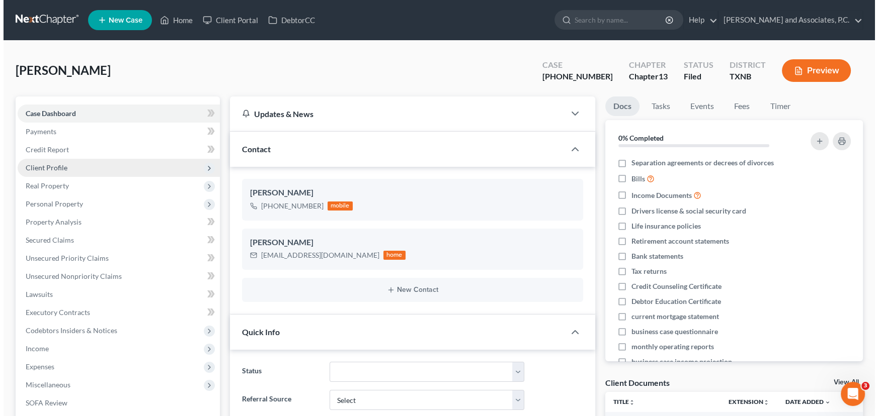
scroll to position [723, 0]
click at [43, 166] on span "Client Profile" at bounding box center [43, 167] width 42 height 9
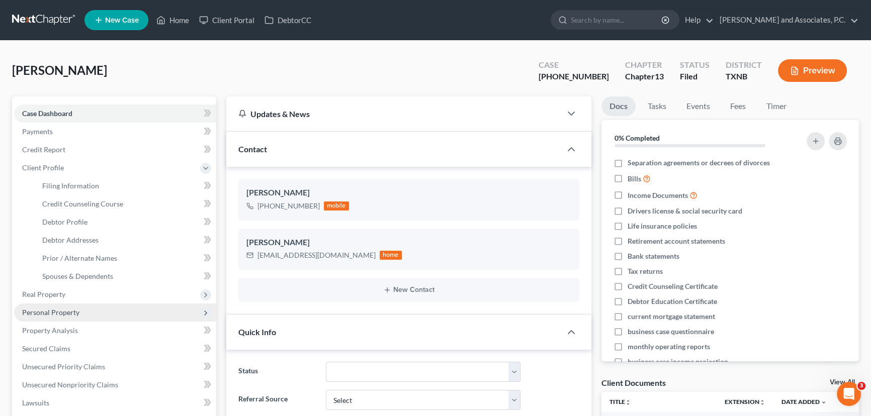
click at [26, 311] on span "Personal Property" at bounding box center [50, 312] width 57 height 9
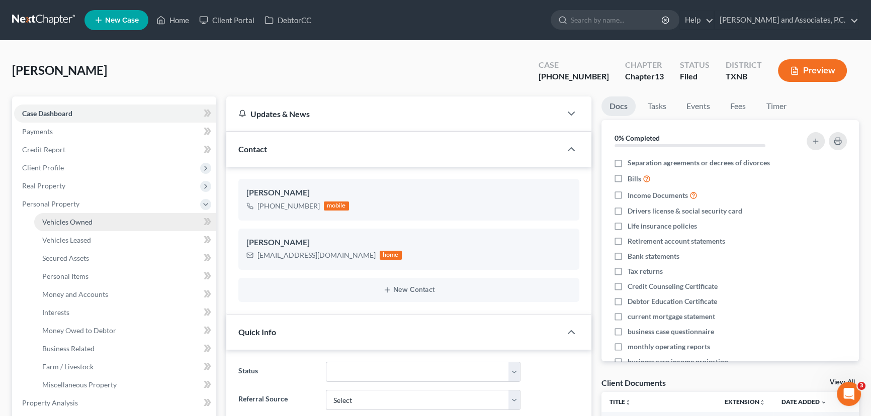
click at [98, 216] on link "Vehicles Owned" at bounding box center [125, 222] width 182 height 18
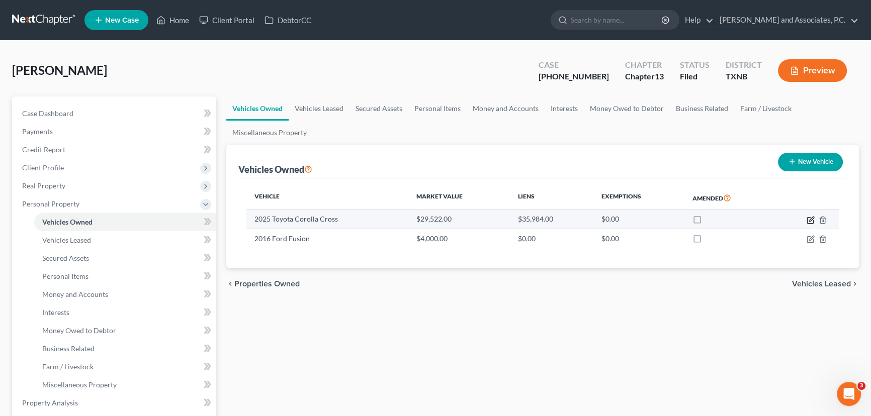
click at [809, 219] on icon "button" at bounding box center [811, 220] width 8 height 8
select select "0"
select select "1"
select select "0"
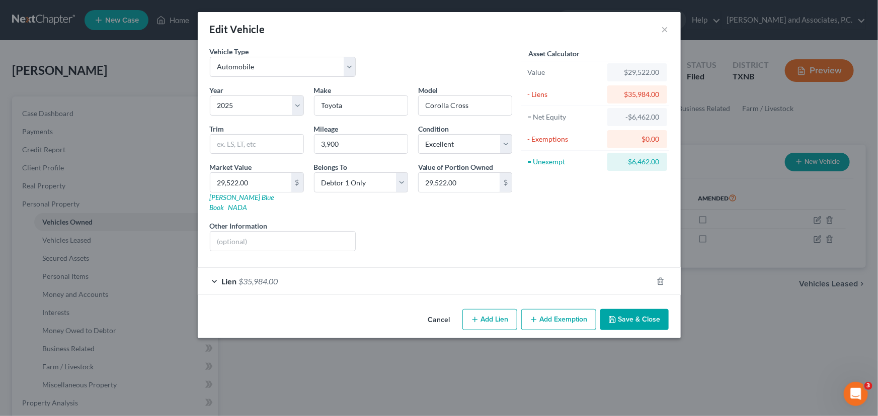
click at [650, 311] on button "Save & Close" at bounding box center [634, 319] width 68 height 21
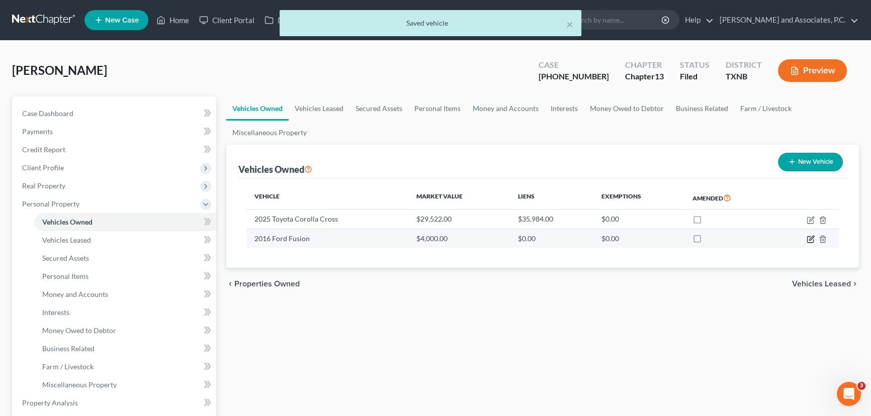
click at [810, 238] on icon "button" at bounding box center [811, 239] width 8 height 8
select select "0"
select select "10"
select select "2"
select select "0"
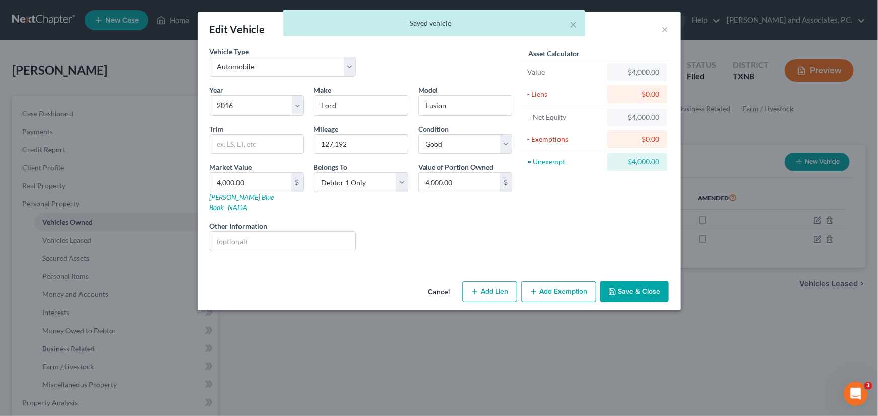
click at [565, 283] on button "Add Exemption" at bounding box center [558, 292] width 75 height 21
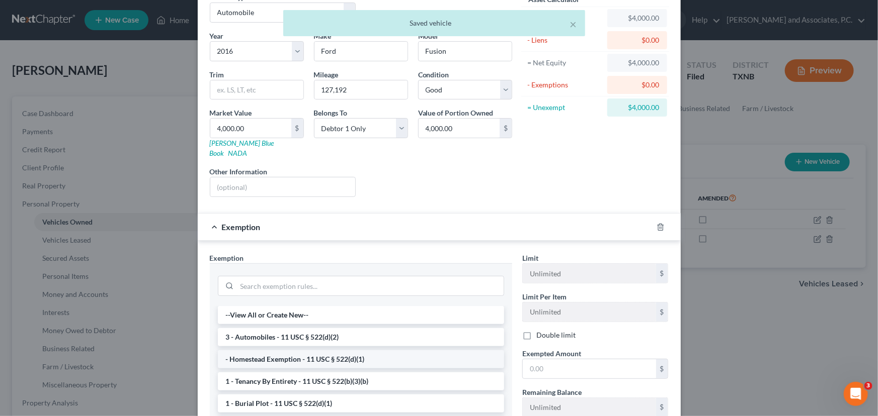
scroll to position [166, 0]
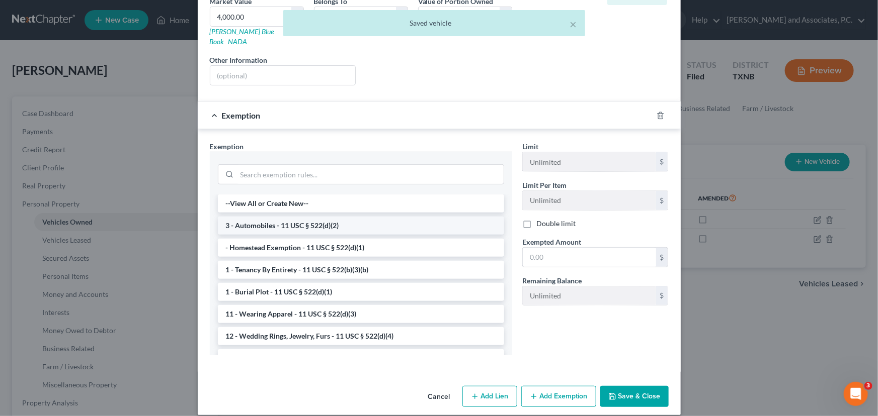
click at [354, 217] on li "3 - Automobiles - 11 USC § 522(d)(2)" at bounding box center [361, 226] width 286 height 18
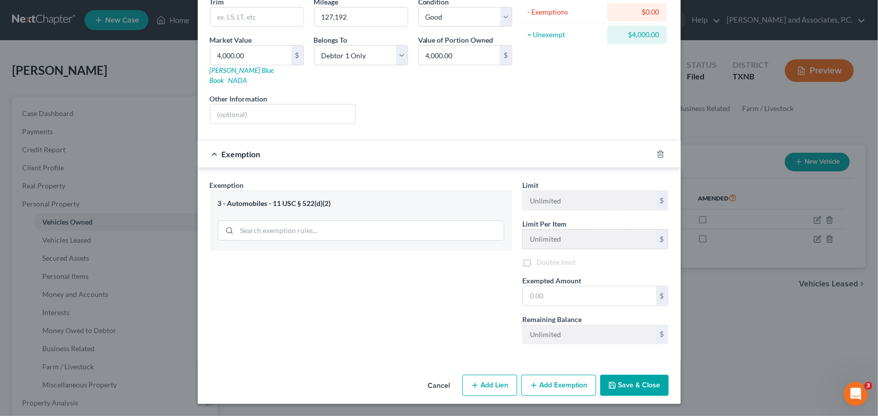
scroll to position [116, 0]
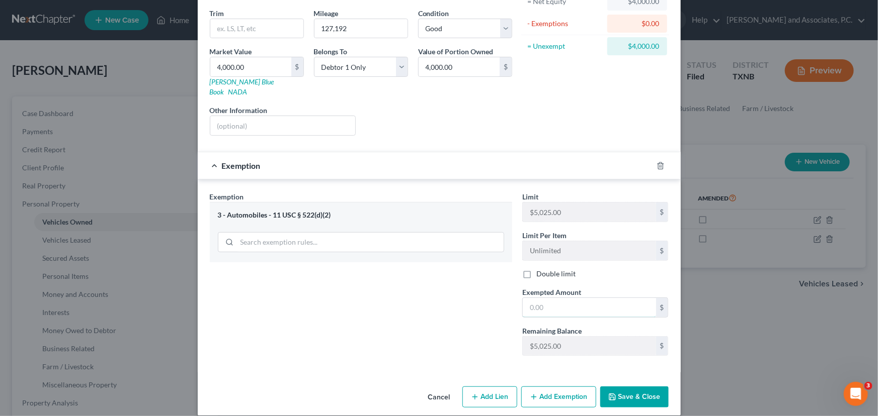
drag, startPoint x: 534, startPoint y: 297, endPoint x: 592, endPoint y: 167, distance: 142.1
click at [534, 298] on input "text" at bounding box center [589, 307] width 133 height 19
click at [564, 298] on input "text" at bounding box center [589, 307] width 133 height 19
type input "4,000.00"
click at [614, 387] on button "Save & Close" at bounding box center [634, 397] width 68 height 21
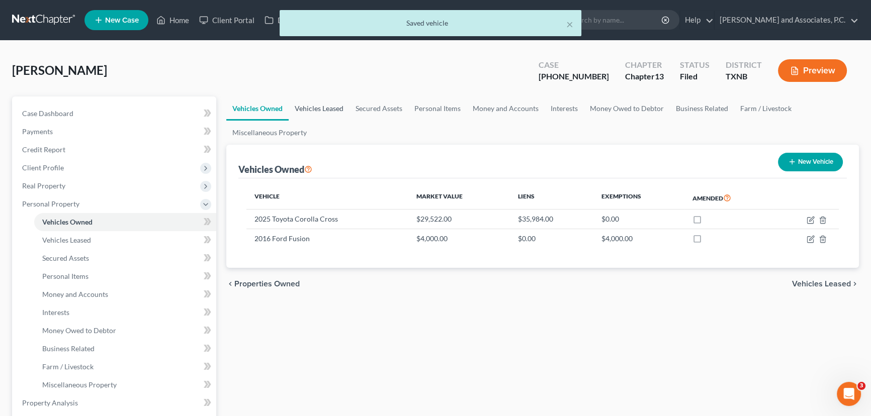
click at [331, 107] on link "Vehicles Leased" at bounding box center [319, 109] width 61 height 24
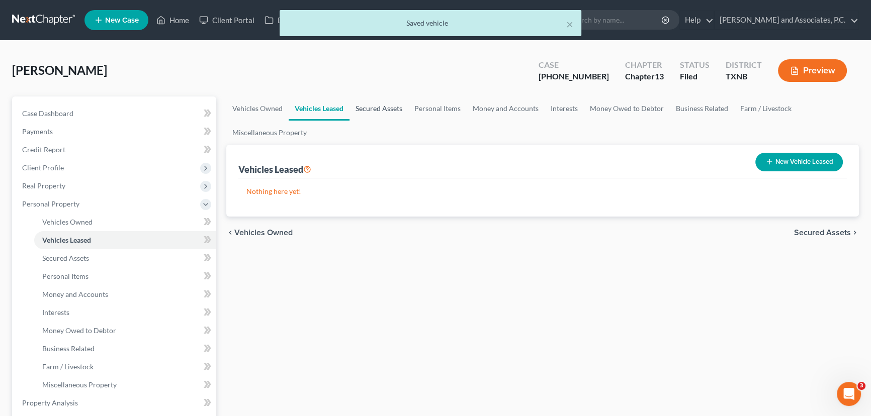
click at [393, 116] on link "Secured Assets" at bounding box center [379, 109] width 59 height 24
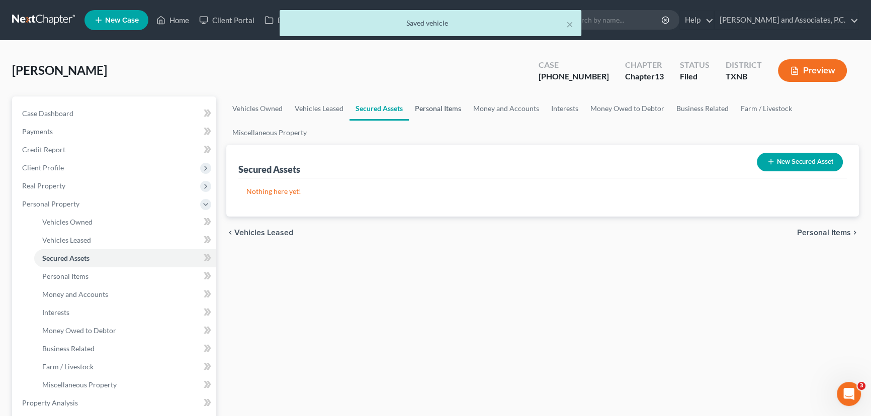
click at [423, 102] on link "Personal Items" at bounding box center [438, 109] width 58 height 24
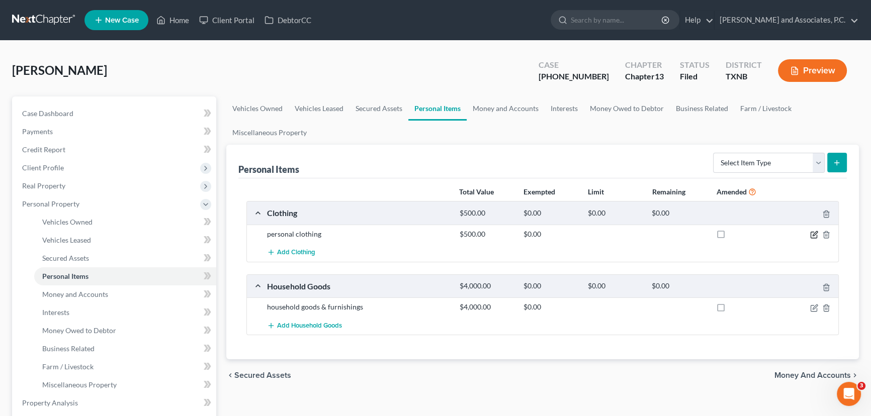
click at [812, 235] on icon "button" at bounding box center [814, 235] width 8 height 8
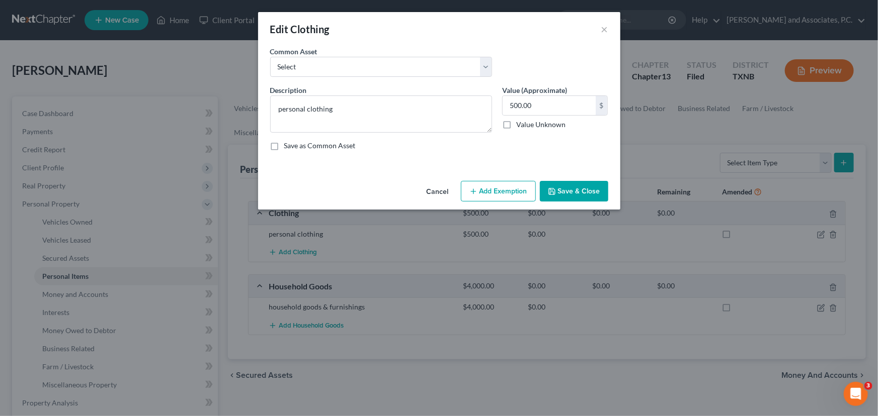
click at [510, 191] on button "Add Exemption" at bounding box center [498, 191] width 75 height 21
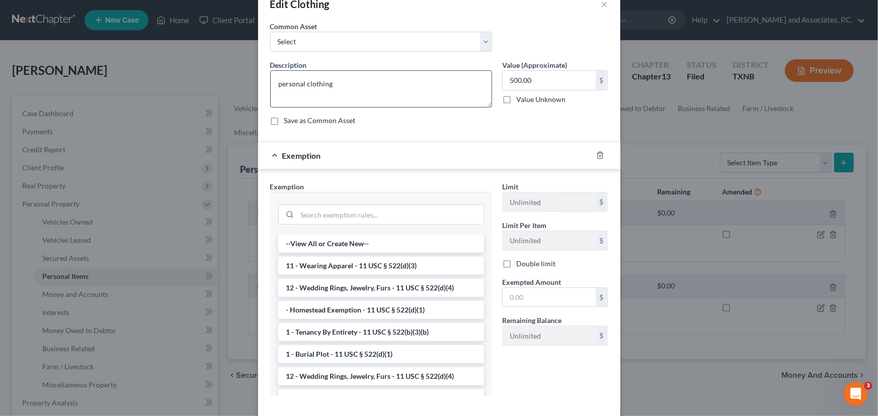
scroll to position [45, 0]
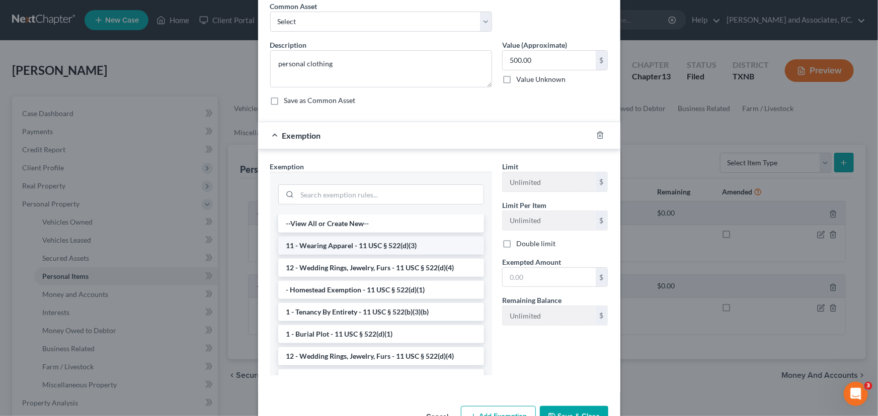
click at [383, 241] on li "11 - Wearing Apparel - 11 USC § 522(d)(3)" at bounding box center [381, 246] width 206 height 18
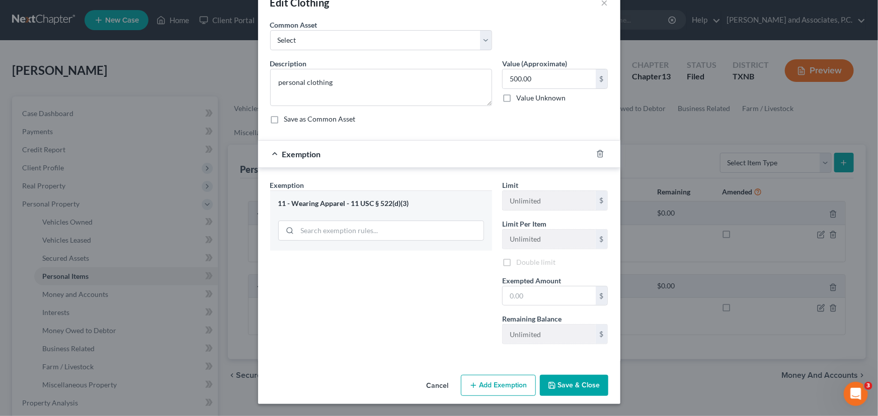
scroll to position [25, 0]
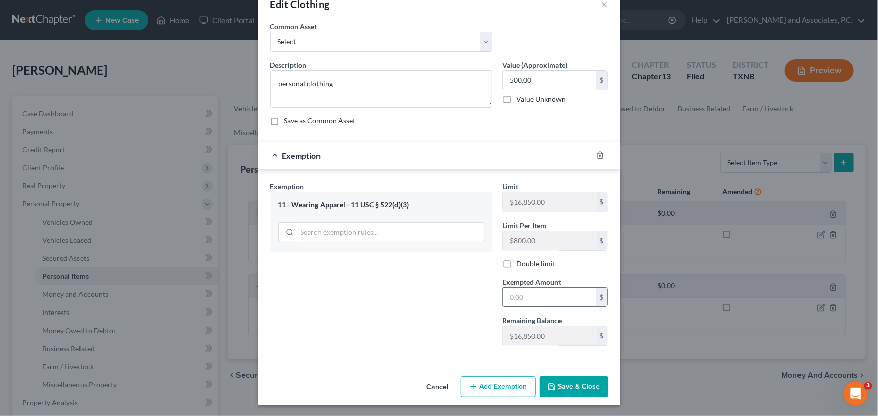
click at [517, 295] on input "text" at bounding box center [549, 297] width 93 height 19
type input "500.00"
click at [574, 387] on button "Save & Close" at bounding box center [574, 387] width 68 height 21
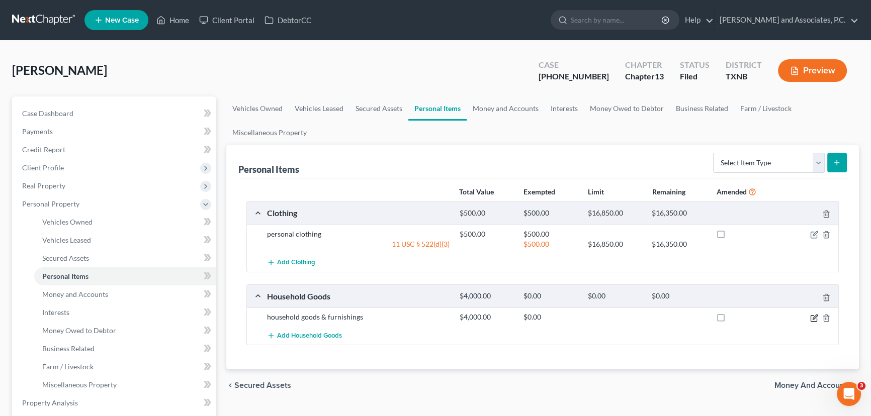
click at [814, 316] on icon "button" at bounding box center [815, 317] width 5 height 5
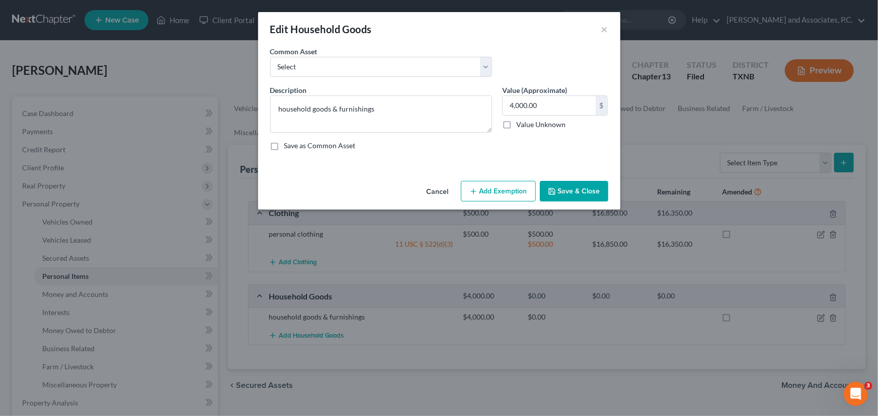
click at [474, 192] on line "button" at bounding box center [473, 192] width 5 height 0
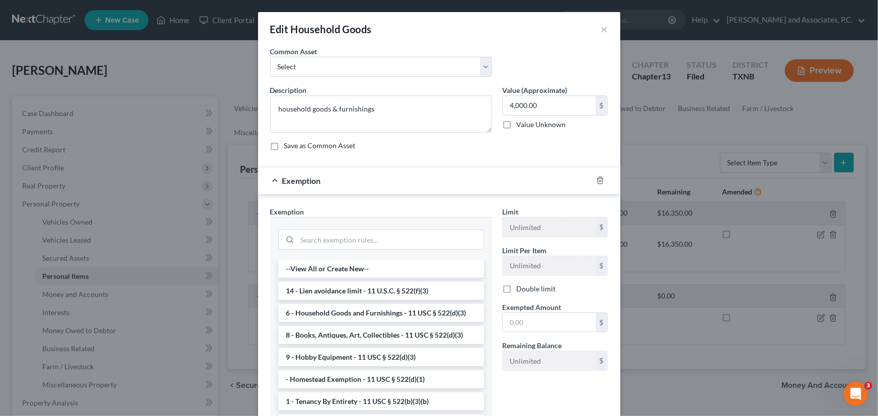
scroll to position [45, 0]
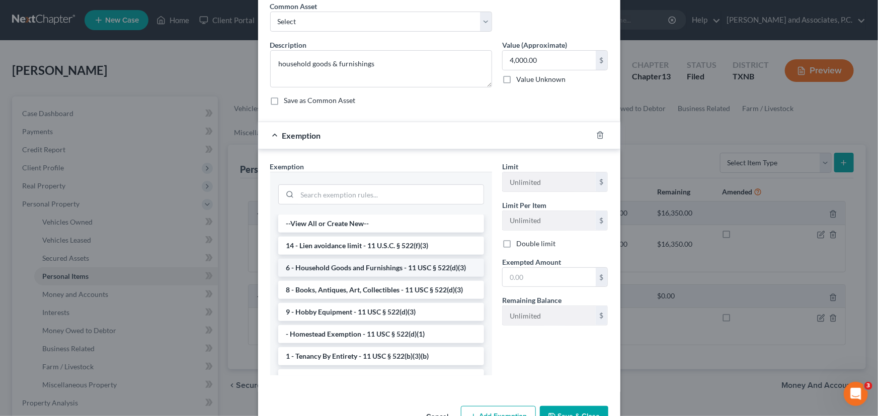
click at [385, 265] on li "6 - Household Goods and Furnishings - 11 USC § 522(d)(3)" at bounding box center [381, 268] width 206 height 18
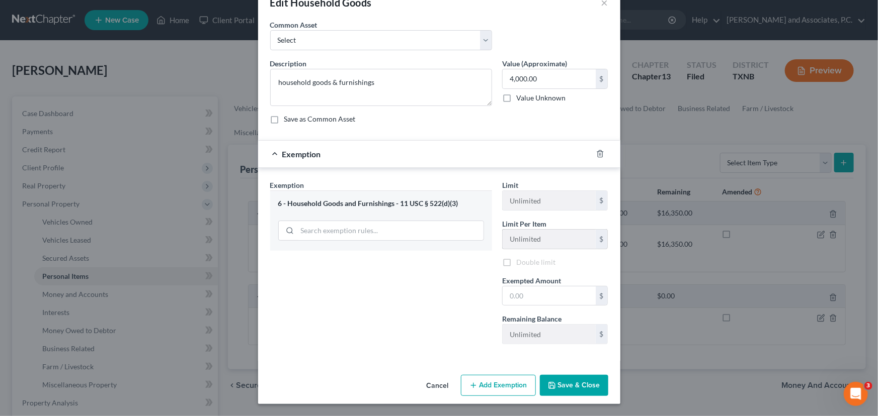
scroll to position [25, 0]
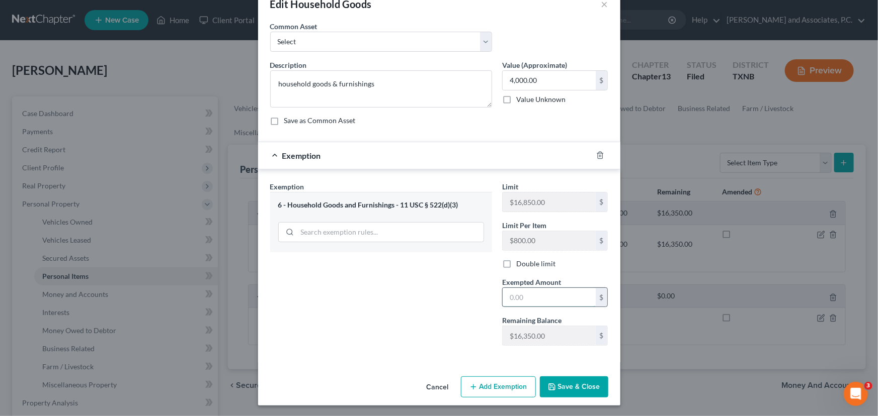
click at [509, 295] on input "text" at bounding box center [549, 297] width 93 height 19
type input "4,000.00"
click at [590, 388] on button "Save & Close" at bounding box center [574, 387] width 68 height 21
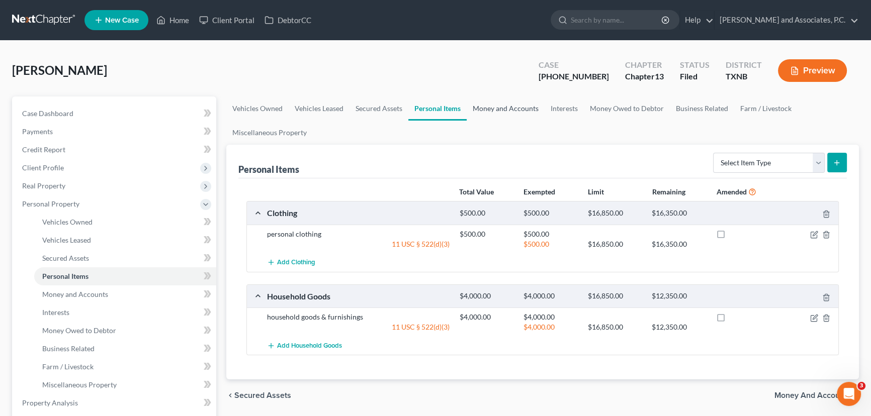
click at [527, 105] on link "Money and Accounts" at bounding box center [506, 109] width 78 height 24
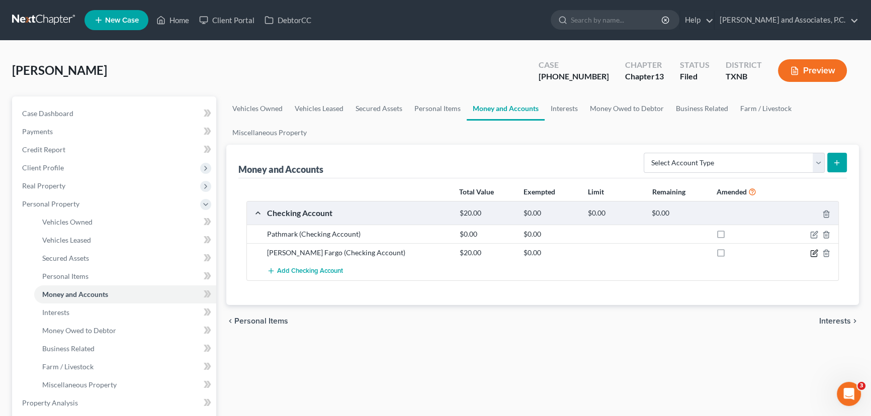
click at [815, 254] on icon "button" at bounding box center [814, 253] width 8 height 8
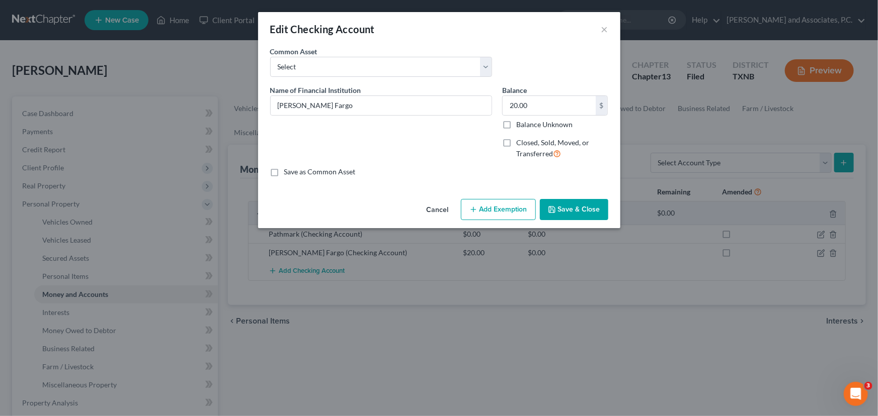
click at [483, 204] on button "Add Exemption" at bounding box center [498, 209] width 75 height 21
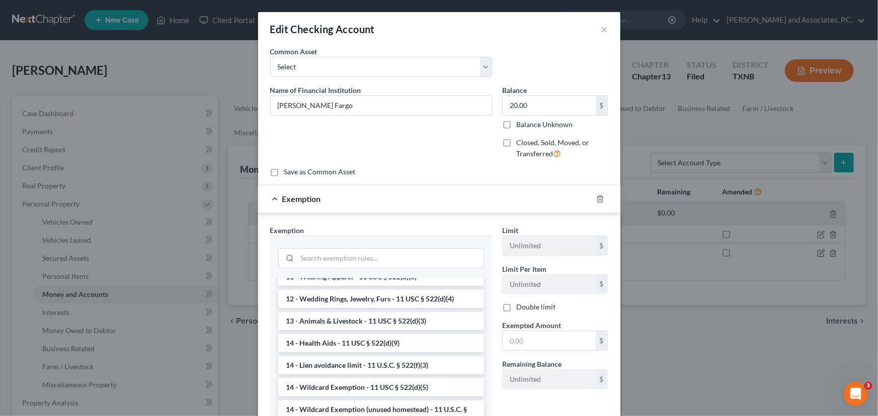
scroll to position [137, 0]
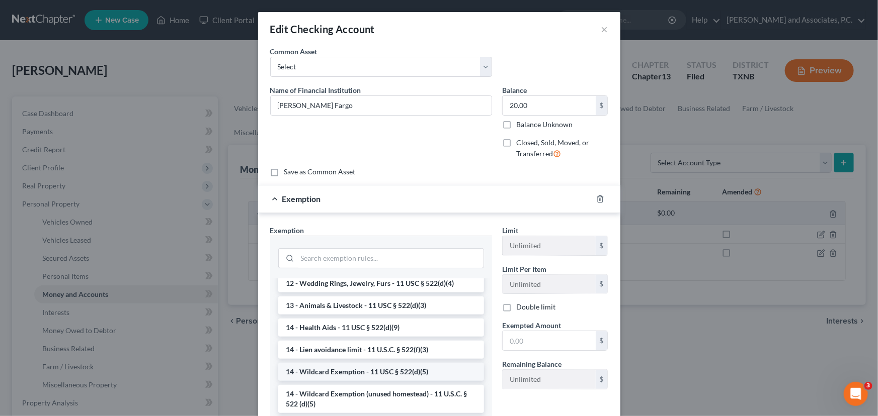
click at [376, 371] on li "14 - Wildcard Exemption - 11 USC § 522(d)(5)" at bounding box center [381, 372] width 206 height 18
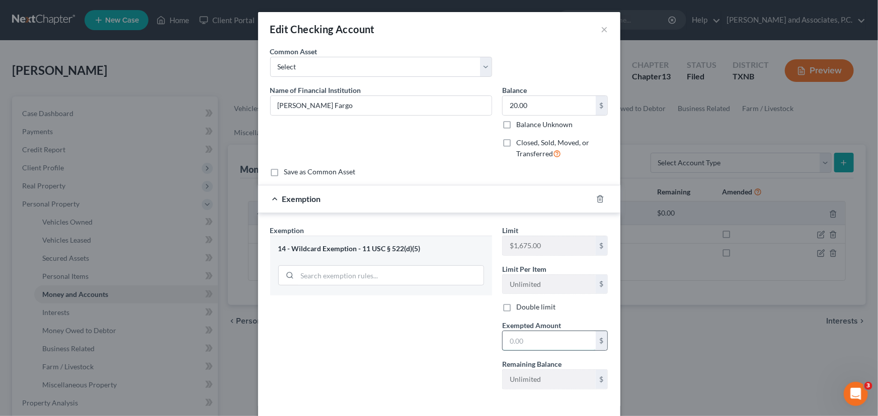
click at [525, 341] on input "text" at bounding box center [549, 340] width 93 height 19
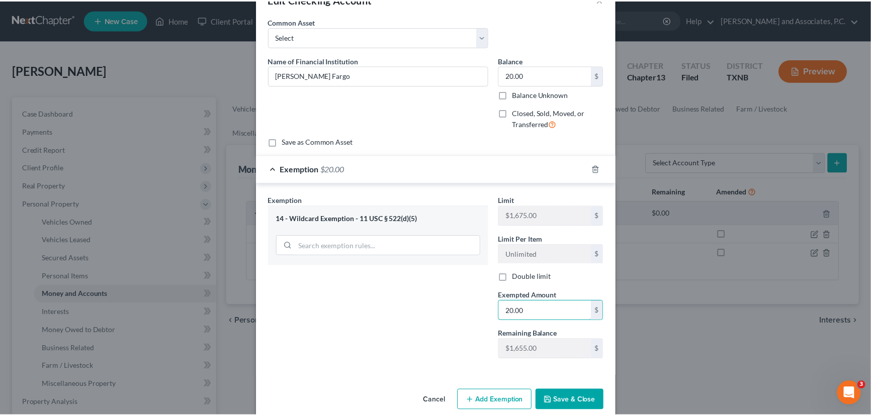
scroll to position [44, 0]
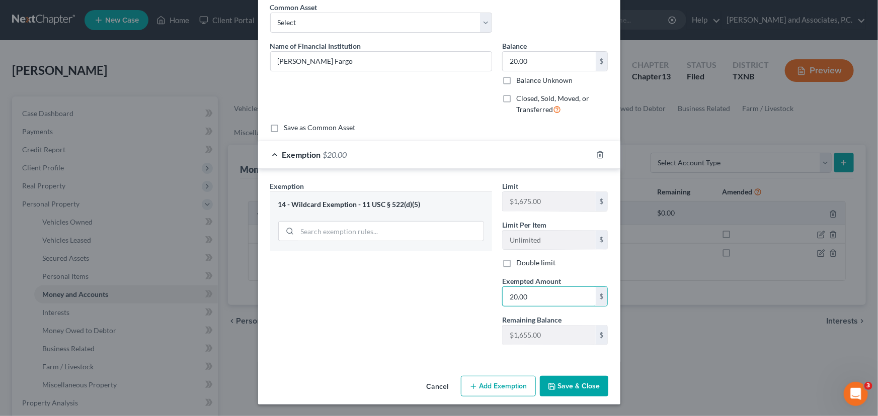
type input "20.00"
click at [588, 386] on button "Save & Close" at bounding box center [574, 386] width 68 height 21
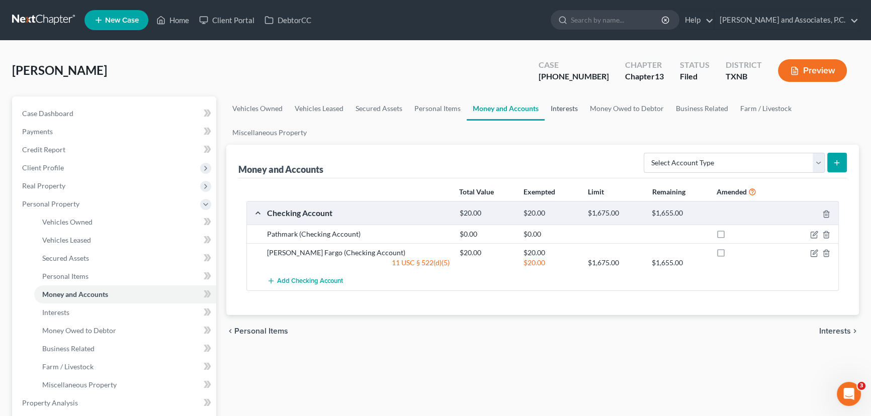
click at [566, 111] on link "Interests" at bounding box center [564, 109] width 39 height 24
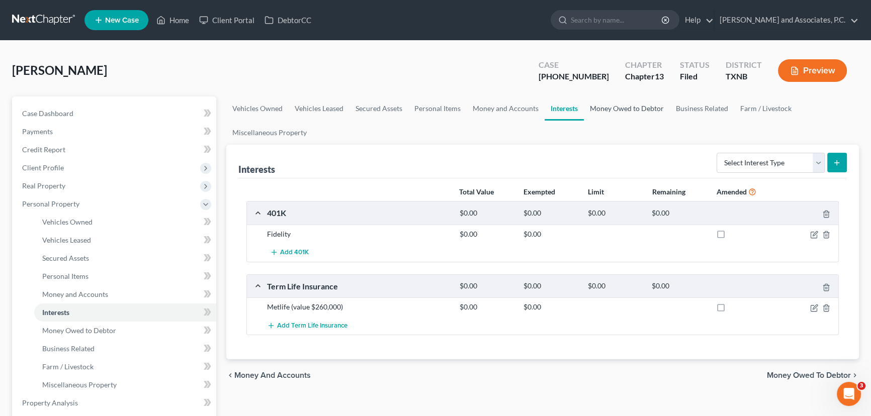
click at [605, 106] on link "Money Owed to Debtor" at bounding box center [627, 109] width 86 height 24
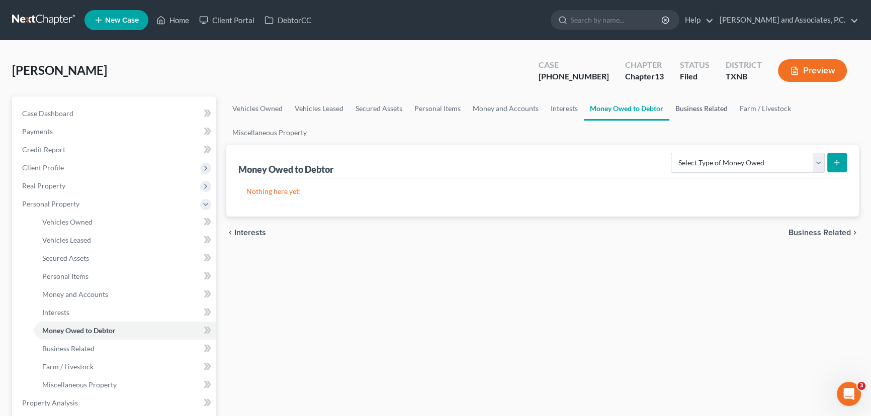
click at [688, 104] on link "Business Related" at bounding box center [702, 109] width 64 height 24
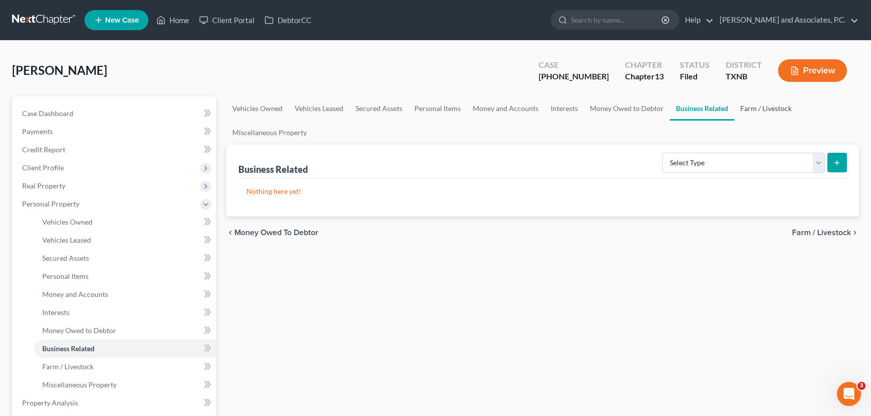
click at [760, 107] on link "Farm / Livestock" at bounding box center [765, 109] width 63 height 24
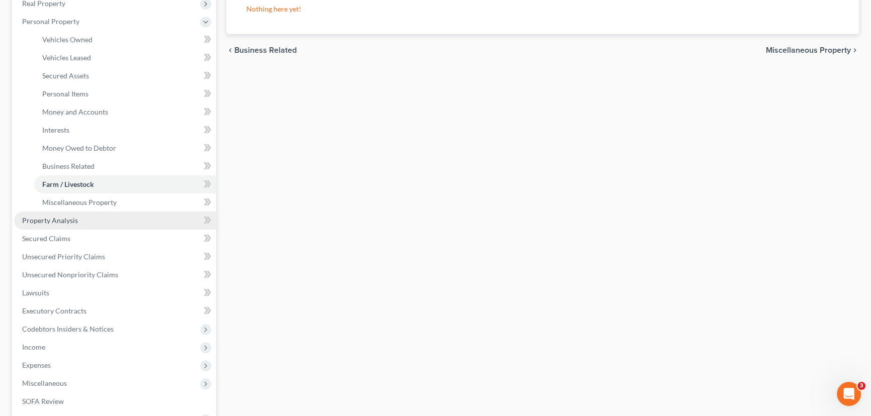
click at [86, 225] on link "Property Analysis" at bounding box center [115, 221] width 202 height 18
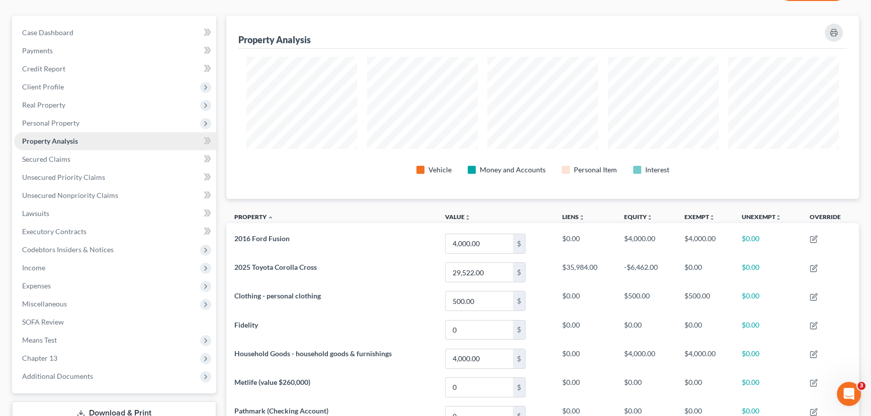
scroll to position [91, 0]
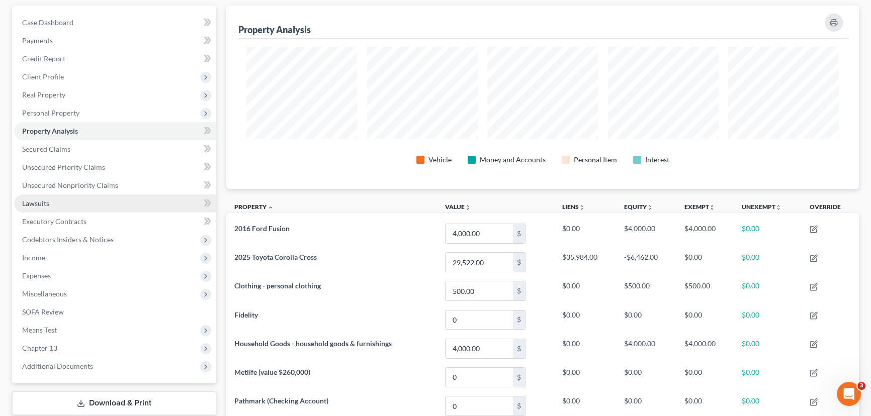
click at [75, 208] on link "Lawsuits" at bounding box center [115, 204] width 202 height 18
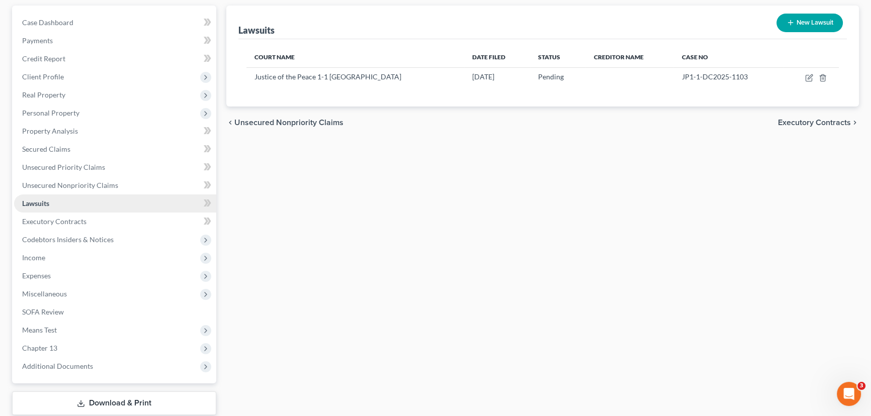
scroll to position [137, 0]
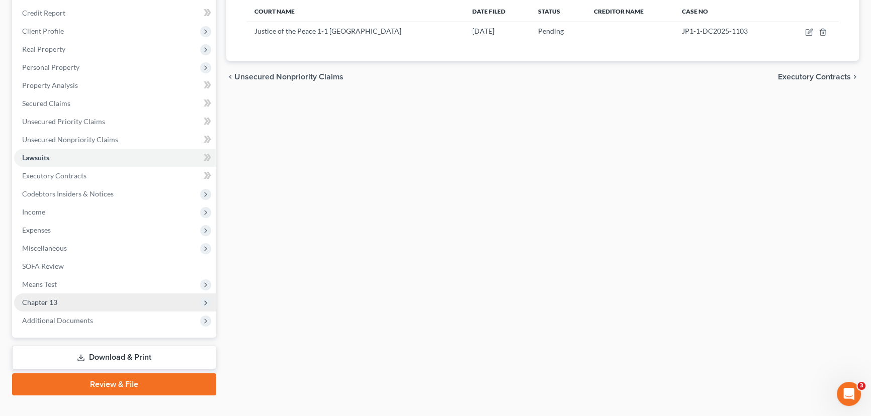
click at [55, 300] on span "Chapter 13" at bounding box center [39, 302] width 35 height 9
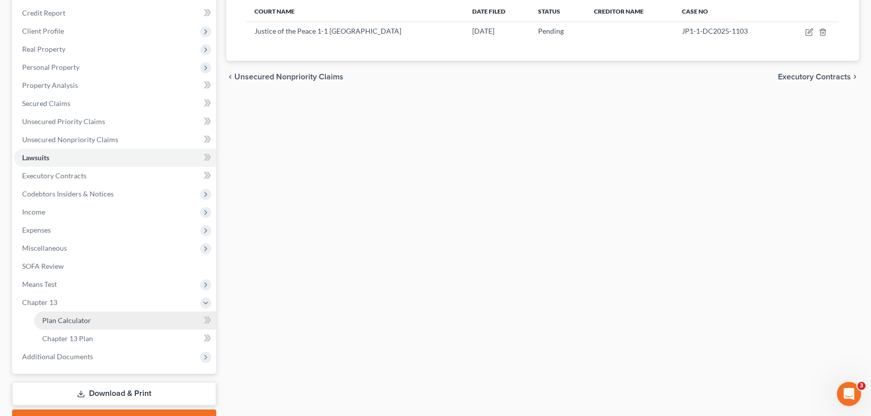
click at [56, 317] on span "Plan Calculator" at bounding box center [66, 320] width 49 height 9
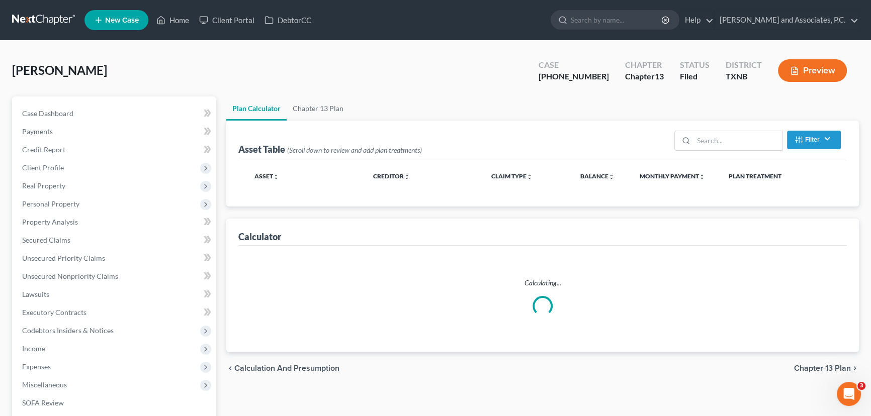
select select "59"
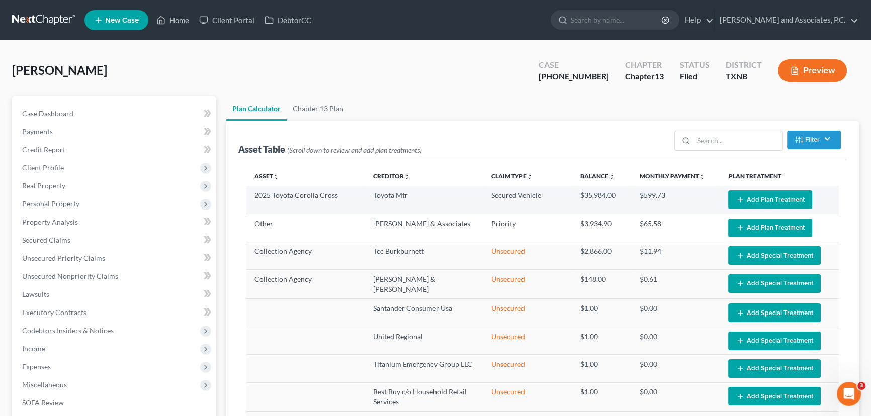
click at [736, 196] on icon "button" at bounding box center [740, 200] width 8 height 8
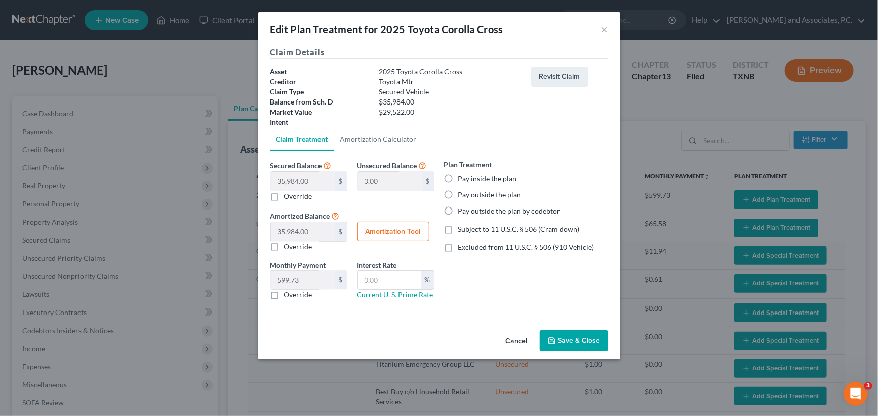
click at [458, 177] on label "Pay inside the plan" at bounding box center [487, 179] width 58 height 10
click at [462, 177] on input "Pay inside the plan" at bounding box center [465, 177] width 7 height 7
radio input "true"
click at [361, 141] on link "Amortization Calculator" at bounding box center [378, 139] width 89 height 24
type input "35,984.00"
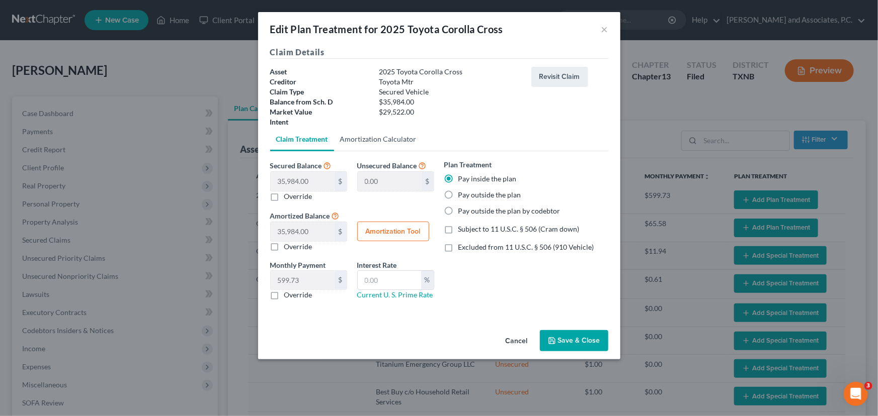
type input "60"
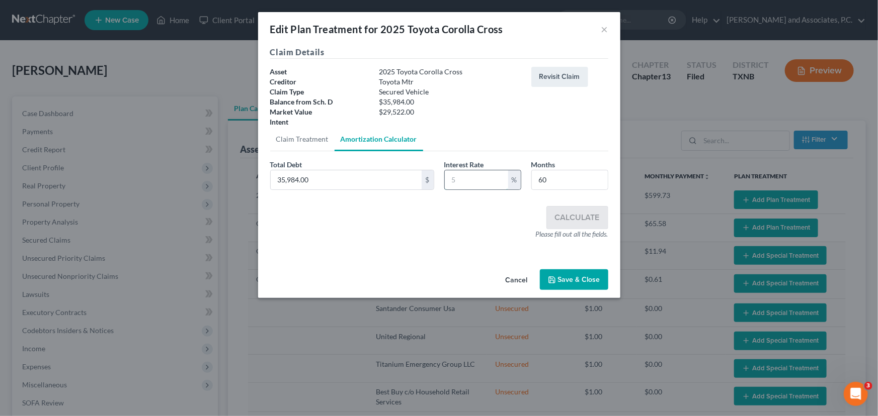
click at [472, 175] on input "text" at bounding box center [476, 180] width 63 height 19
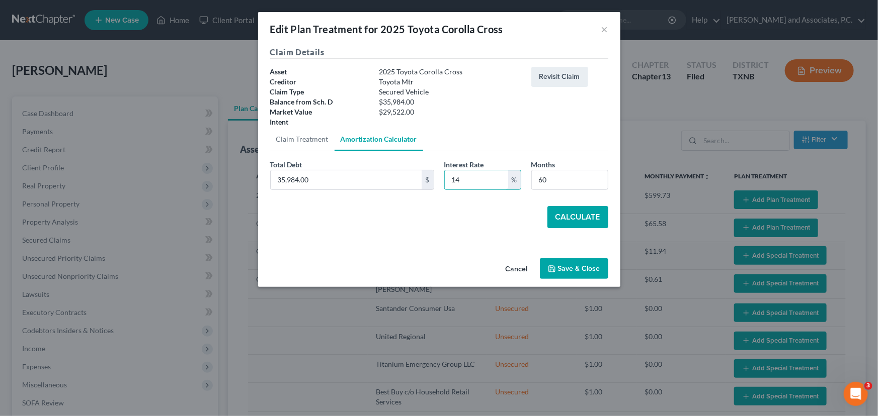
type input "14"
click at [565, 219] on button "Calculate" at bounding box center [577, 217] width 61 height 22
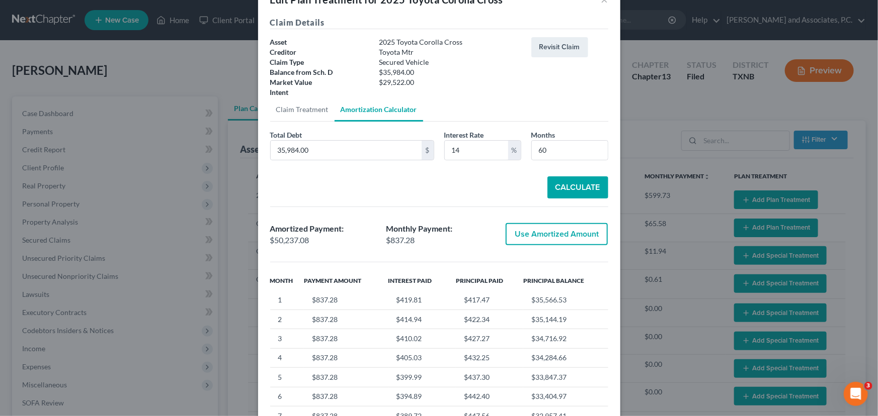
scroll to position [45, 0]
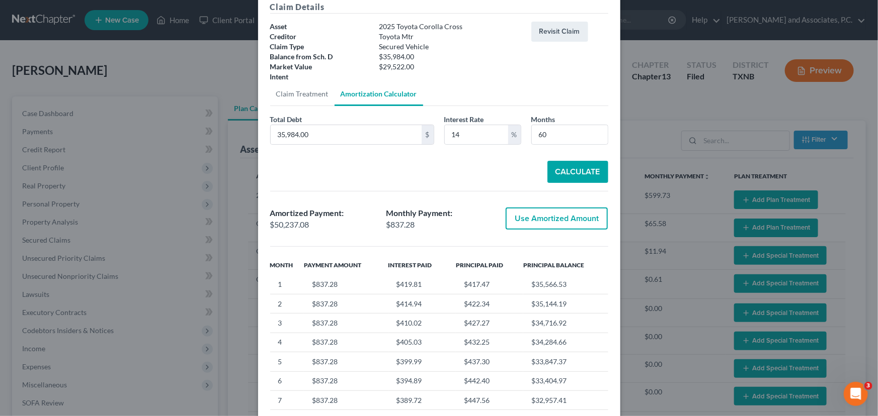
click at [548, 218] on button "Use Amortized Amount" at bounding box center [557, 219] width 102 height 22
type input "50,237.08"
checkbox input "true"
type input "837.28"
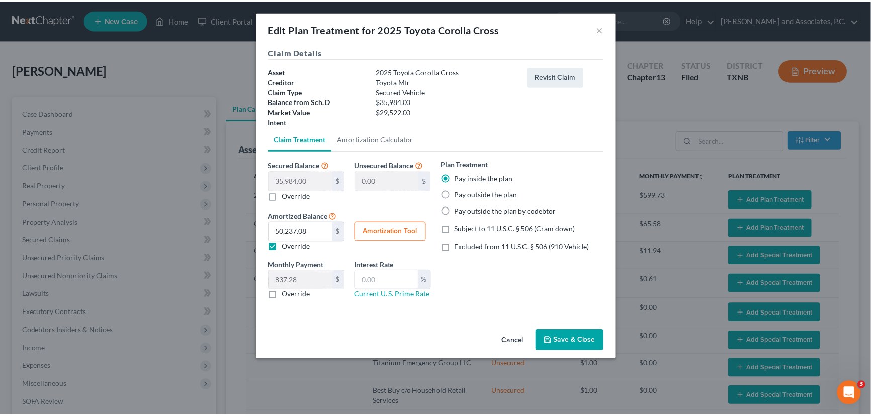
scroll to position [0, 0]
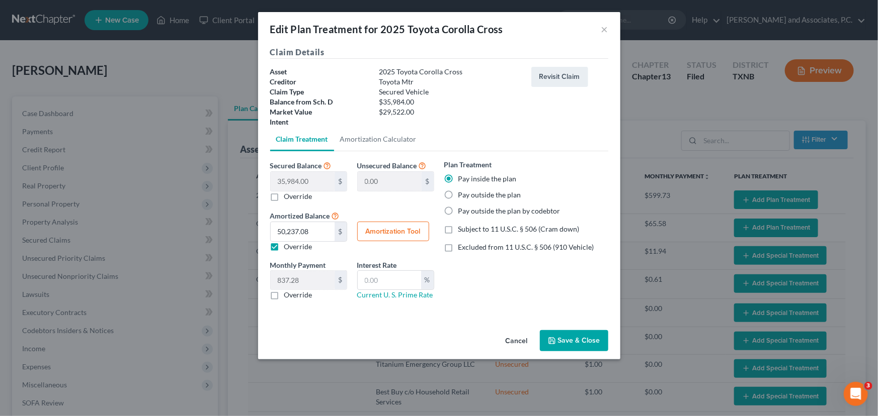
click at [574, 337] on button "Save & Close" at bounding box center [574, 340] width 68 height 21
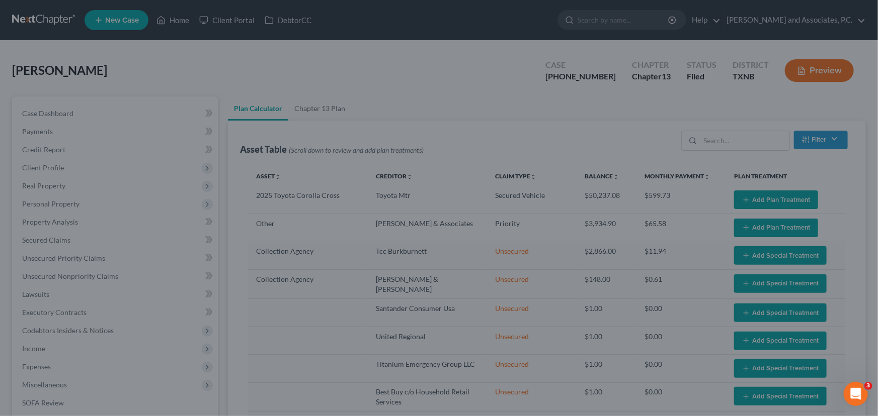
select select "59"
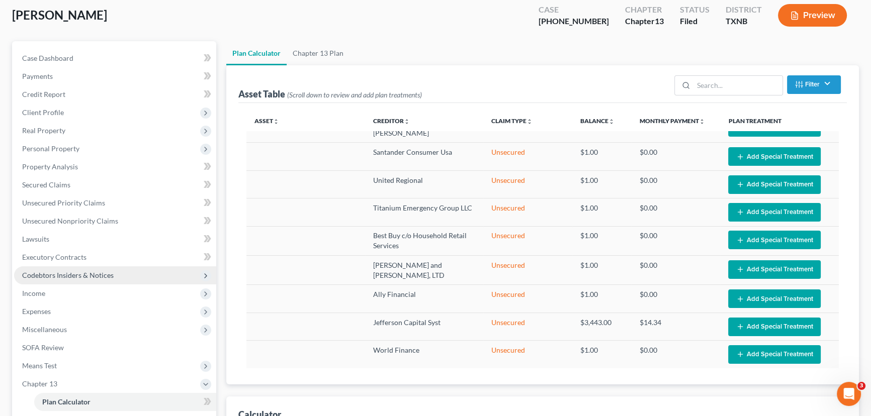
scroll to position [228, 0]
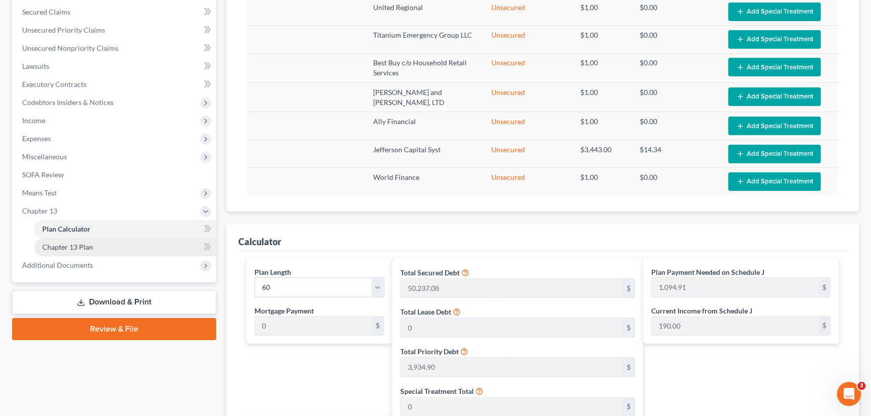
click at [87, 239] on link "Chapter 13 Plan" at bounding box center [125, 247] width 182 height 18
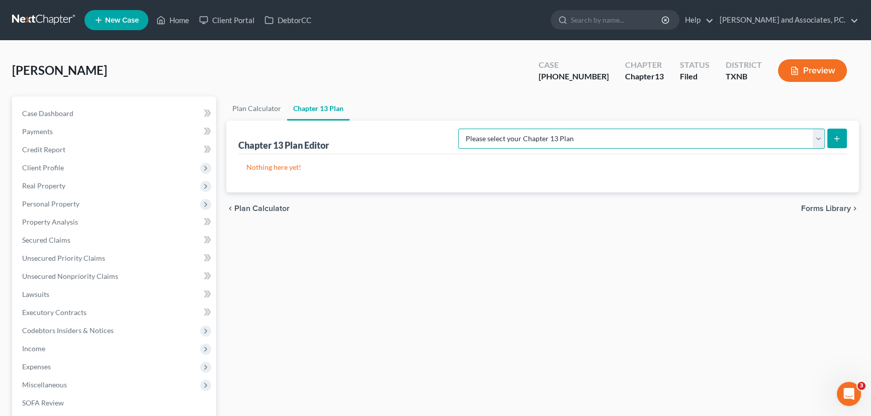
click at [814, 135] on select "Please select your Chapter 13 Plan AUTHORIZATION FOR ADEQUATE PROTECTION DISBUR…" at bounding box center [641, 139] width 367 height 20
select select "5"
click at [469, 129] on select "Please select your Chapter 13 Plan AUTHORIZATION FOR ADEQUATE PROTECTION DISBUR…" at bounding box center [641, 139] width 367 height 20
click at [831, 136] on button "submit" at bounding box center [837, 139] width 20 height 20
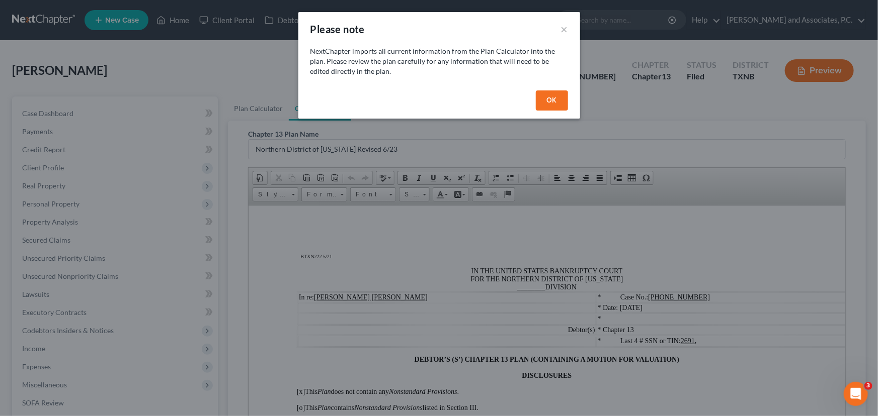
drag, startPoint x: 549, startPoint y: 99, endPoint x: 535, endPoint y: 139, distance: 42.6
click at [549, 100] on button "OK" at bounding box center [552, 101] width 32 height 20
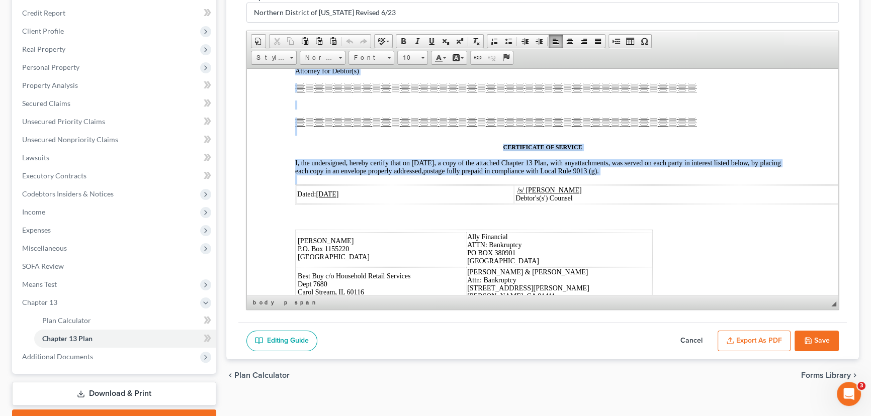
scroll to position [6329, 0]
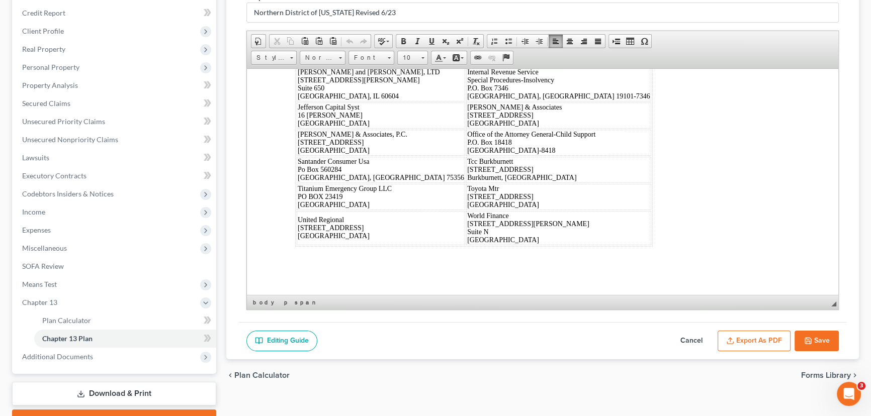
drag, startPoint x: 305, startPoint y: 88, endPoint x: 709, endPoint y: 331, distance: 471.6
click at [408, 59] on span "10" at bounding box center [408, 57] width 20 height 13
drag, startPoint x: 411, startPoint y: 118, endPoint x: 662, endPoint y: 136, distance: 251.7
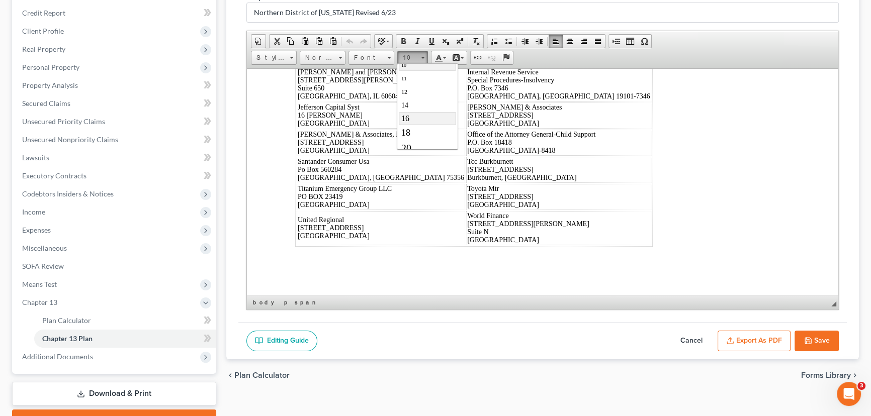
click at [411, 118] on link "16" at bounding box center [427, 118] width 57 height 13
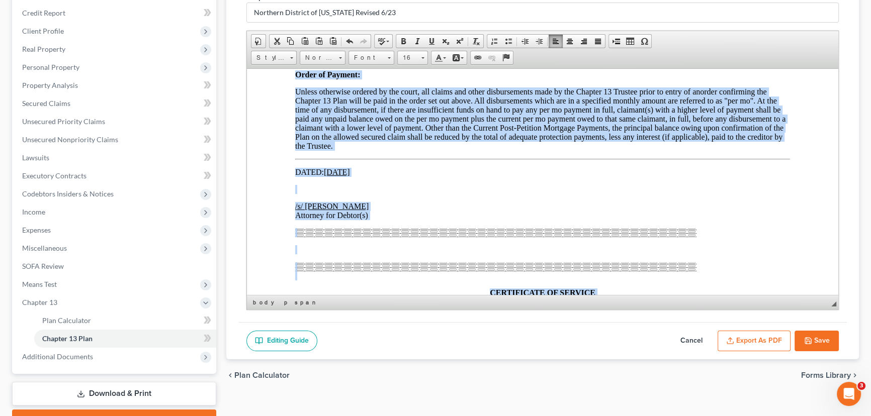
scroll to position [6931, 0]
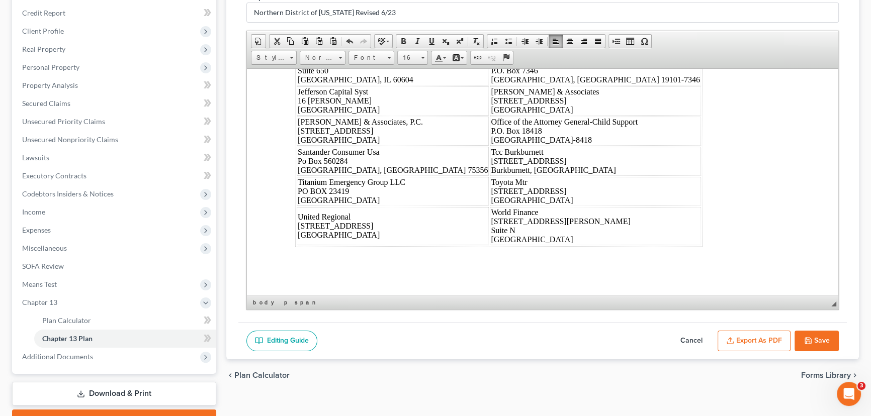
click at [692, 205] on div "Dated: [DATE] /s/ [PERSON_NAME] Debtor's(s') Counsel [PERSON_NAME] P.O. [GEOGRA…" at bounding box center [542, 83] width 495 height 328
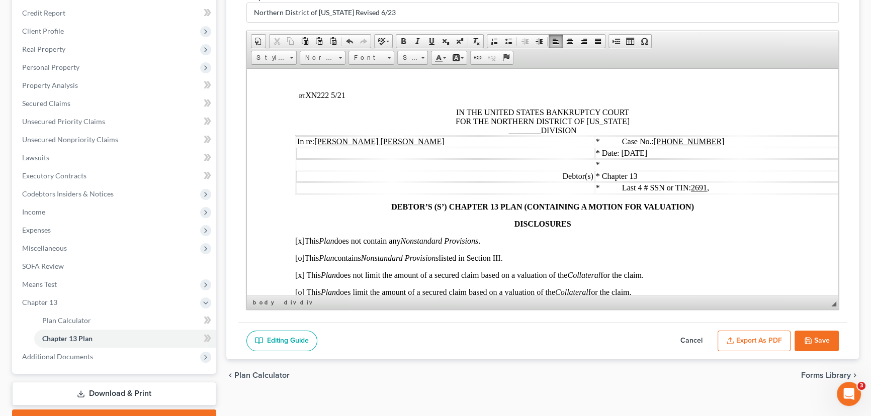
scroll to position [10, 0]
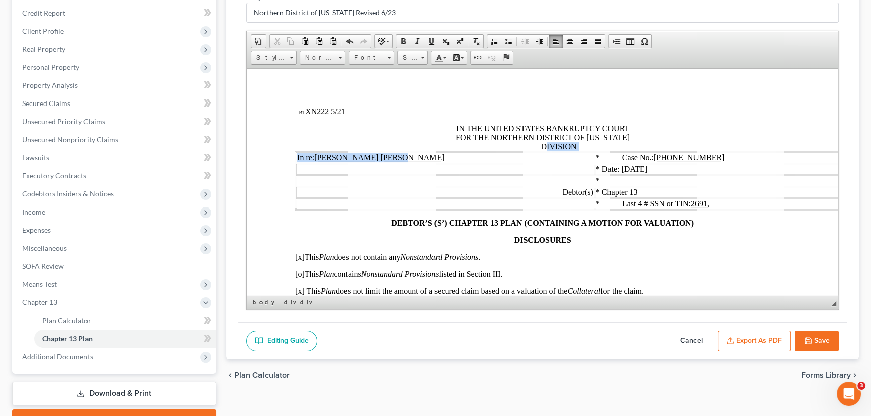
drag, startPoint x: 539, startPoint y: 152, endPoint x: 493, endPoint y: 154, distance: 45.3
click at [538, 150] on span "IN THE UNITED STATES BANKRUPTCY COURT FOR THE NORTHERN DISTRICT OF [US_STATE] _…" at bounding box center [543, 137] width 174 height 27
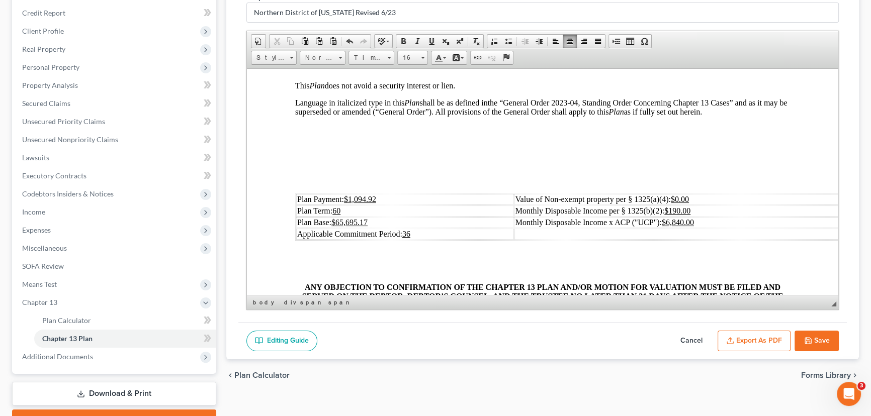
scroll to position [330, 0]
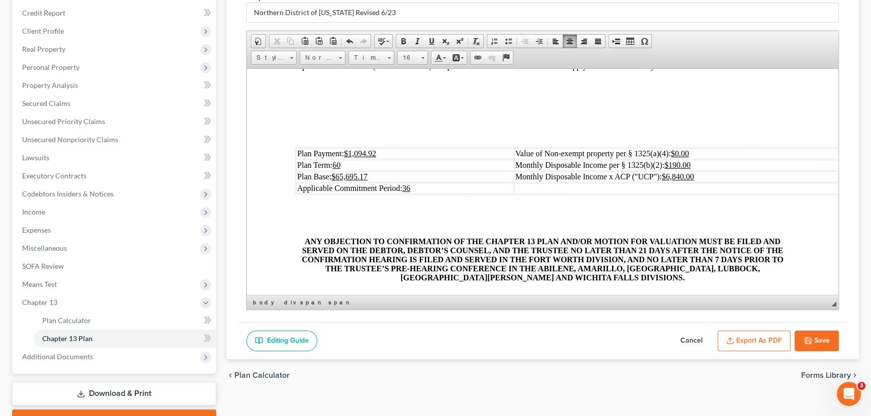
click at [382, 159] on td "Plan Payment: $1,094.92" at bounding box center [405, 153] width 218 height 11
click at [378, 182] on td "Plan Base: $65,695.17" at bounding box center [405, 176] width 218 height 11
click at [741, 171] on td "Monthly Disposable Income per § 1325(b)(2): $190.00" at bounding box center [686, 164] width 342 height 11
click at [727, 182] on td "Monthly Disposable Income x ACP ("UCP"): $6,840.00" at bounding box center [686, 176] width 342 height 11
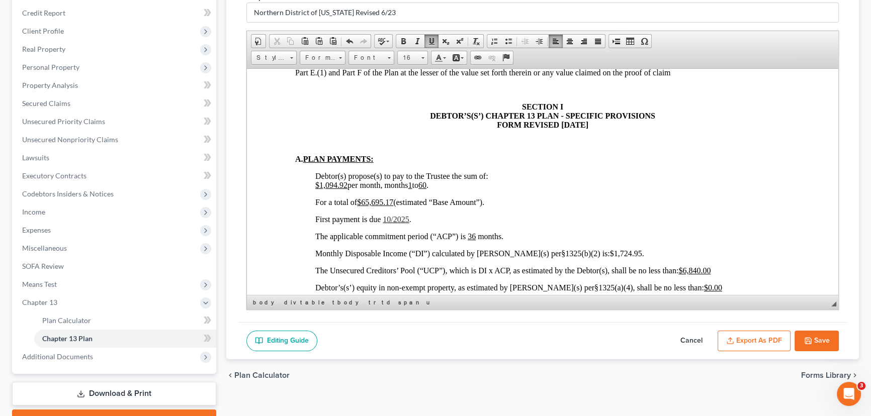
scroll to position [650, 0]
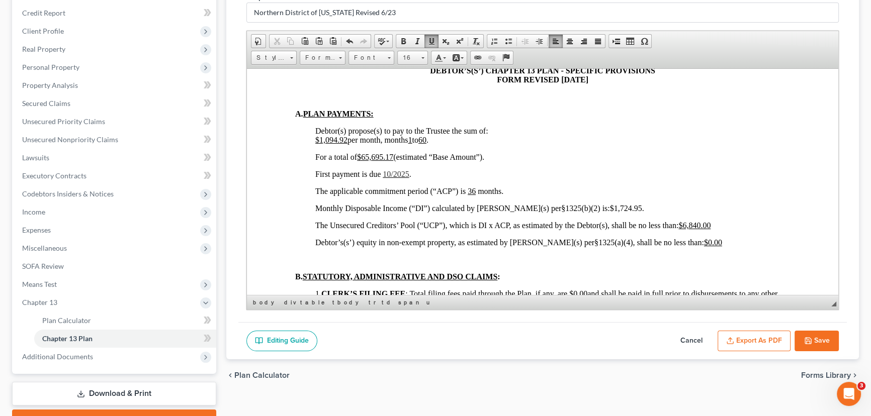
click at [348, 144] on span "$1,094.92 per month, months 1 to 60 ." at bounding box center [371, 139] width 113 height 9
click at [393, 161] on u "$65,695.17" at bounding box center [375, 156] width 36 height 9
click at [392, 178] on span "10/2025" at bounding box center [396, 174] width 26 height 9
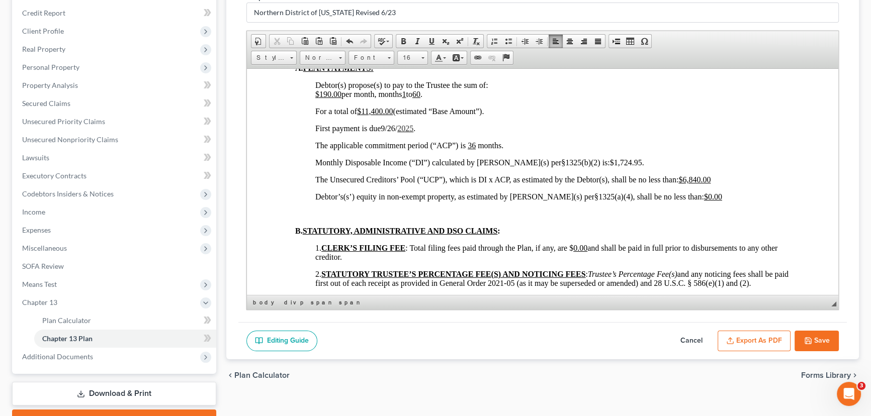
scroll to position [741, 0]
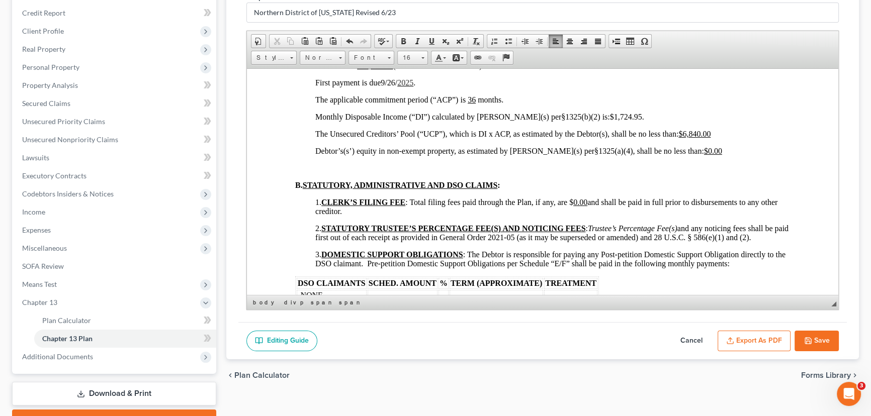
click at [604, 121] on p "Monthly Disposable Income (“DI”) calculated by [PERSON_NAME](s) per§1325(b)(2) …" at bounding box center [552, 116] width 475 height 9
click at [719, 138] on p "The Unsecured Creditors’ Pool (“UCP”), which is DI x ACP, as estimated by the D…" at bounding box center [552, 133] width 475 height 9
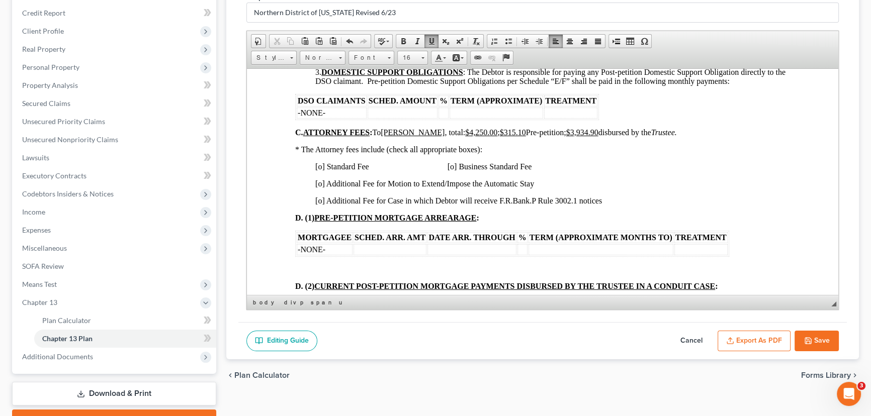
scroll to position [925, 0]
click at [322, 170] on span "[o] Standard Fee [o] Business Standard Fee" at bounding box center [423, 165] width 216 height 9
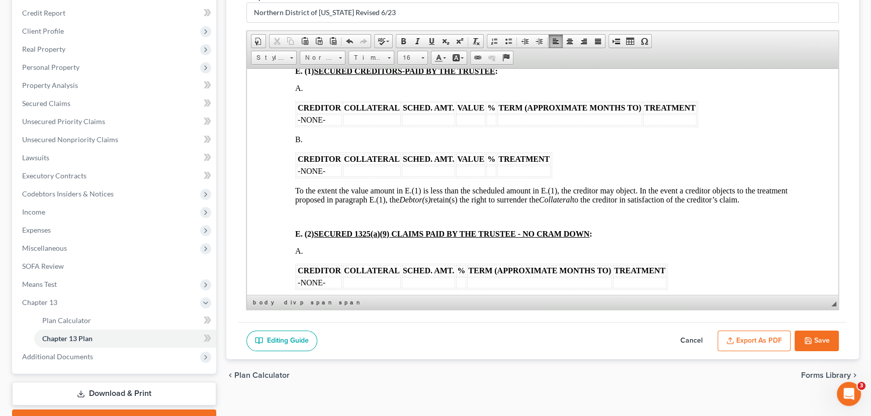
scroll to position [1290, 0]
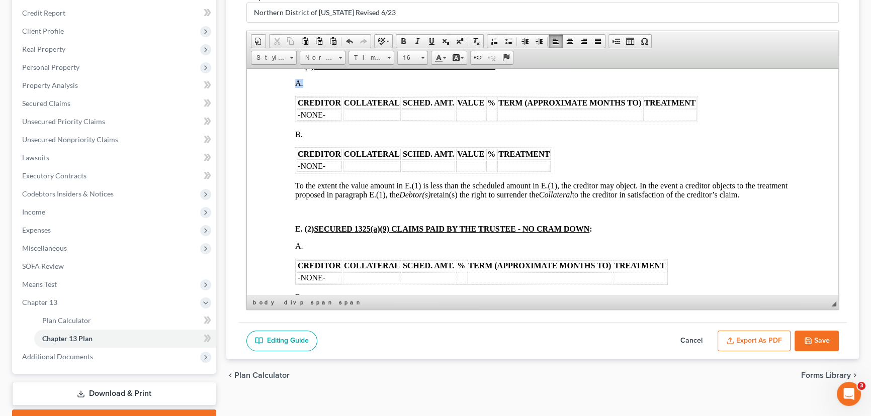
drag, startPoint x: 701, startPoint y: 143, endPoint x: 288, endPoint y: 123, distance: 413.5
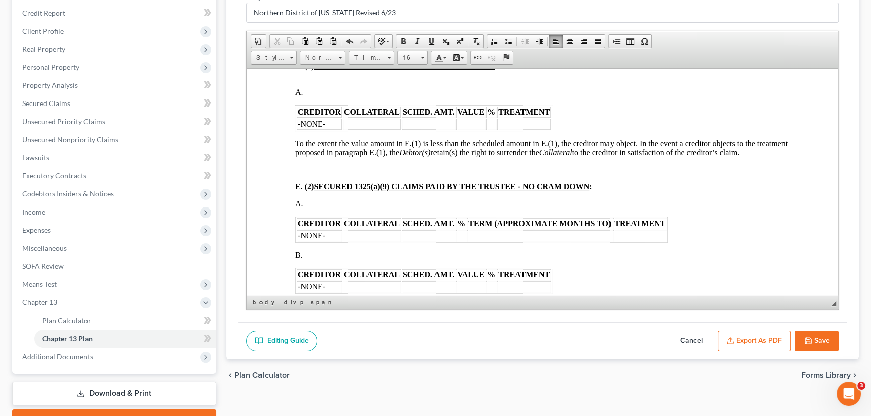
scroll to position [1336, 0]
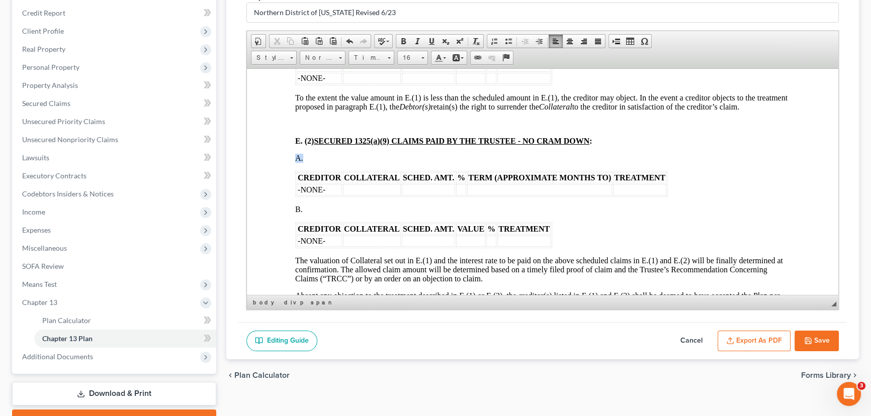
drag, startPoint x: 687, startPoint y: 230, endPoint x: 295, endPoint y: 200, distance: 393.5
click at [295, 200] on div "CREDITOR COLLATERAL SCHED. AMT. VALUE % TREATMENT -NONE- To the extent the valu…" at bounding box center [542, 310] width 495 height 503
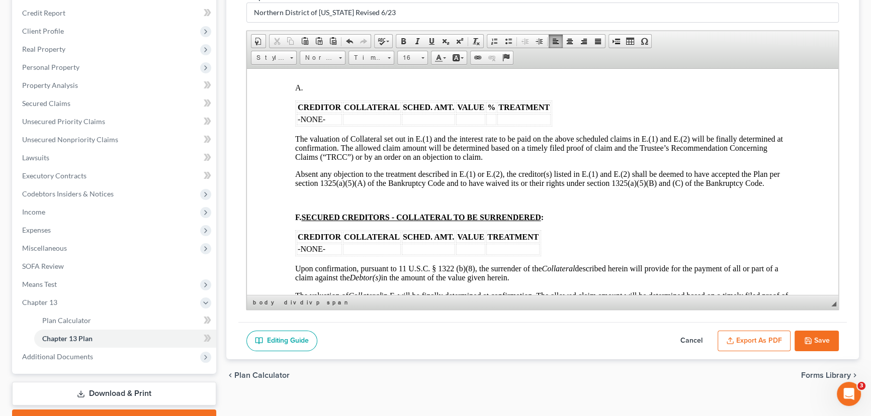
scroll to position [1428, 0]
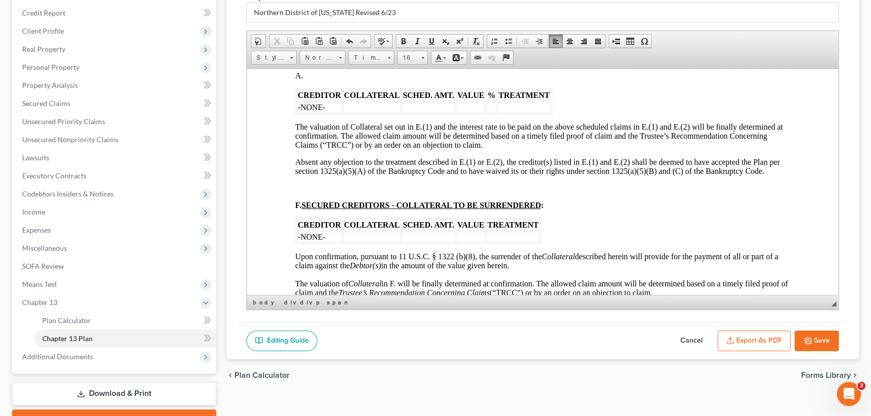
click at [335, 113] on td "-NONE-" at bounding box center [319, 107] width 45 height 11
click at [306, 113] on td at bounding box center [319, 107] width 45 height 11
click at [468, 113] on td at bounding box center [459, 107] width 53 height 11
click at [503, 113] on td at bounding box center [501, 107] width 29 height 11
click at [493, 113] on td at bounding box center [501, 107] width 29 height 11
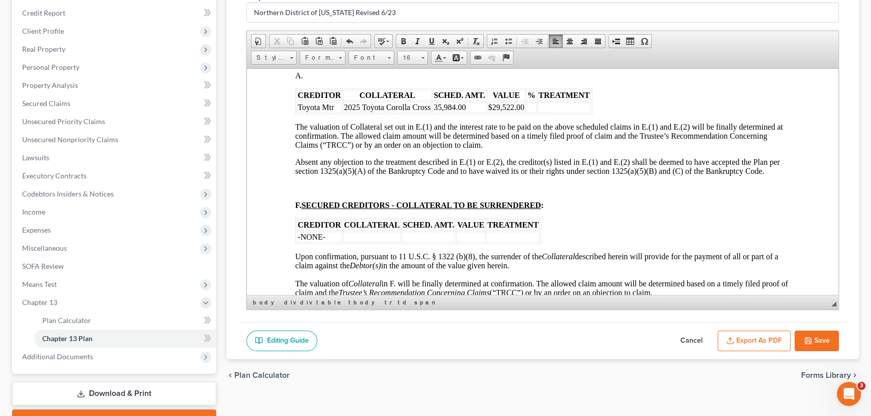
click at [530, 113] on td at bounding box center [532, 107] width 10 height 11
click at [545, 113] on td at bounding box center [564, 107] width 53 height 11
click at [539, 111] on span "837.28" at bounding box center [550, 107] width 22 height 9
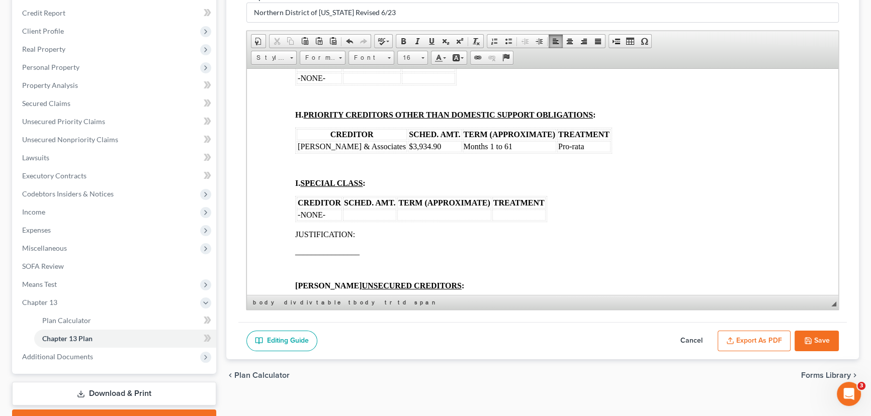
scroll to position [1793, 0]
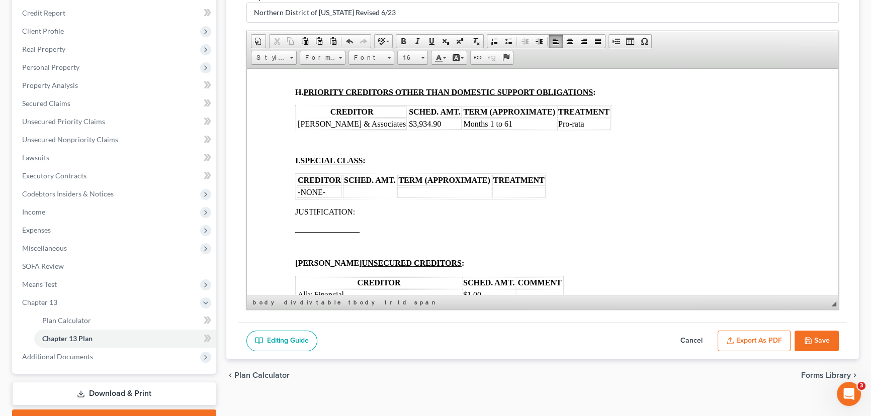
click at [321, 128] on span "[PERSON_NAME] & Associates" at bounding box center [352, 123] width 108 height 9
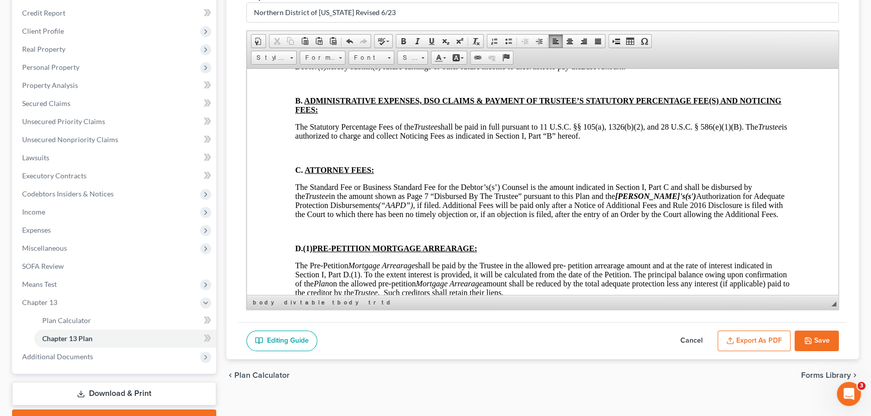
scroll to position [2342, 0]
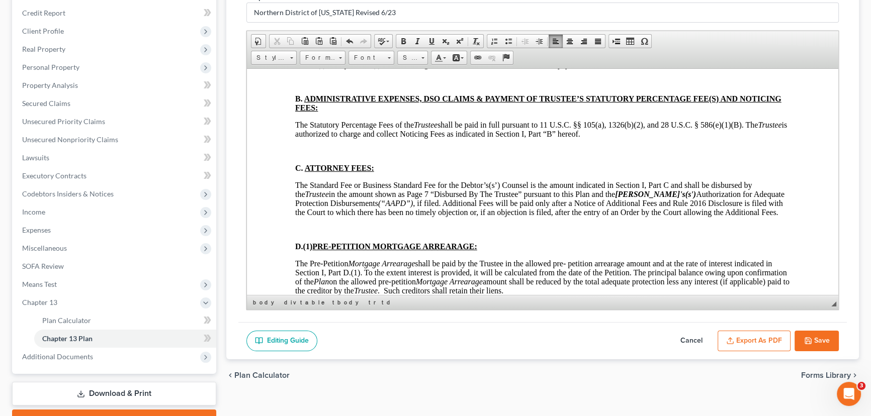
click at [307, 86] on p at bounding box center [542, 81] width 495 height 9
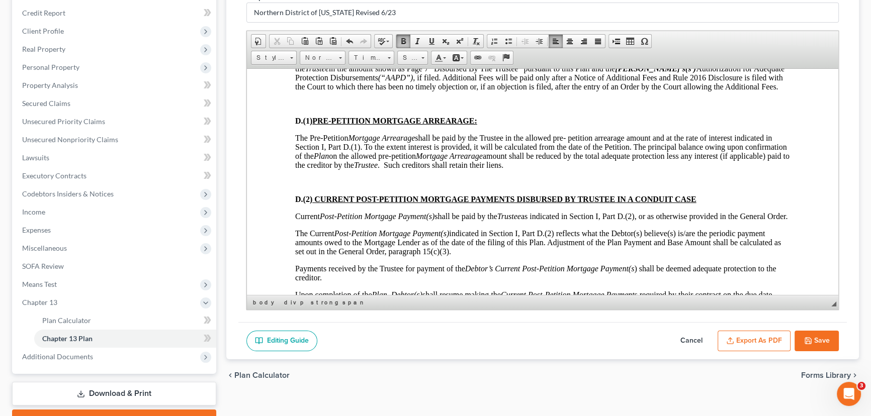
click at [304, 108] on p at bounding box center [542, 103] width 495 height 9
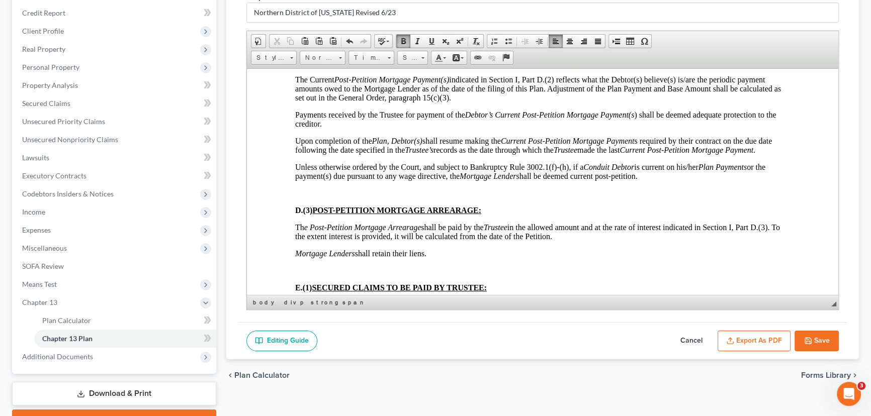
click at [304, 33] on p at bounding box center [542, 28] width 495 height 9
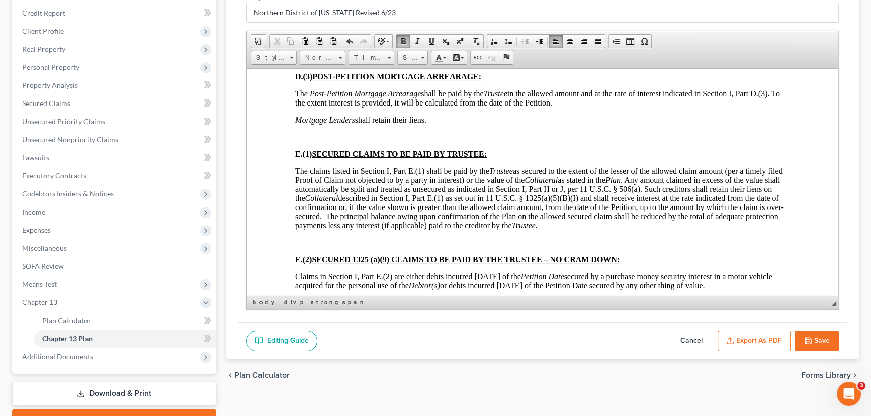
scroll to position [2708, 0]
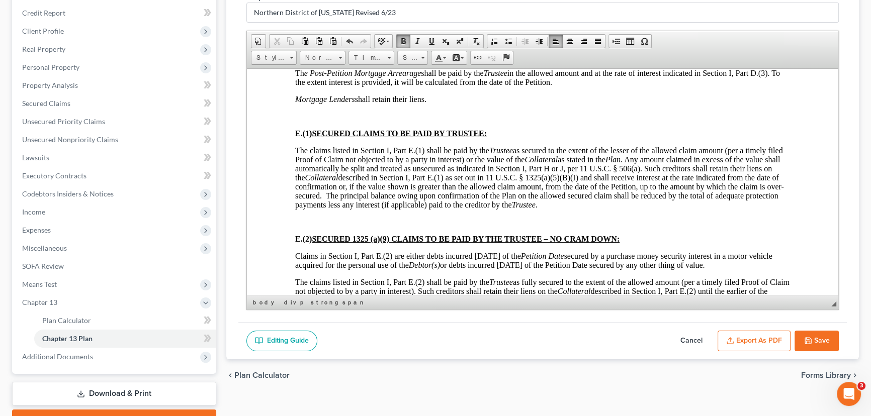
click at [306, 43] on p at bounding box center [542, 38] width 495 height 9
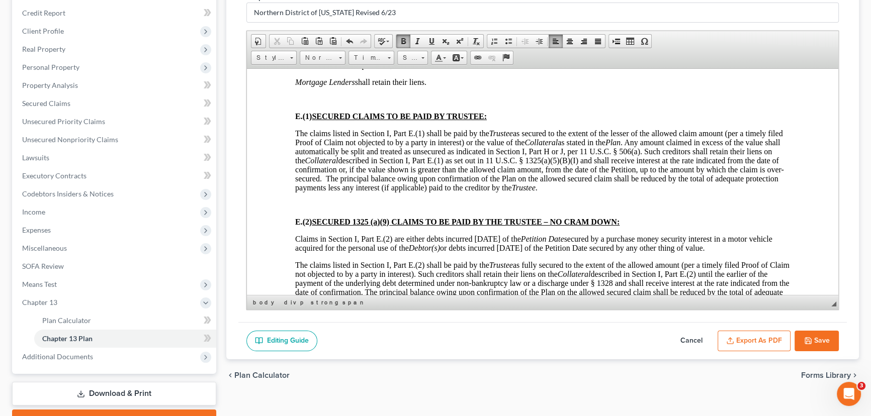
click at [300, 104] on p at bounding box center [542, 99] width 495 height 9
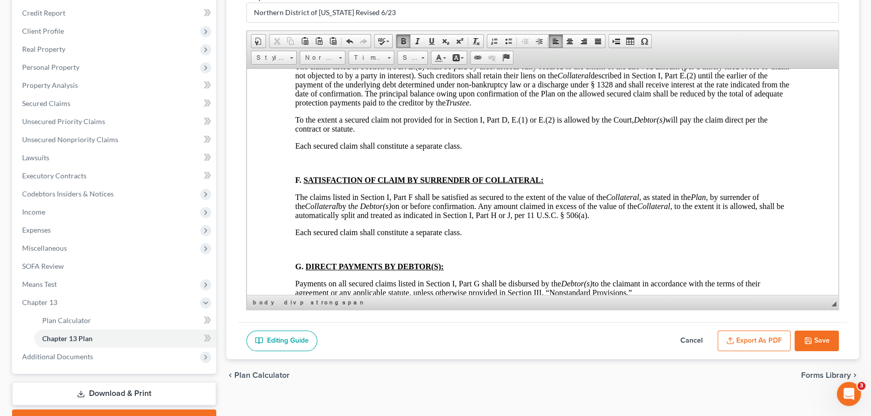
scroll to position [2891, 0]
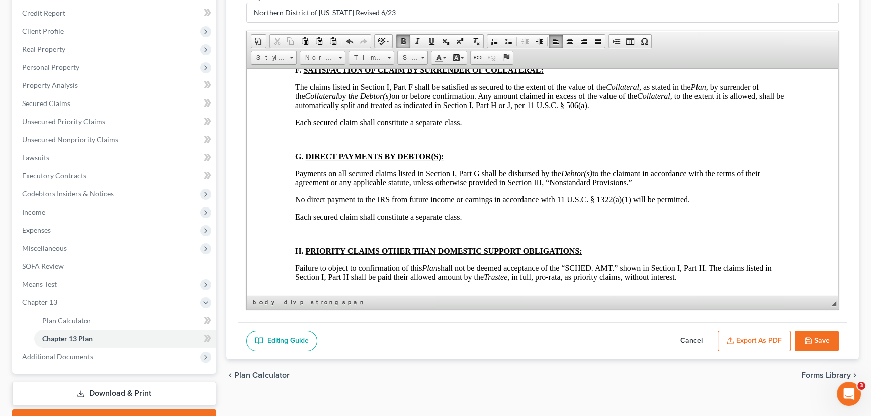
click at [303, 57] on p at bounding box center [542, 52] width 495 height 9
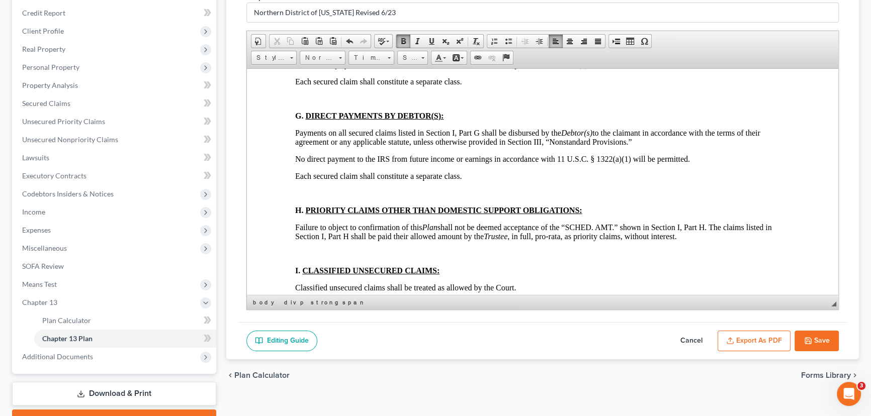
scroll to position [3028, 0]
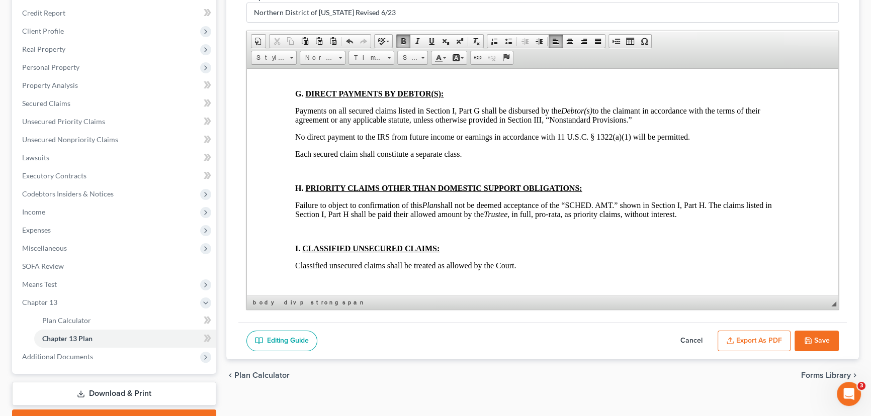
click at [295, 81] on p at bounding box center [542, 76] width 495 height 9
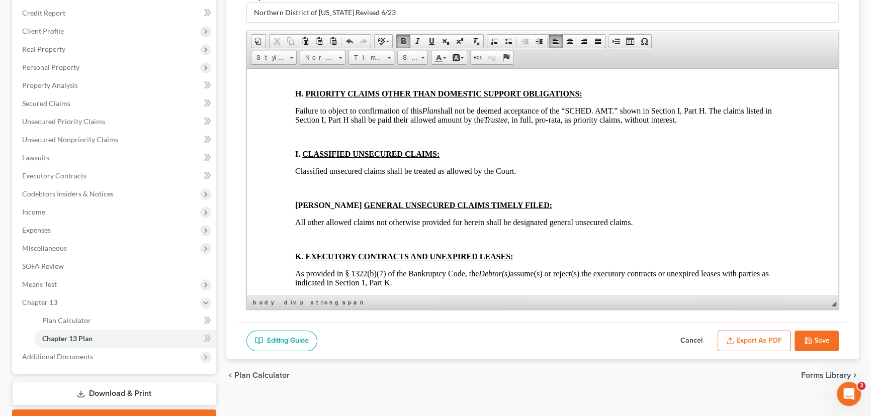
scroll to position [3165, 0]
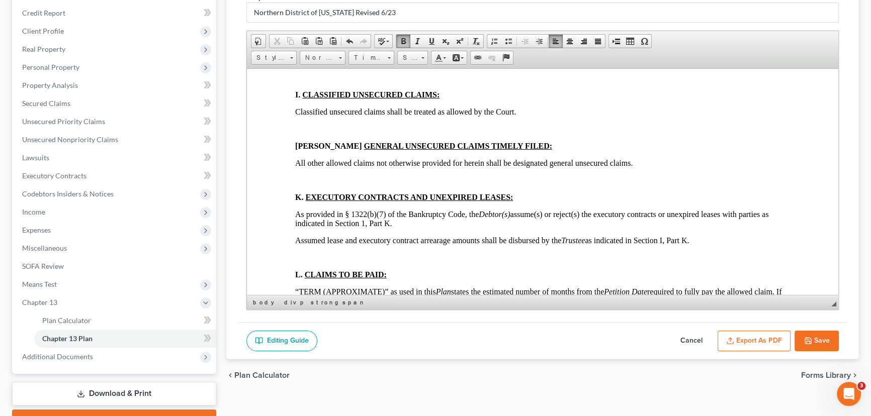
click at [300, 22] on p at bounding box center [542, 17] width 495 height 9
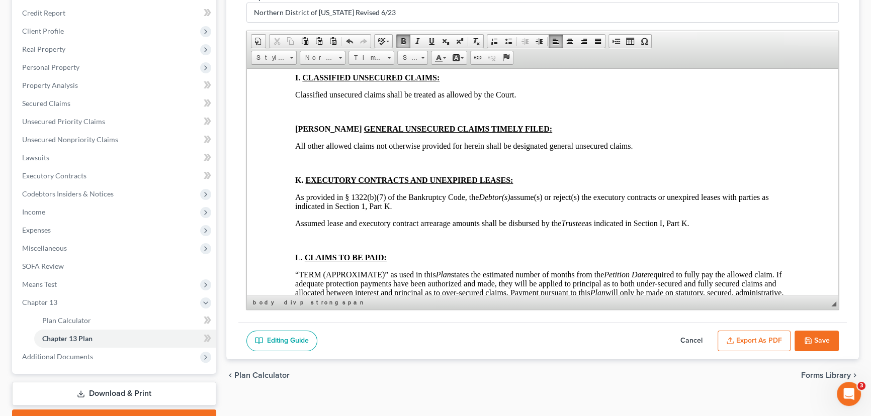
click at [301, 65] on p at bounding box center [542, 60] width 495 height 9
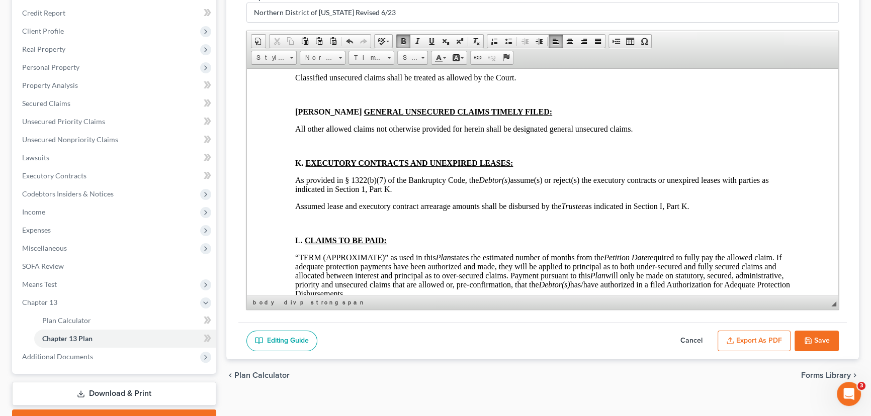
click at [302, 99] on p at bounding box center [542, 94] width 495 height 9
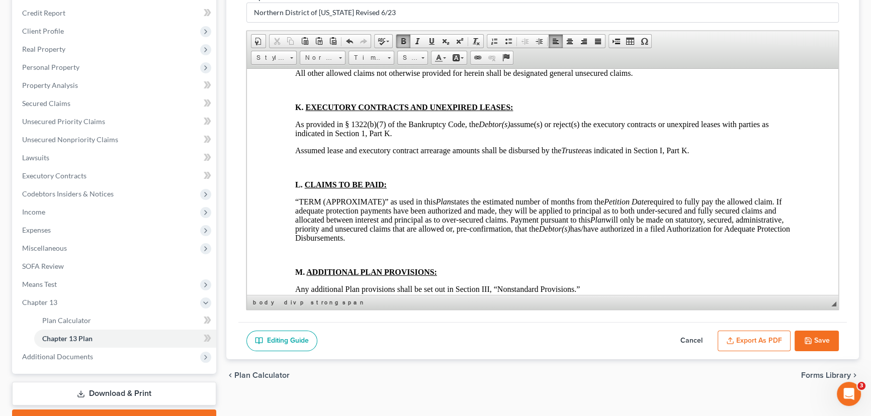
scroll to position [3256, 0]
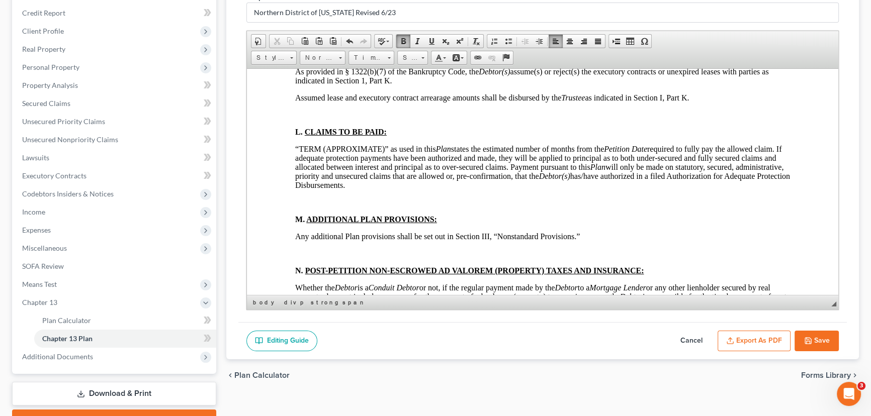
click at [303, 42] on p at bounding box center [542, 37] width 495 height 9
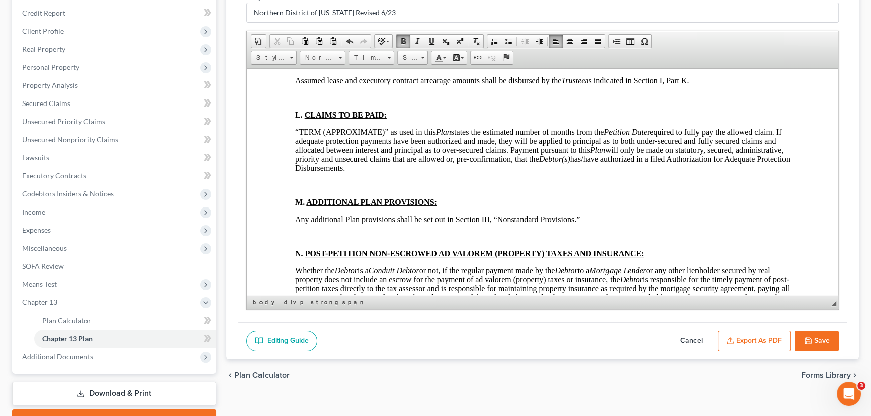
click at [300, 102] on p at bounding box center [542, 97] width 495 height 9
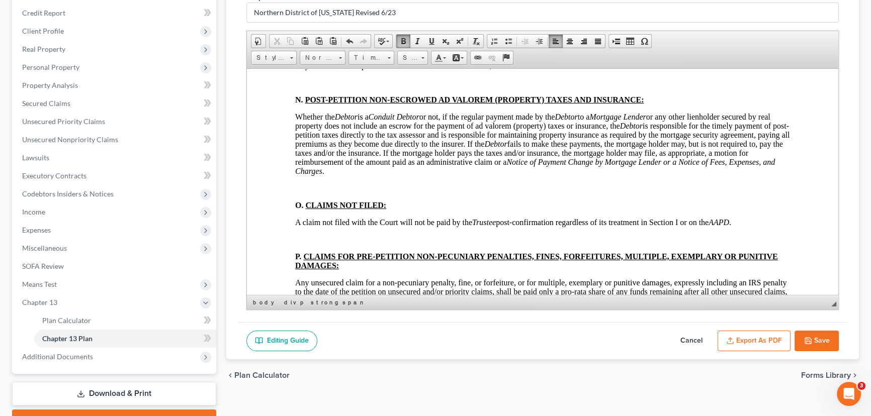
scroll to position [3394, 0]
click at [301, 35] on p at bounding box center [542, 30] width 495 height 9
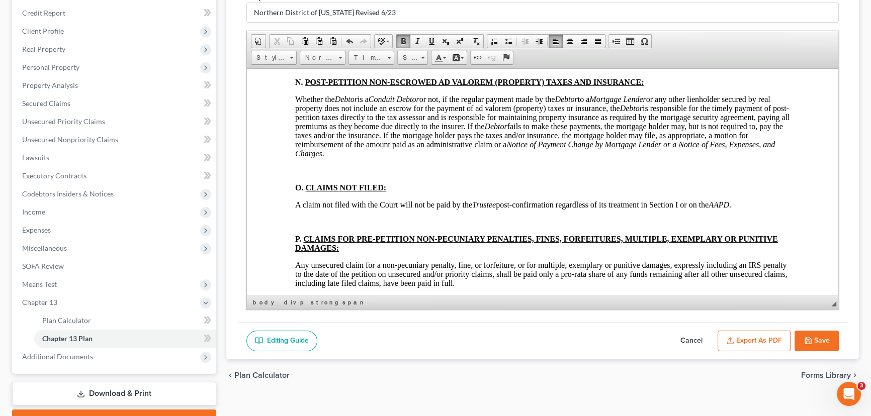
click at [307, 69] on p at bounding box center [542, 64] width 495 height 9
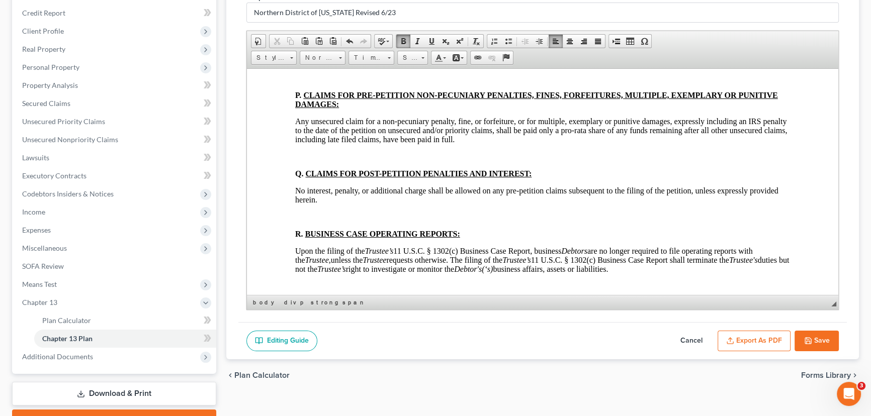
scroll to position [3531, 0]
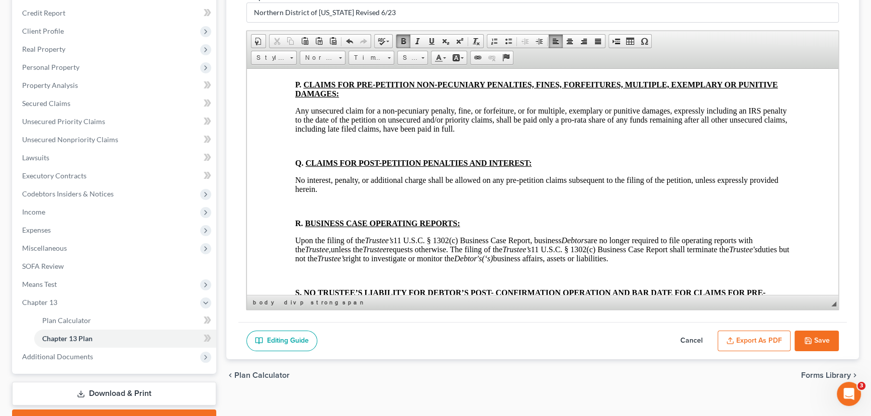
click at [300, 21] on p at bounding box center [542, 16] width 495 height 9
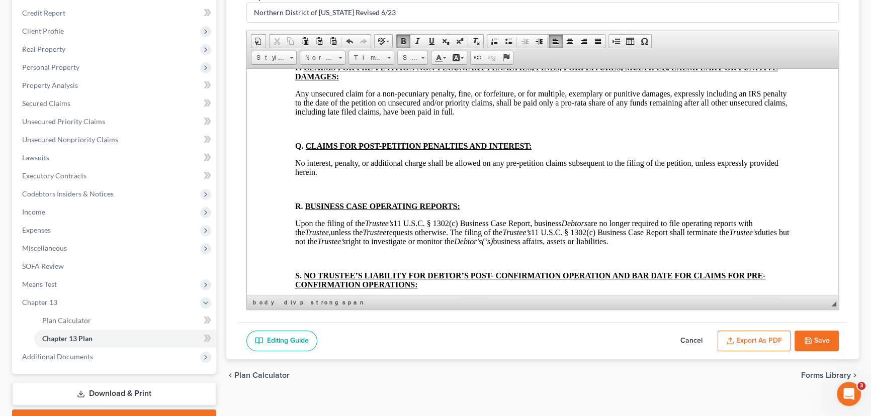
click at [302, 55] on p at bounding box center [542, 50] width 495 height 9
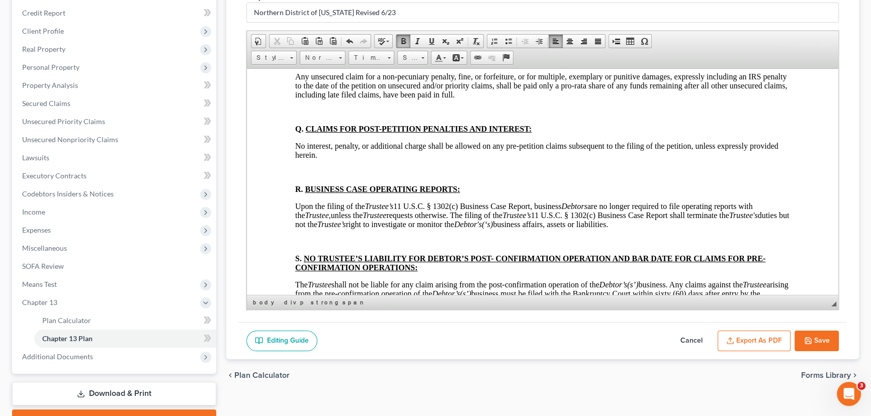
click at [306, 116] on p at bounding box center [542, 111] width 495 height 9
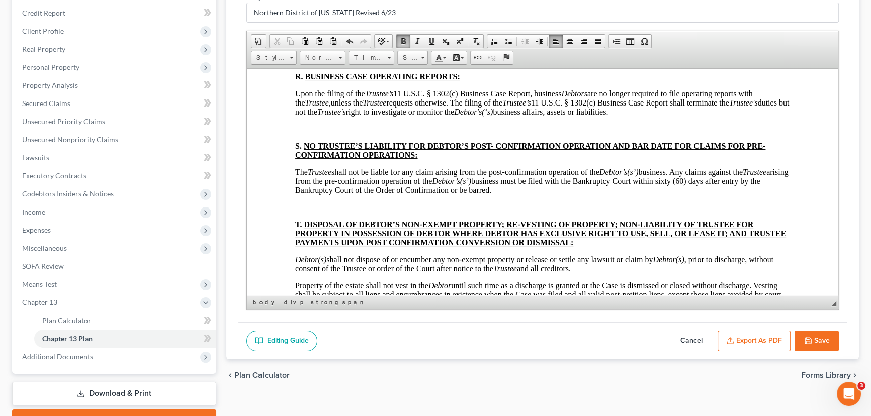
scroll to position [3668, 0]
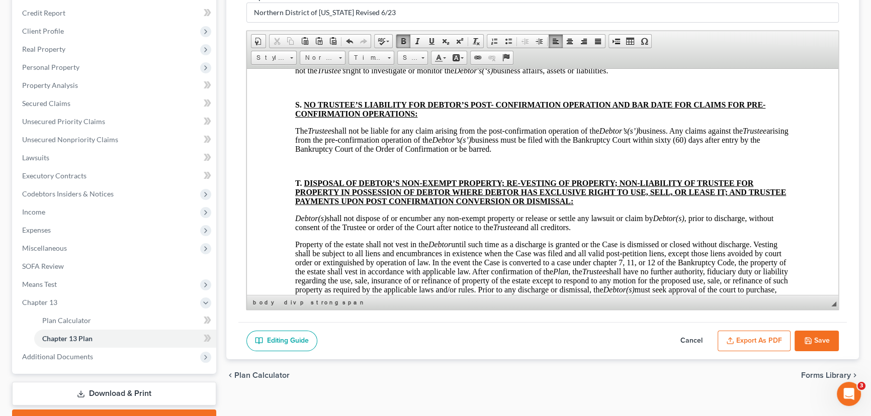
click at [310, 23] on p at bounding box center [542, 18] width 495 height 9
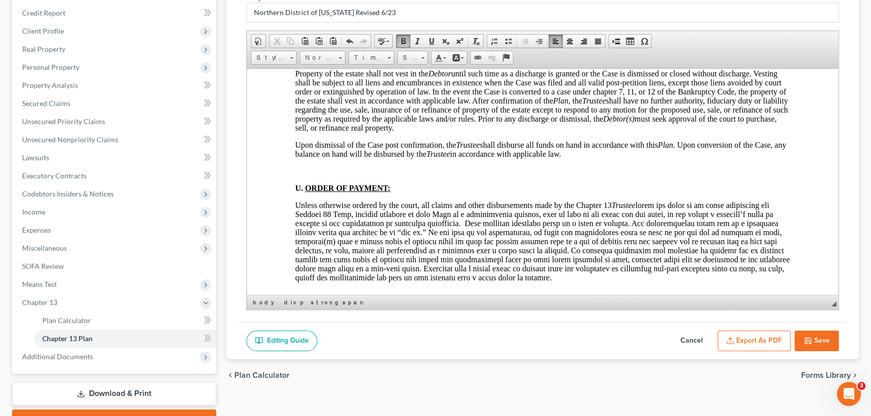
scroll to position [3805, 0]
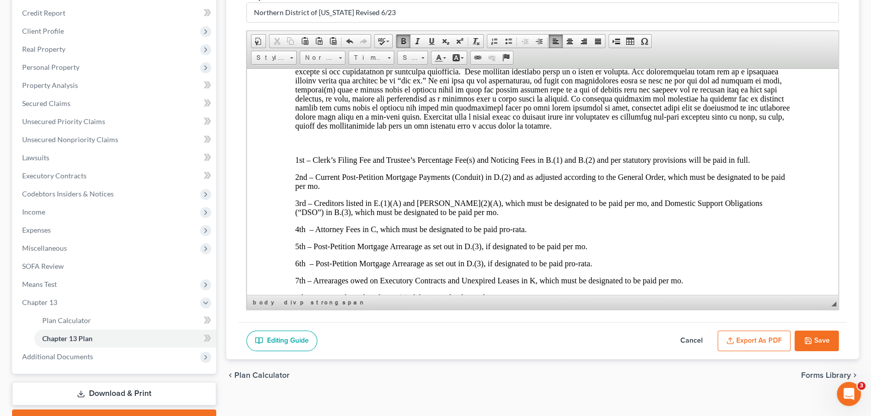
scroll to position [3943, 0]
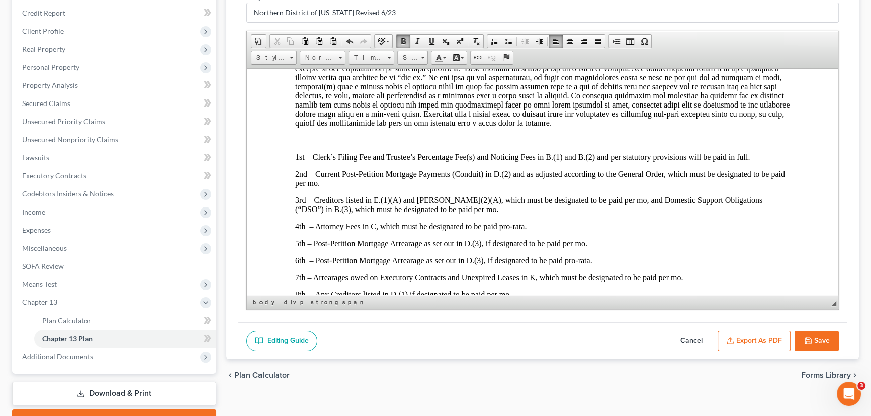
click at [306, 21] on p at bounding box center [542, 16] width 495 height 9
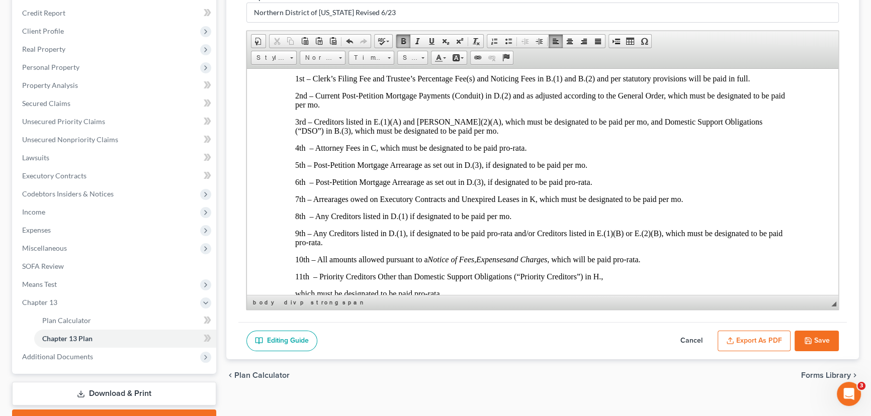
scroll to position [4079, 0]
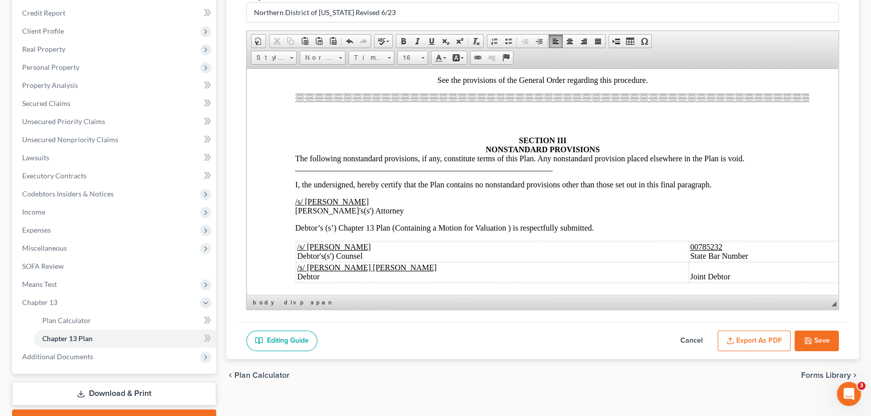
scroll to position [4446, 0]
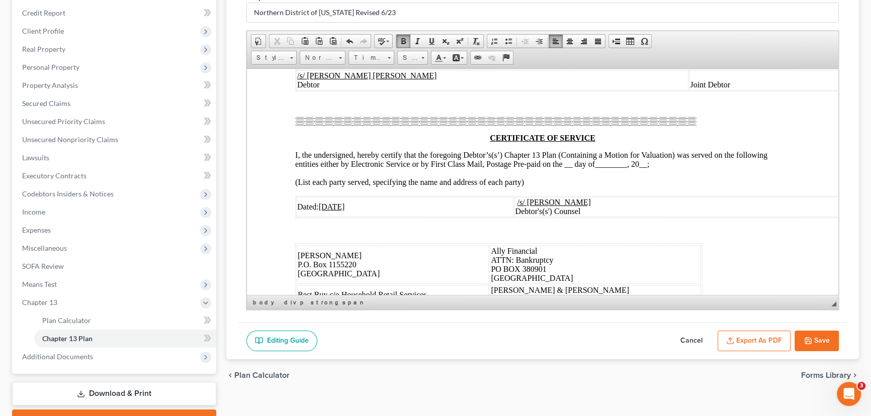
scroll to position [4582, 0]
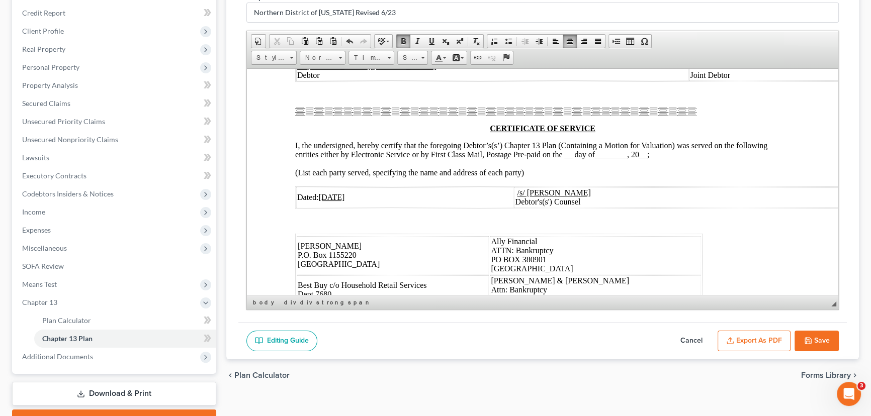
scroll to position [4537, 0]
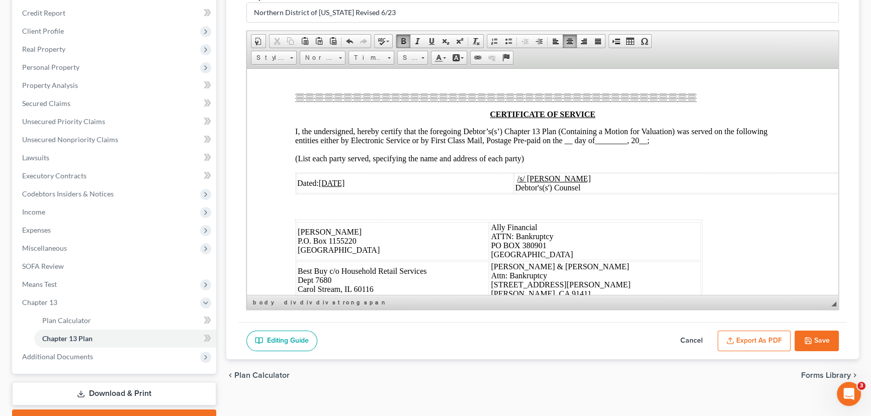
scroll to position [4582, 0]
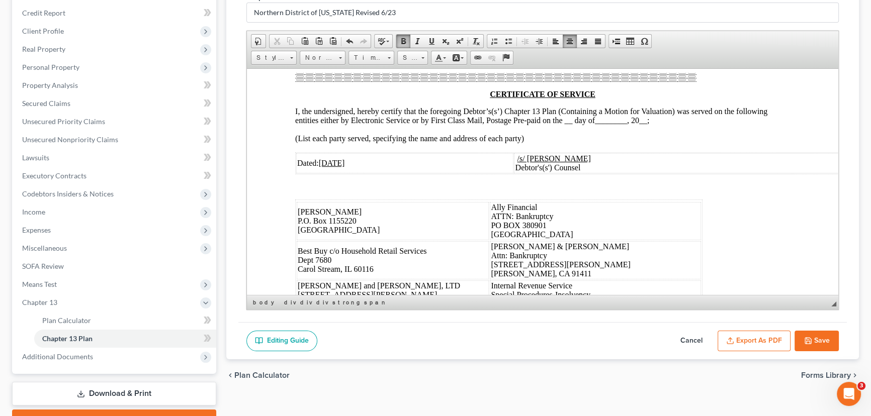
click at [689, 46] on td "Joint Debtor" at bounding box center [772, 36] width 166 height 20
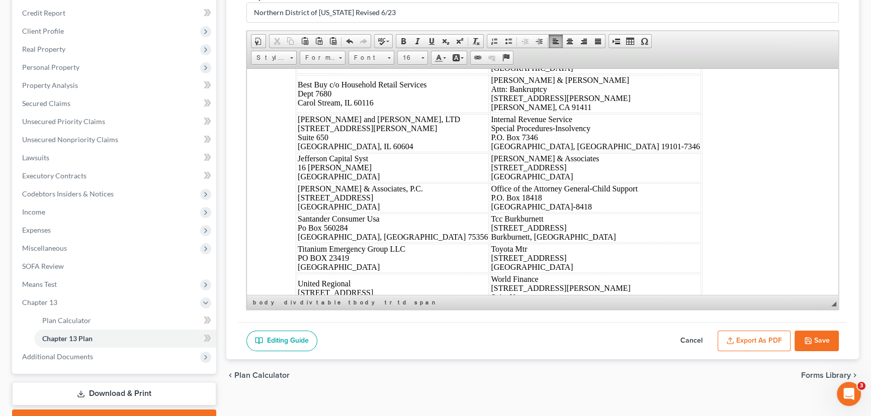
scroll to position [4766, 0]
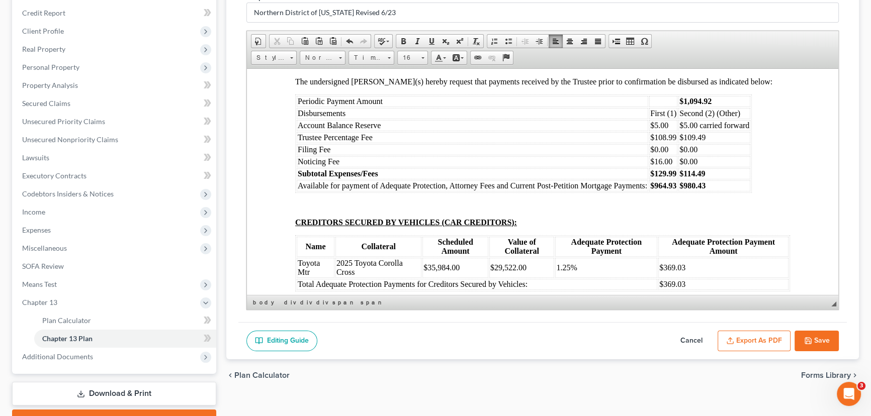
scroll to position [5177, 0]
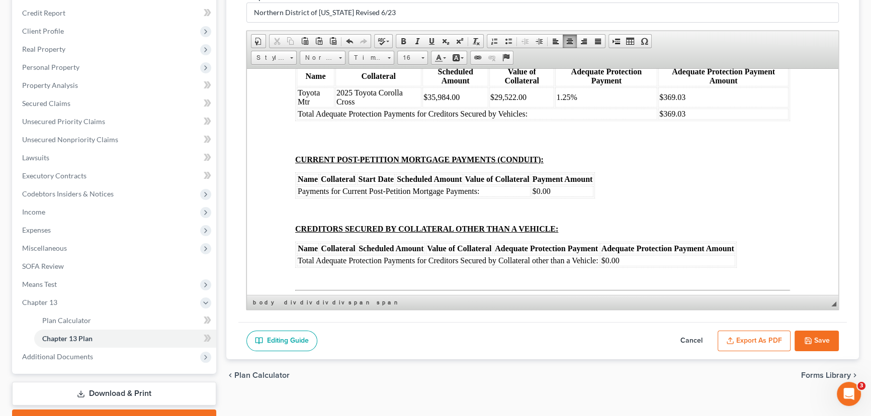
scroll to position [5314, 0]
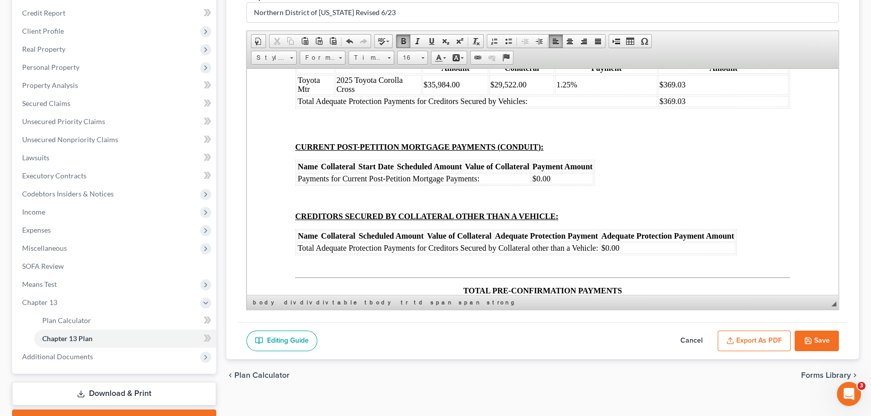
click at [675, 7] on strong "$964.93" at bounding box center [663, 2] width 26 height 9
click at [710, 8] on td "$980.43" at bounding box center [715, 2] width 72 height 11
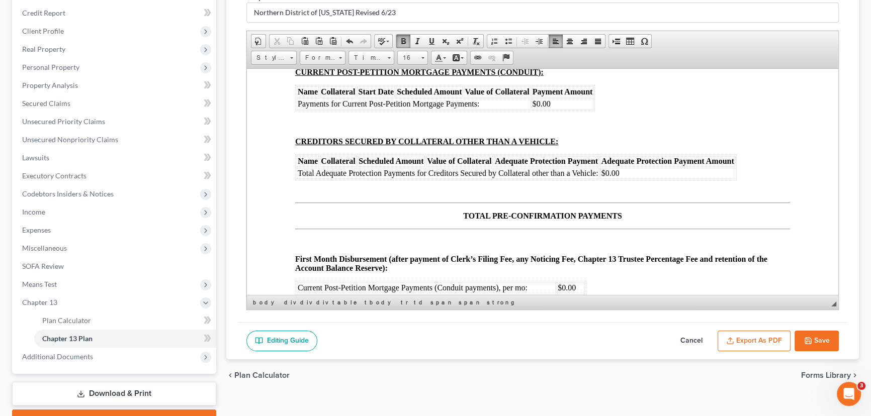
scroll to position [5406, 0]
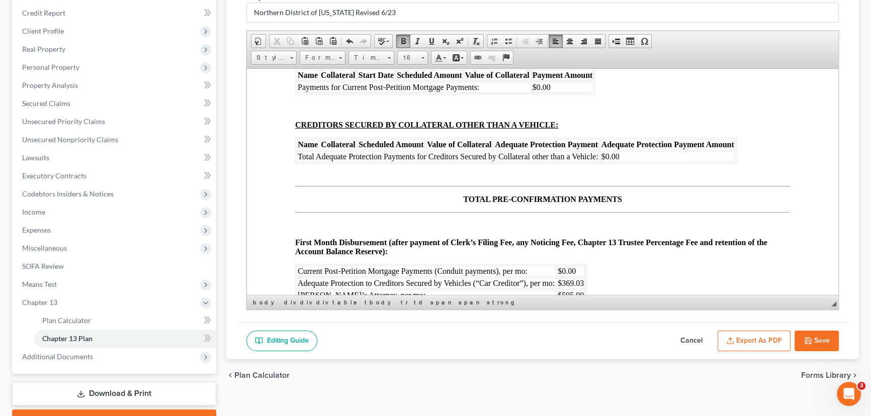
drag, startPoint x: 319, startPoint y: 210, endPoint x: 288, endPoint y: 203, distance: 32.0
drag, startPoint x: 325, startPoint y: 203, endPoint x: 301, endPoint y: 213, distance: 25.7
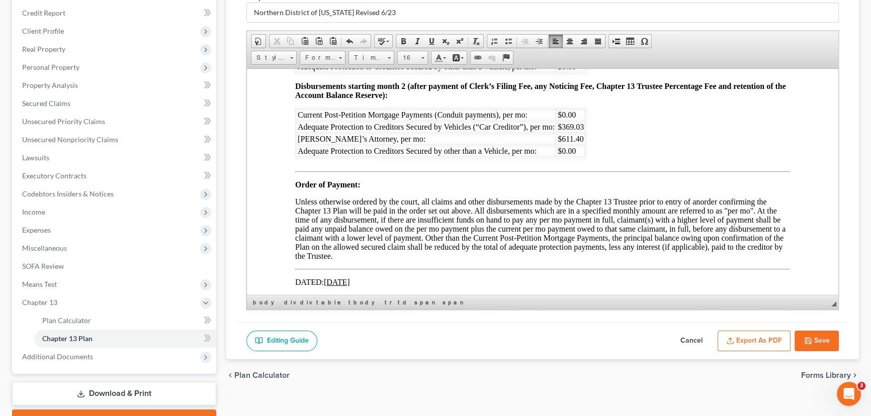
scroll to position [5726, 0]
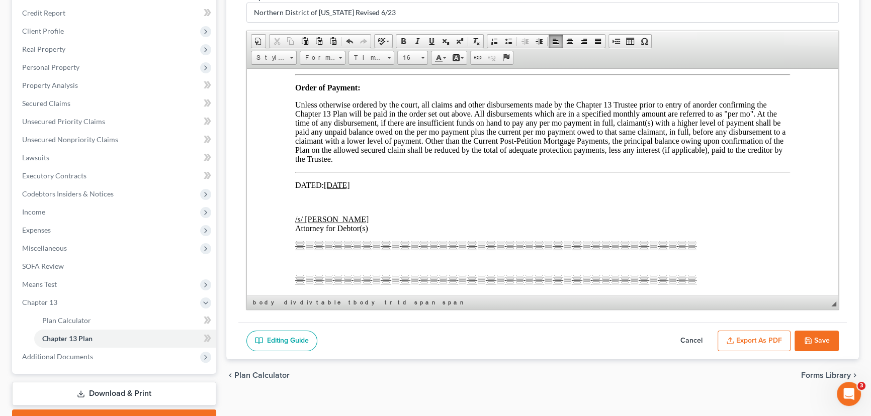
click at [582, 34] on span "$369.03" at bounding box center [571, 29] width 26 height 9
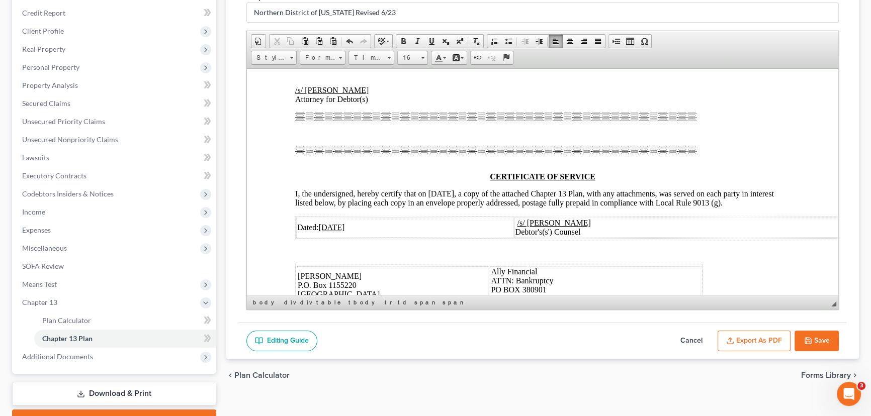
scroll to position [5863, 0]
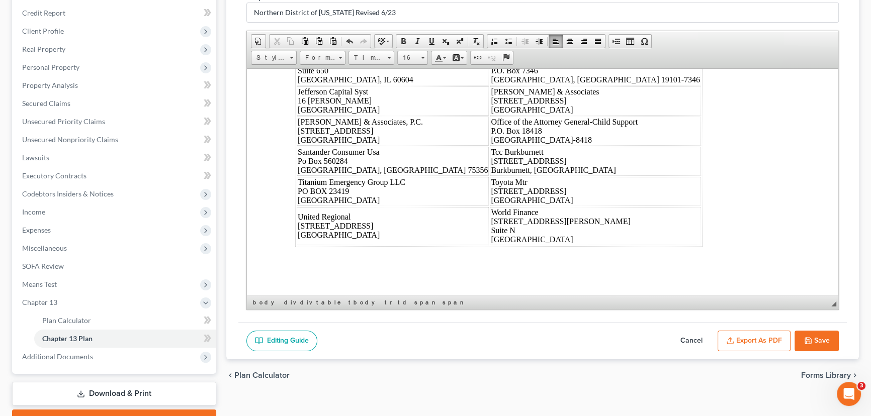
scroll to position [6412, 0]
click at [810, 337] on icon "button" at bounding box center [808, 341] width 8 height 8
select select "5"
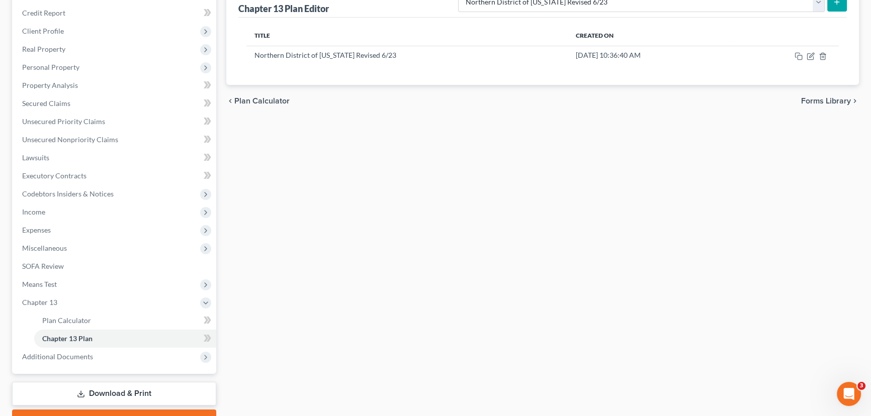
click at [547, 215] on div "Plan Calculator Chapter 13 Plan Chapter 13 Plan Editor Please select your Chapt…" at bounding box center [542, 196] width 643 height 472
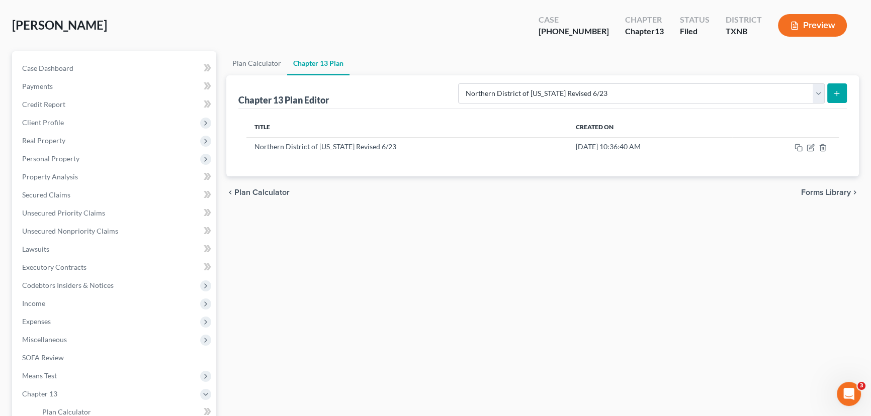
scroll to position [0, 0]
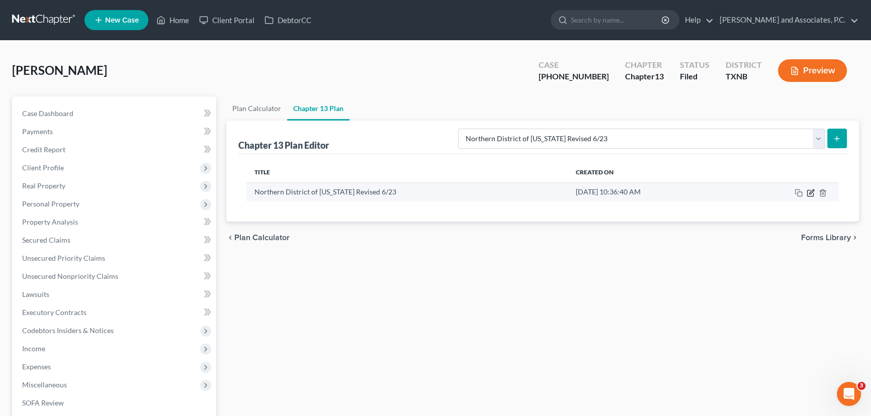
click at [810, 189] on icon "button" at bounding box center [811, 193] width 8 height 8
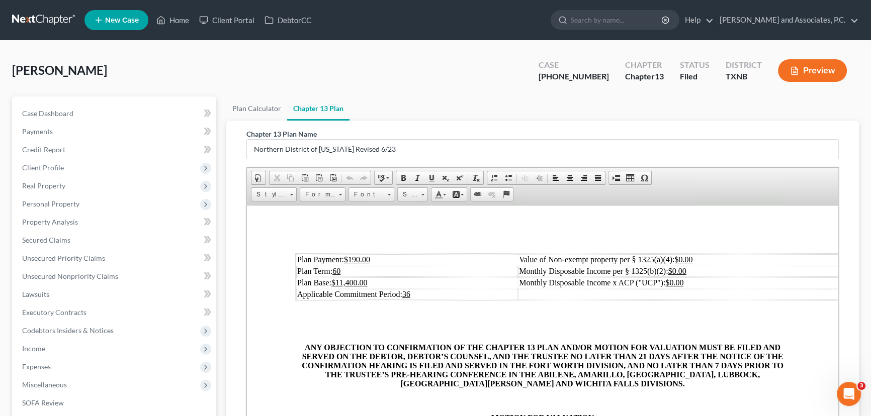
scroll to position [366, 0]
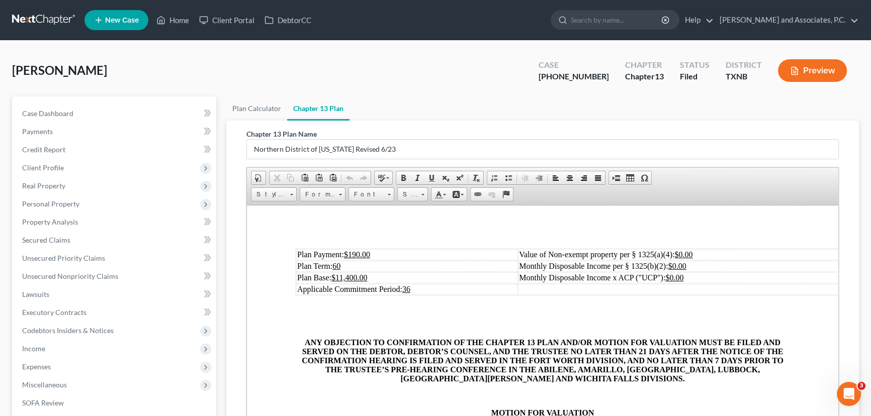
click at [379, 260] on td "Plan Payment: $190.00" at bounding box center [406, 254] width 221 height 11
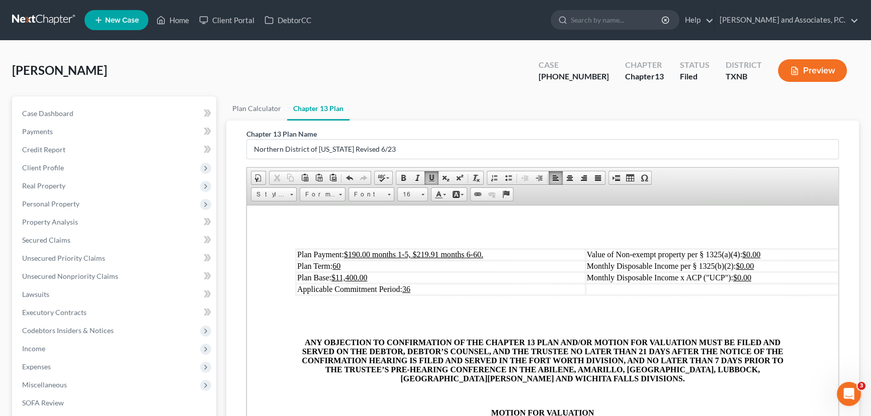
click at [388, 283] on td "Plan Base: $11,400.00" at bounding box center [440, 277] width 289 height 11
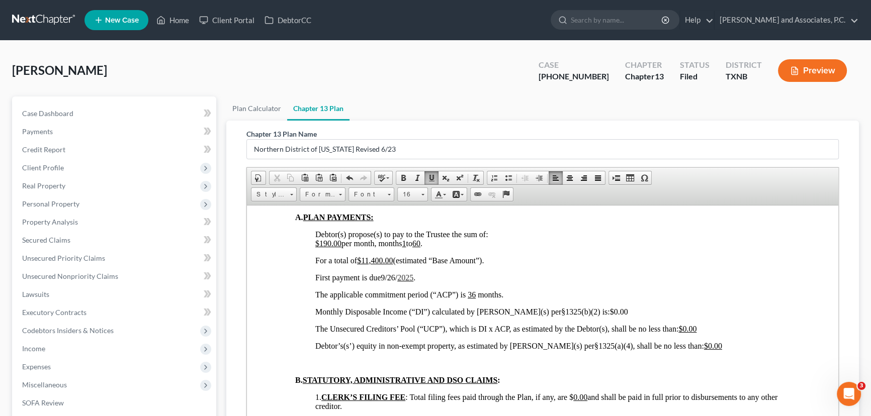
scroll to position [686, 0]
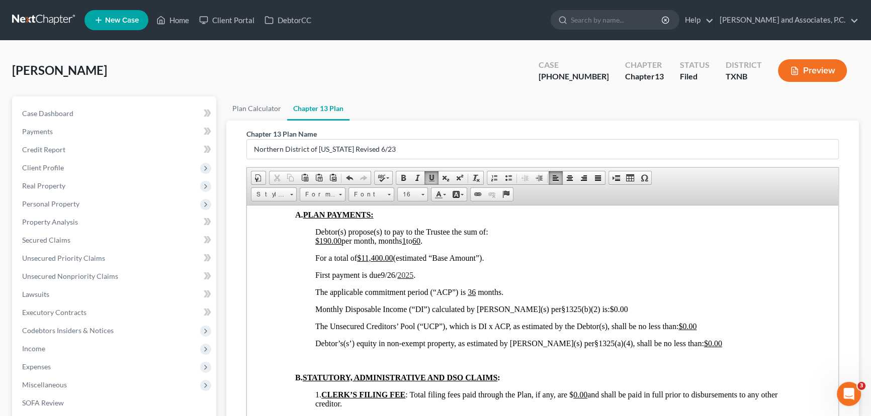
click at [341, 245] on u "$190.00" at bounding box center [328, 240] width 26 height 9
click at [536, 245] on span "$190.00 months 1-5, $219.91 months 6-60. per month, months 1 to 60 ." at bounding box center [425, 240] width 220 height 9
click at [395, 262] on span "For a total of $11,400.00 (estimated “Base Amount”)." at bounding box center [399, 258] width 169 height 9
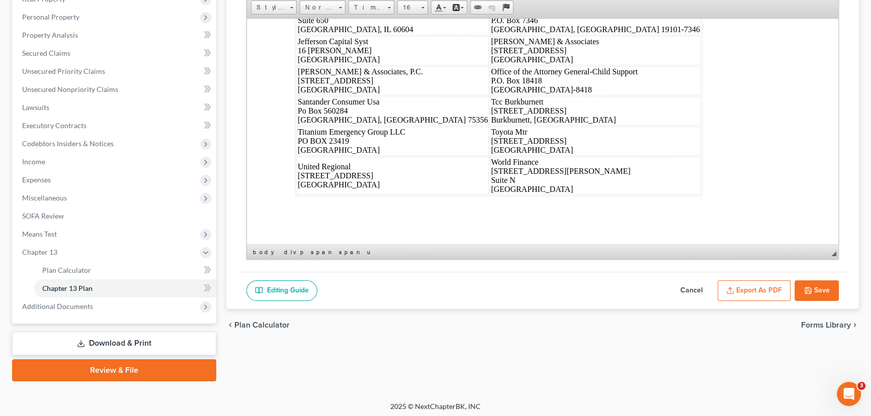
scroll to position [189, 0]
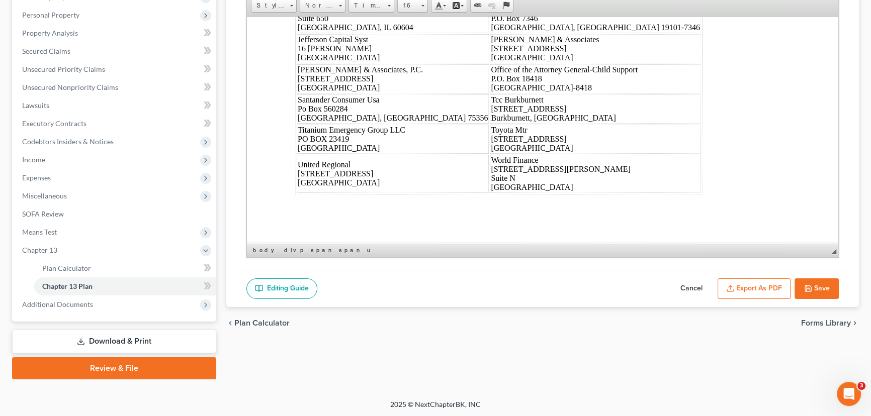
click at [815, 292] on button "Save" at bounding box center [817, 289] width 44 height 21
select select "5"
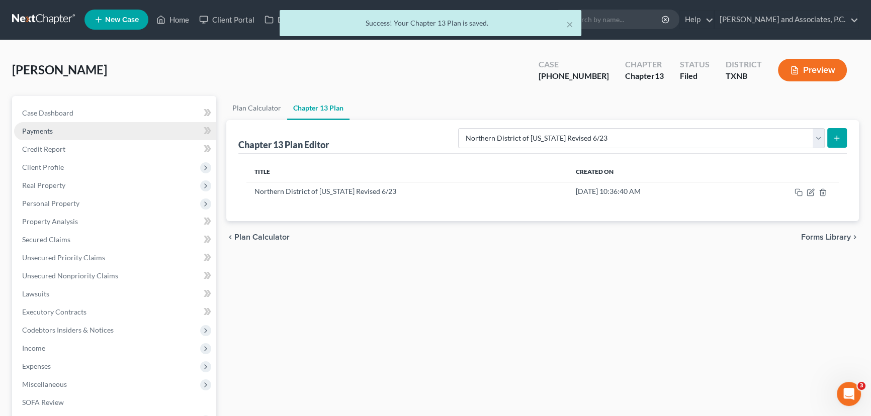
scroll to position [0, 0]
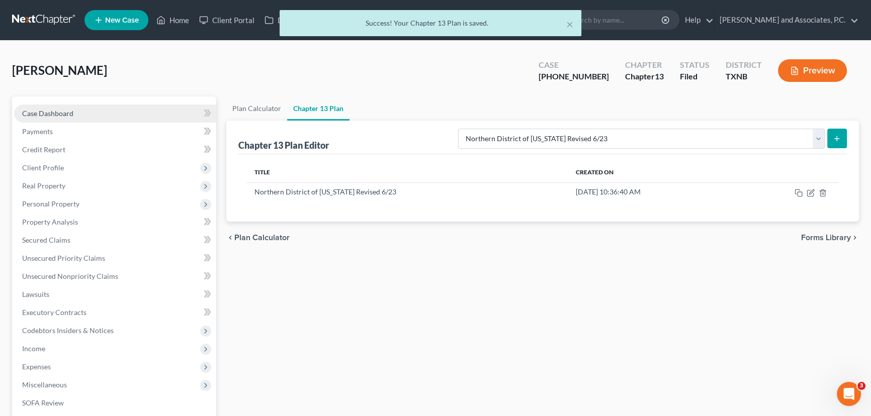
click at [73, 109] on link "Case Dashboard" at bounding box center [115, 114] width 202 height 18
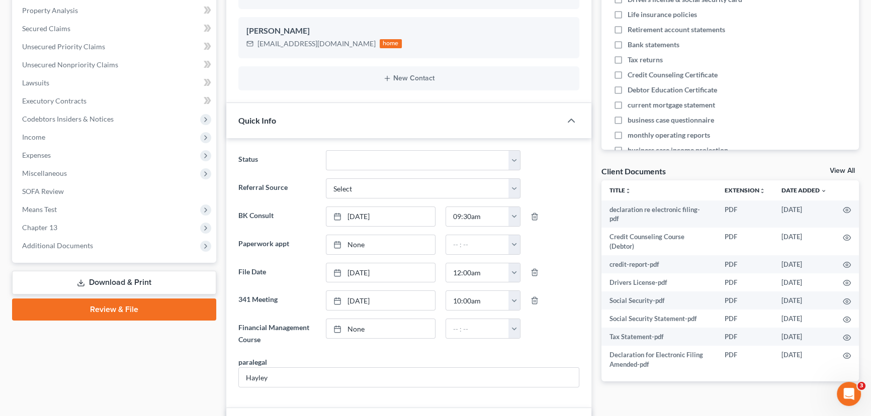
scroll to position [228, 0]
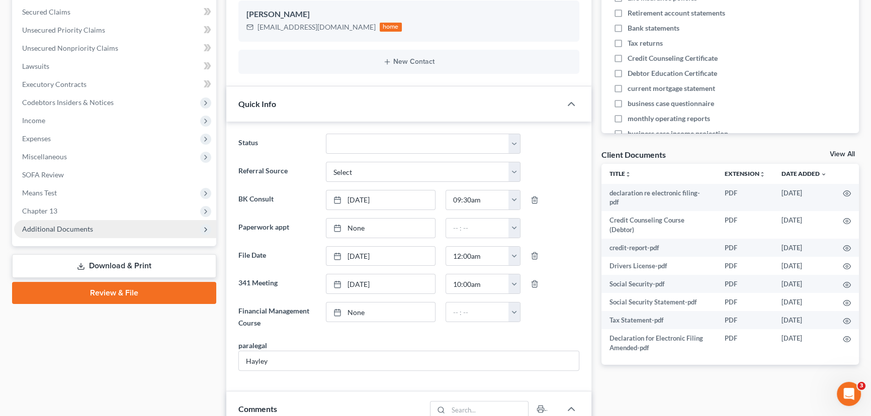
click at [72, 228] on span "Additional Documents" at bounding box center [57, 229] width 71 height 9
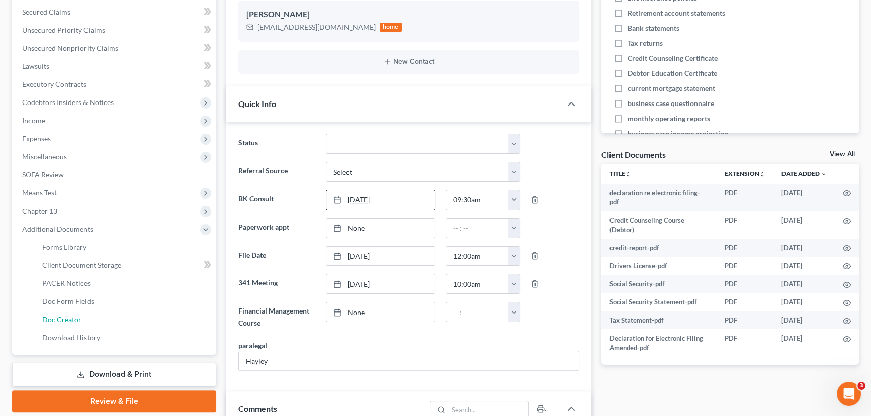
click at [62, 316] on span "Doc Creator" at bounding box center [61, 319] width 39 height 9
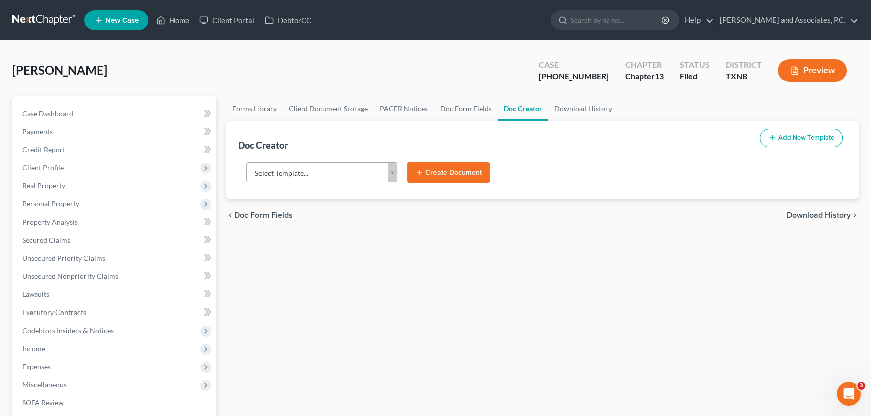
click at [300, 173] on body "Home New Case Client Portal DebtorCC [PERSON_NAME] and Associates, P.C. [EMAIL_…" at bounding box center [435, 340] width 871 height 680
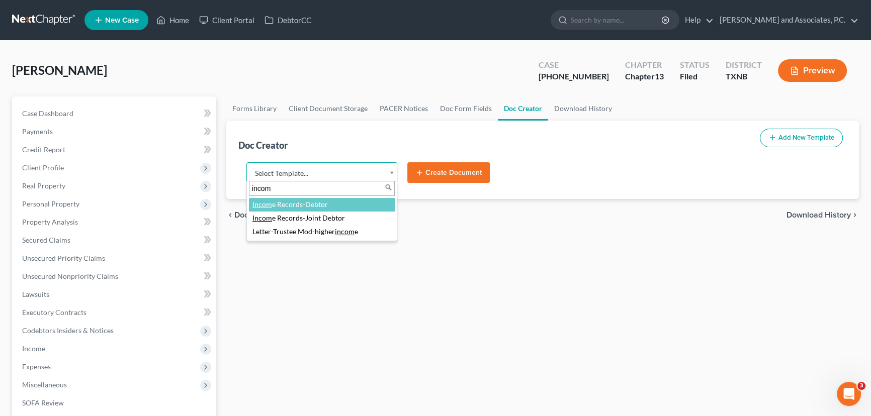
type input "incom"
select select "77082"
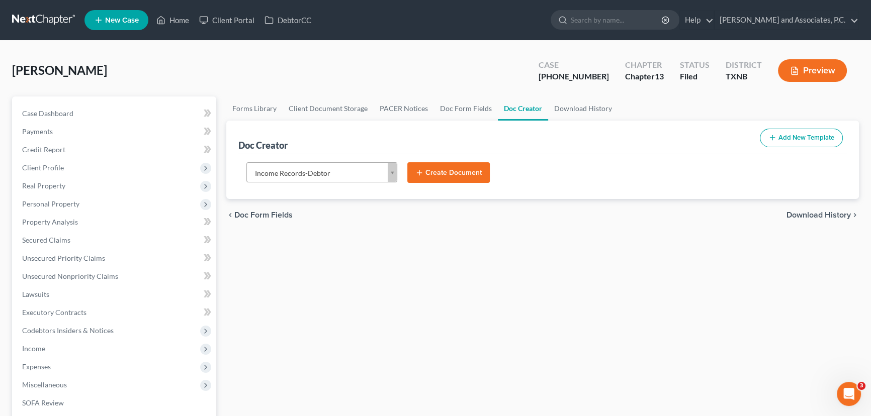
click at [462, 170] on button "Create Document" at bounding box center [448, 172] width 82 height 21
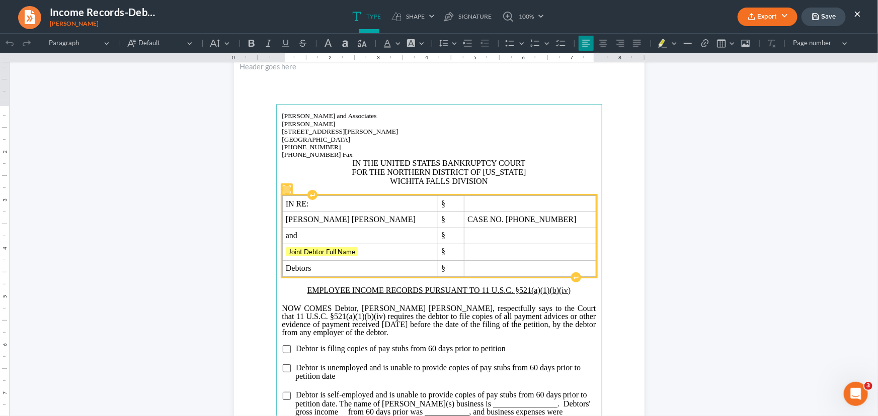
scroll to position [45, 0]
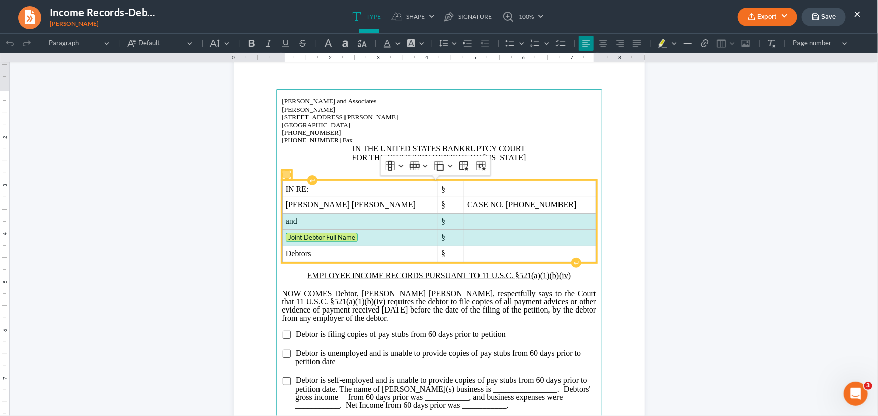
drag, startPoint x: 329, startPoint y: 223, endPoint x: 423, endPoint y: 229, distance: 94.3
click at [508, 238] on tbody "IN RE: § [PERSON_NAME] [PERSON_NAME] § CASE NO. [PHONE_NUMBER] and § Joint Debt…" at bounding box center [438, 221] width 313 height 80
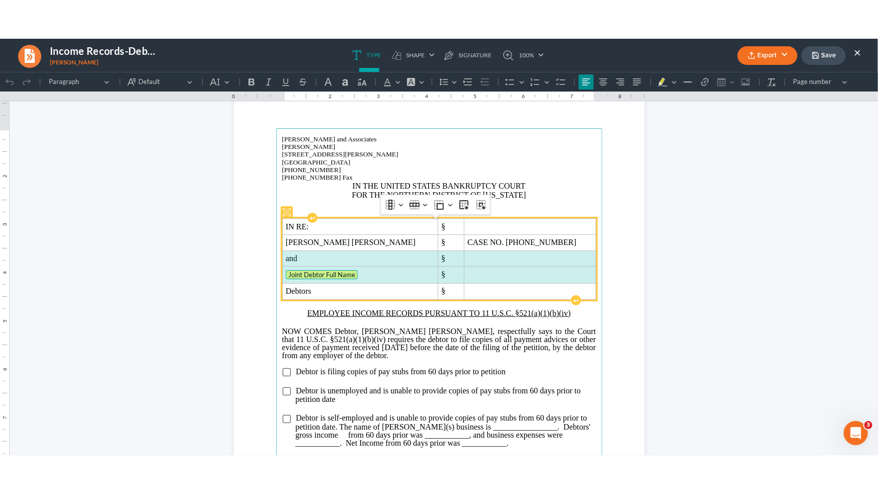
scroll to position [44, 0]
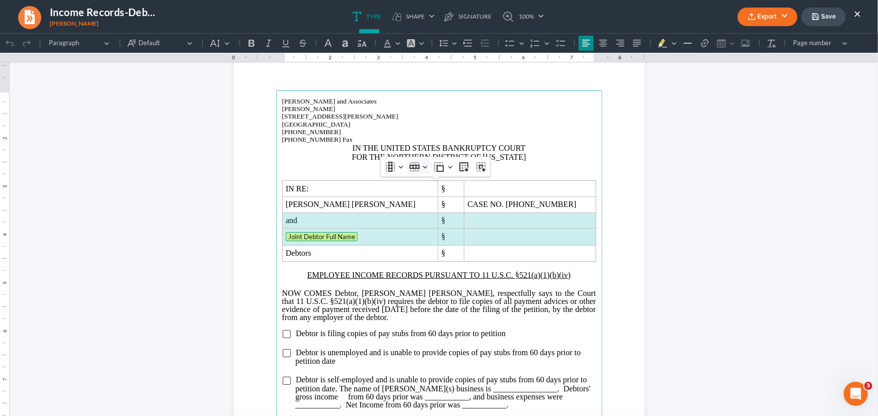
click at [423, 170] on button "Row Row" at bounding box center [418, 166] width 22 height 15
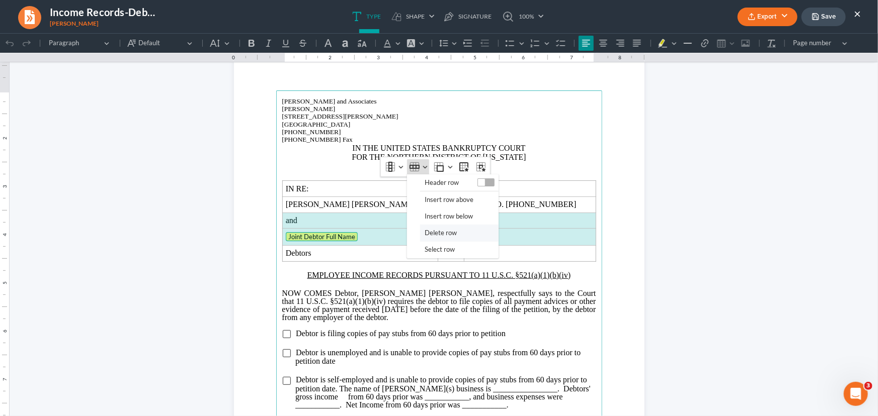
click at [448, 235] on span "Delete row" at bounding box center [441, 233] width 32 height 12
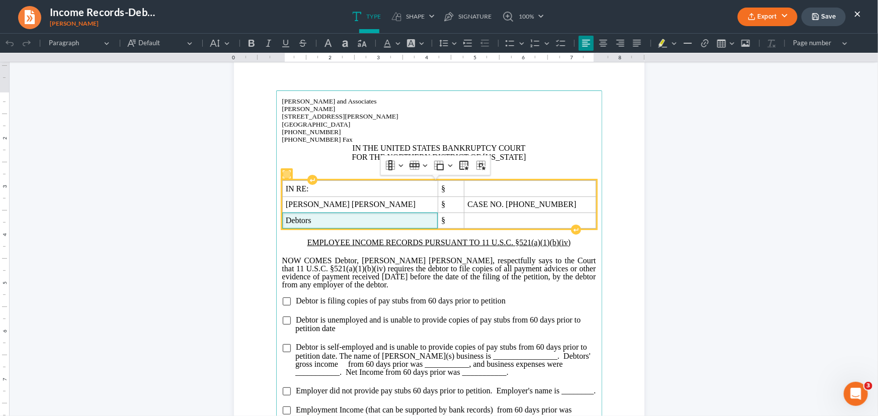
click at [326, 217] on span "Debtors" at bounding box center [360, 220] width 148 height 9
click at [547, 208] on span "CASE NO. [PHONE_NUMBER]" at bounding box center [529, 204] width 125 height 9
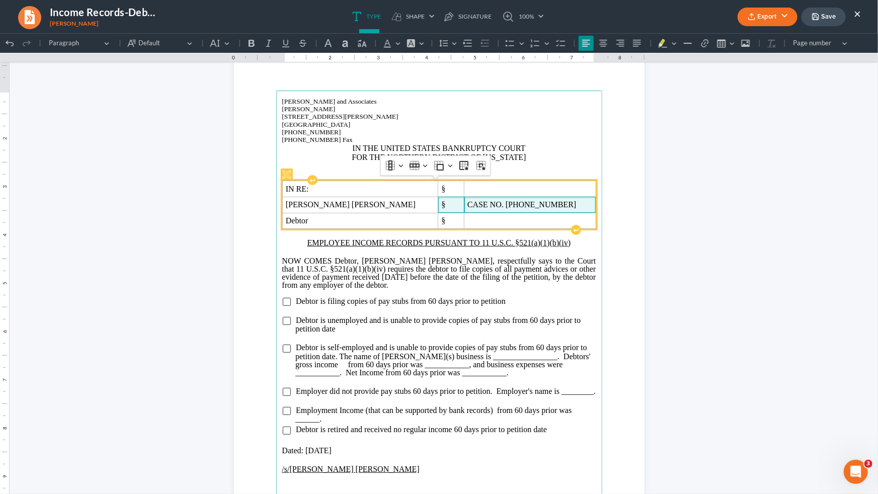
click at [445, 202] on td "§" at bounding box center [451, 204] width 26 height 16
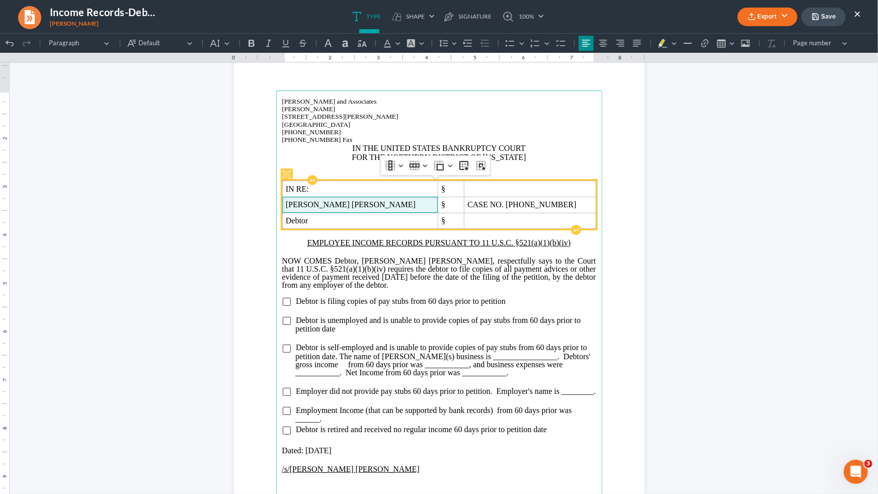
click at [402, 206] on span "[PERSON_NAME] [PERSON_NAME]" at bounding box center [360, 204] width 148 height 9
click at [405, 188] on span "IN RE:" at bounding box center [360, 188] width 148 height 9
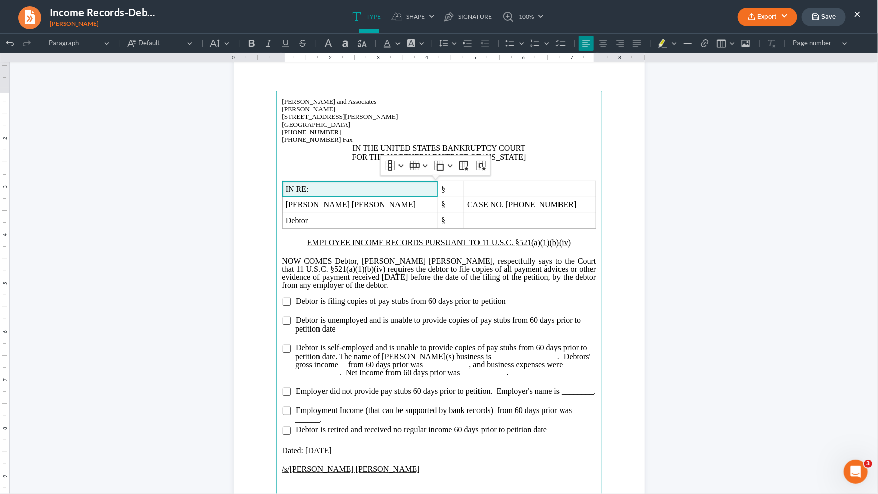
click html "1.00 10.00 0 1 1 2 2 3 3 4 4 5 5 6 6 7 7 8 8 9 9 10 10 11 11 Undo (Ctrl+Z) Undo…"
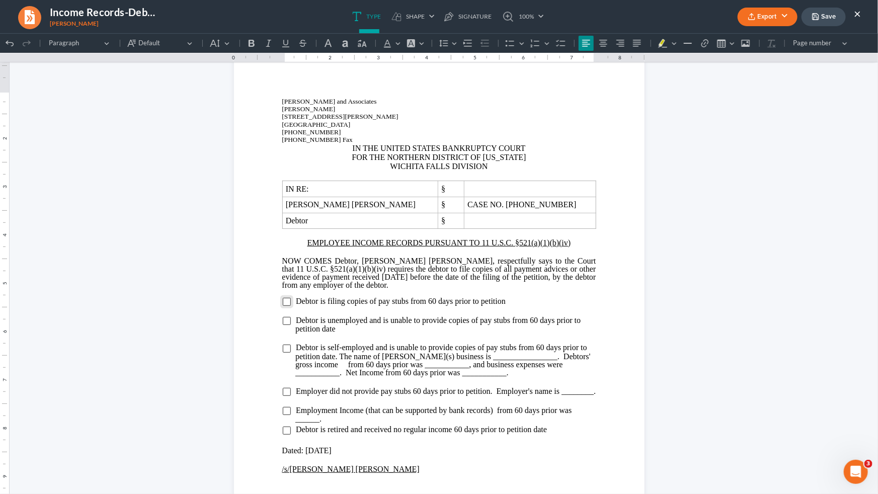
click at [282, 307] on main "[PERSON_NAME] and Associates [PERSON_NAME][GEOGRAPHIC_DATA][STREET_ADDRESS][PER…" at bounding box center [439, 307] width 326 height 435
drag, startPoint x: 283, startPoint y: 303, endPoint x: 473, endPoint y: 296, distance: 190.8
click at [283, 303] on input "Rich Text Editor, page-0-main" at bounding box center [287, 301] width 8 height 8
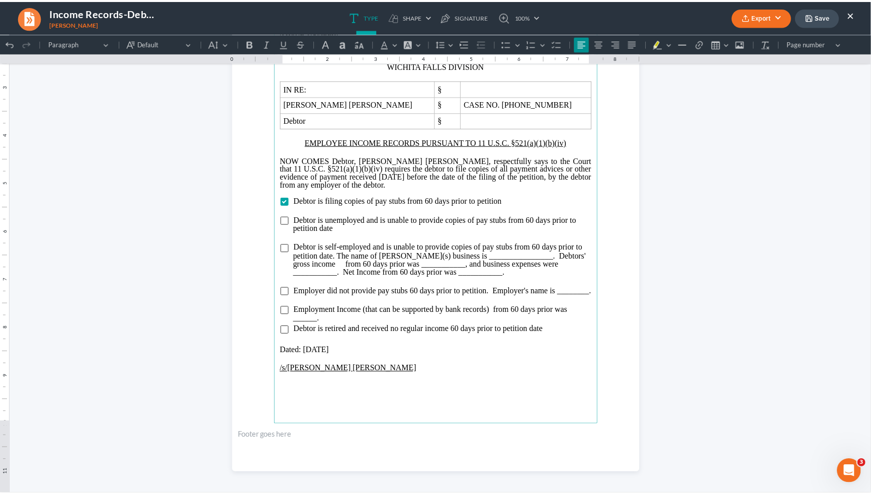
scroll to position [147, 0]
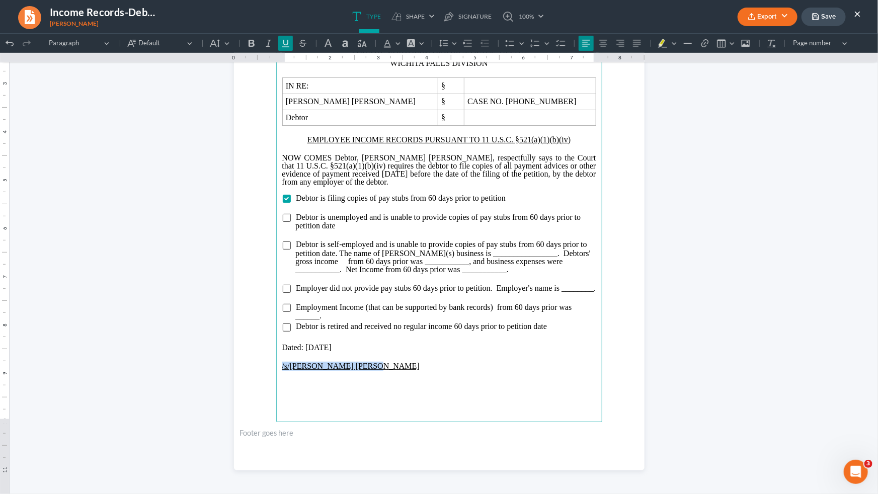
drag, startPoint x: 362, startPoint y: 371, endPoint x: 279, endPoint y: 375, distance: 83.6
click at [282, 370] on p "/s/[PERSON_NAME] [PERSON_NAME]" at bounding box center [439, 365] width 314 height 9
click at [753, 16] on icon "button" at bounding box center [751, 17] width 8 height 8
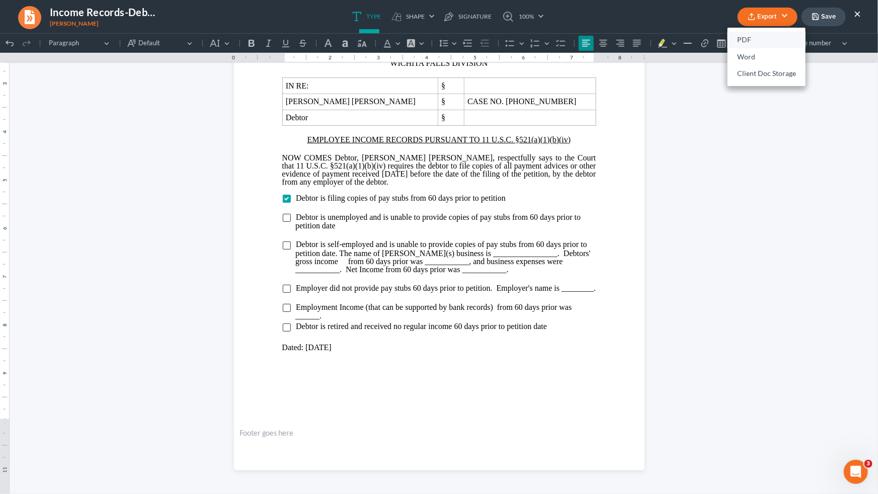
click at [746, 40] on link "PDF" at bounding box center [766, 40] width 78 height 17
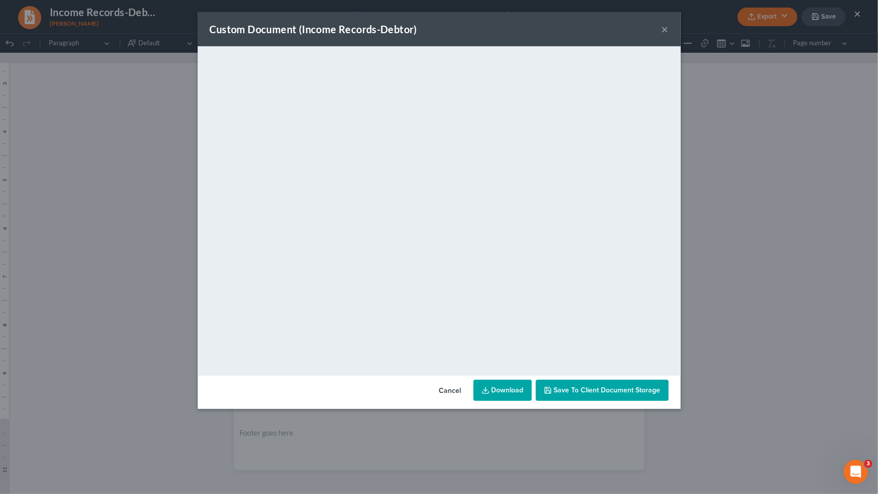
click at [664, 31] on button "×" at bounding box center [664, 29] width 7 height 12
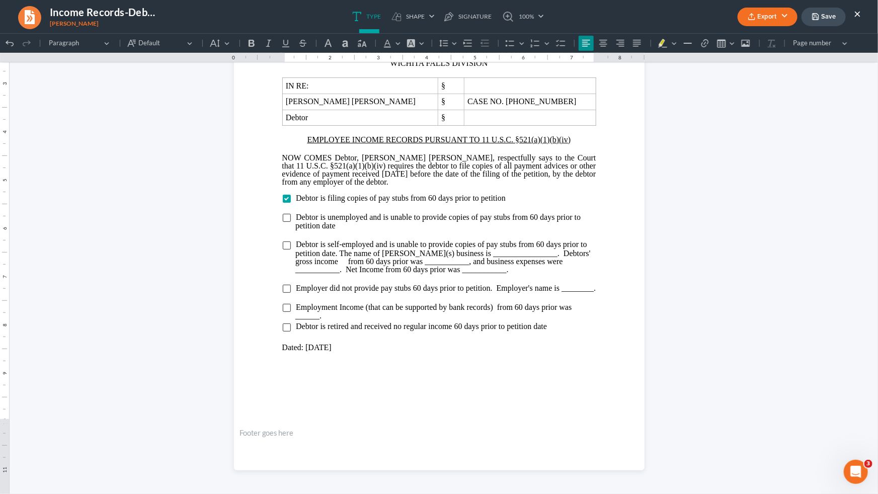
click at [815, 19] on icon "button" at bounding box center [815, 17] width 8 height 8
click at [858, 10] on button "×" at bounding box center [857, 14] width 7 height 12
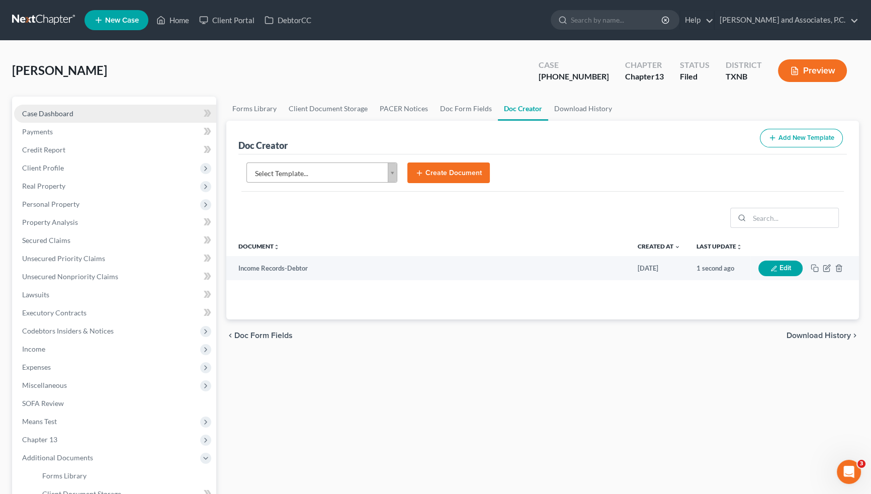
click at [43, 110] on span "Case Dashboard" at bounding box center [47, 113] width 51 height 9
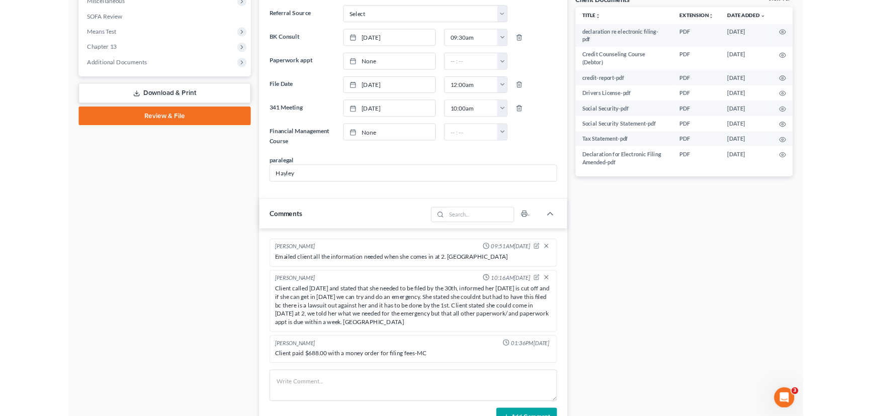
scroll to position [432, 0]
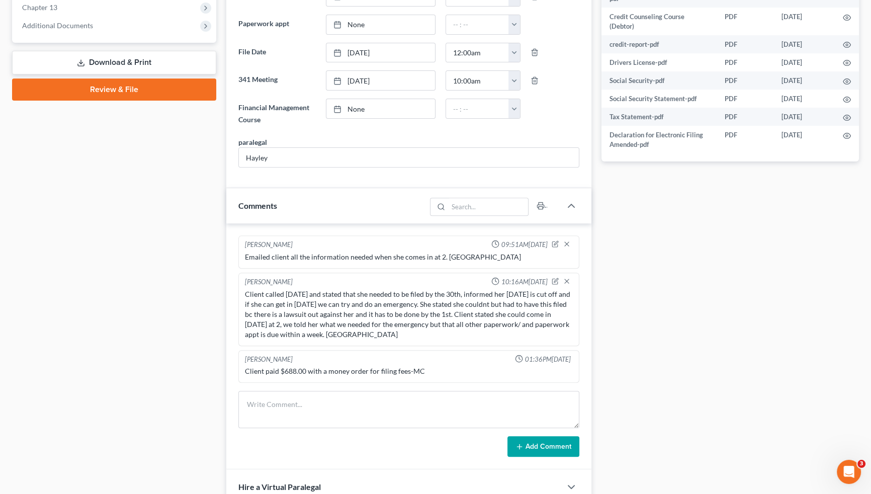
click at [850, 349] on div "Docs Tasks Events Fees Timer 0% Completed Nothing here yet! Separation agreemen…" at bounding box center [731, 271] width 268 height 1215
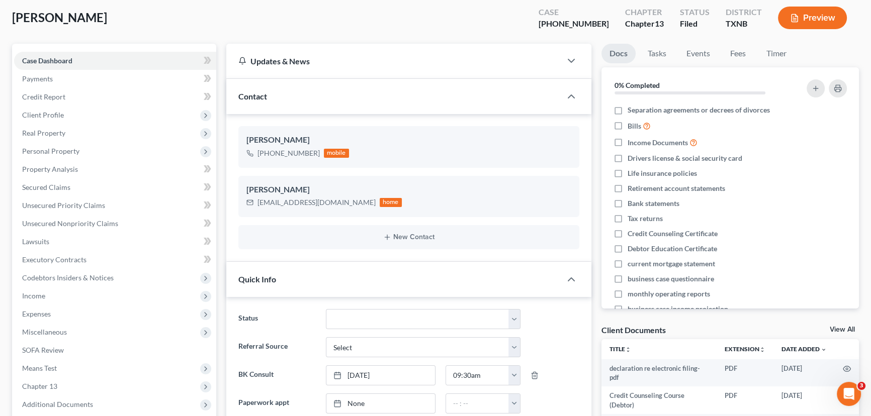
scroll to position [0, 0]
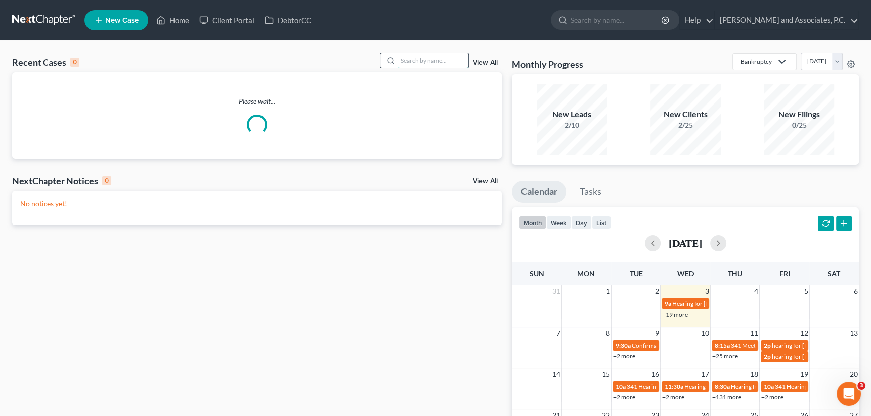
click at [417, 60] on input "search" at bounding box center [433, 60] width 70 height 15
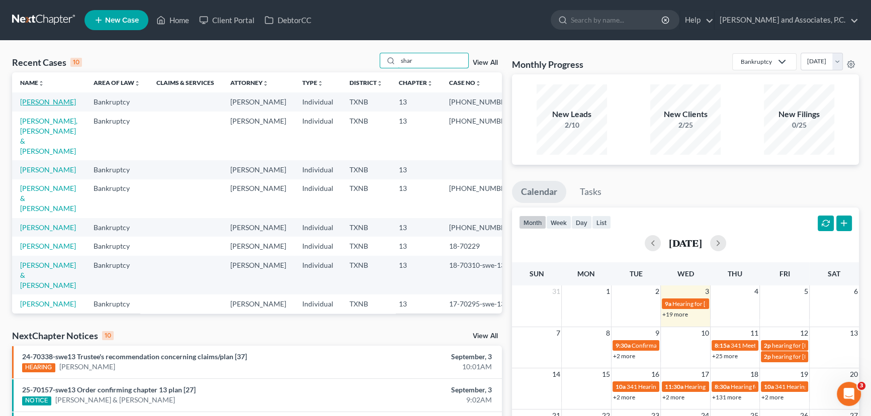
type input "shar"
click at [64, 103] on link "[PERSON_NAME]" at bounding box center [48, 102] width 56 height 9
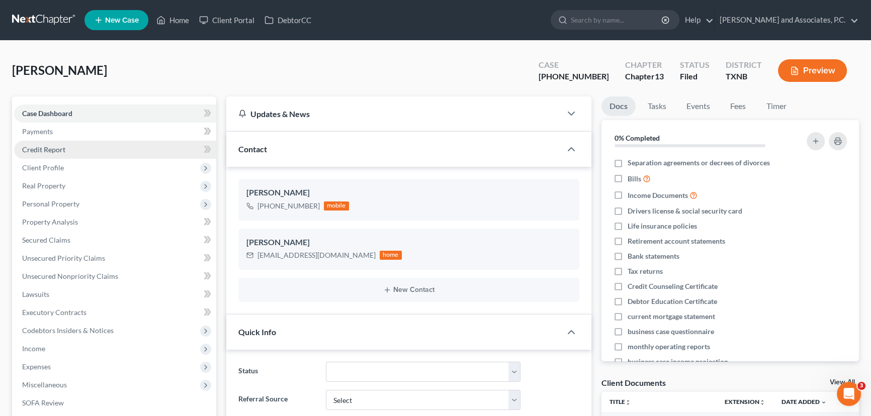
scroll to position [45, 0]
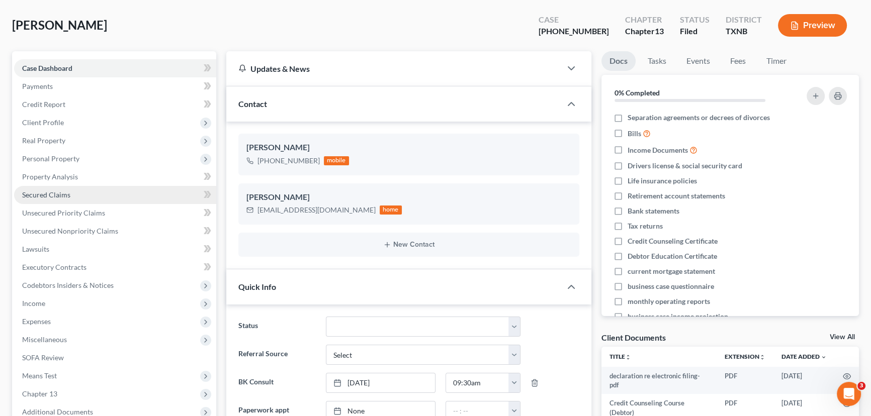
click at [71, 197] on link "Secured Claims" at bounding box center [115, 195] width 202 height 18
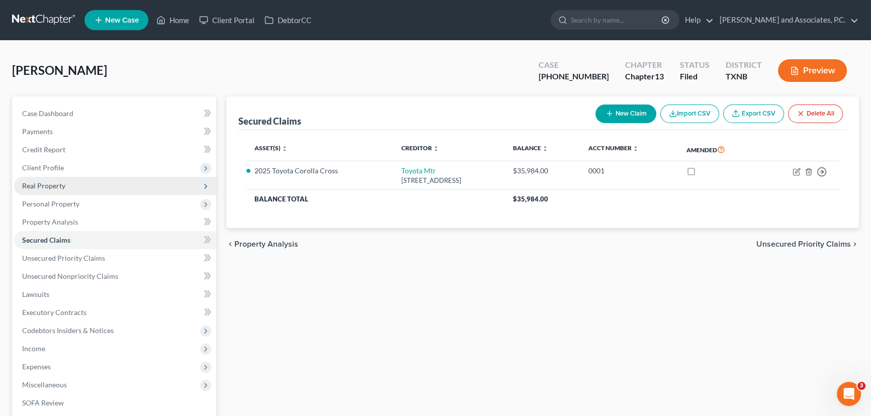
click at [40, 187] on span "Real Property" at bounding box center [43, 186] width 43 height 9
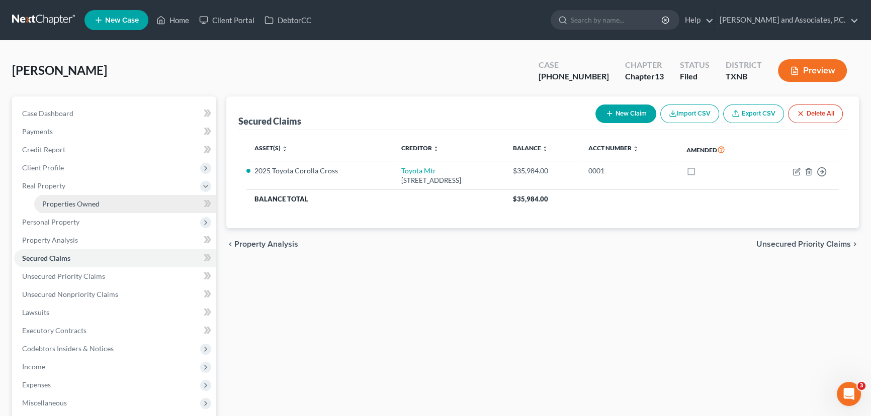
click at [60, 200] on span "Properties Owned" at bounding box center [70, 204] width 57 height 9
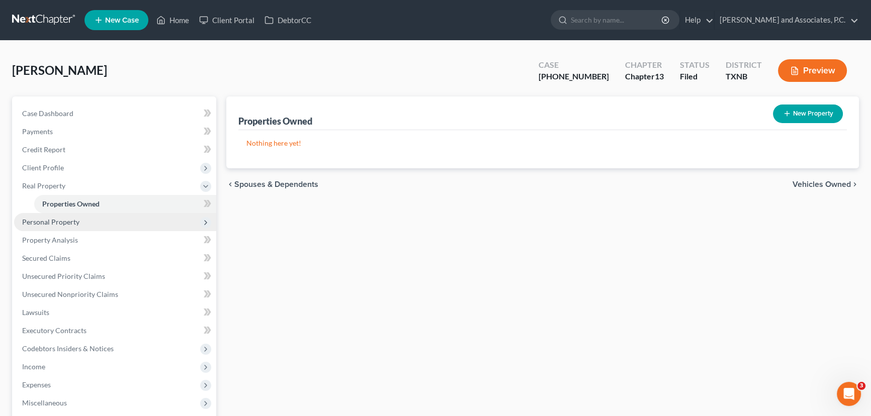
click at [42, 219] on span "Personal Property" at bounding box center [50, 222] width 57 height 9
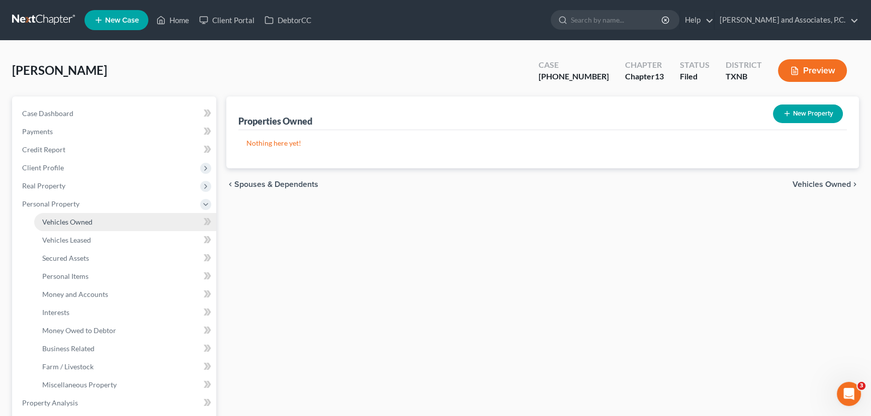
click at [49, 230] on link "Vehicles Owned" at bounding box center [125, 222] width 182 height 18
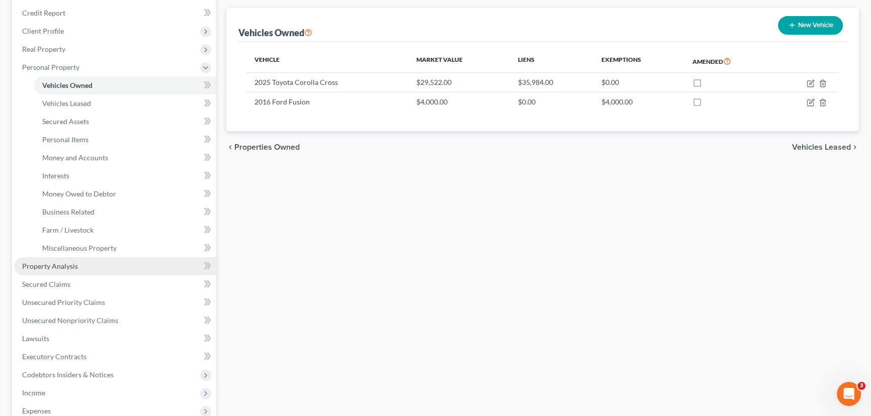
click at [74, 266] on span "Property Analysis" at bounding box center [50, 266] width 56 height 9
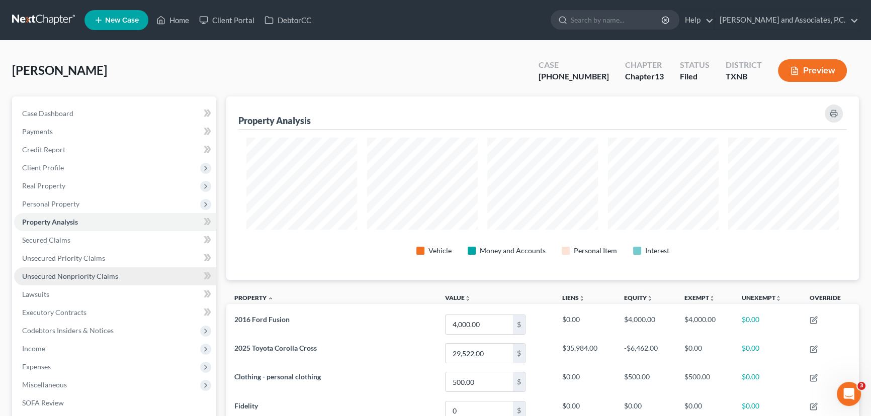
click at [60, 273] on span "Unsecured Nonpriority Claims" at bounding box center [70, 276] width 96 height 9
